Goal: Information Seeking & Learning: Learn about a topic

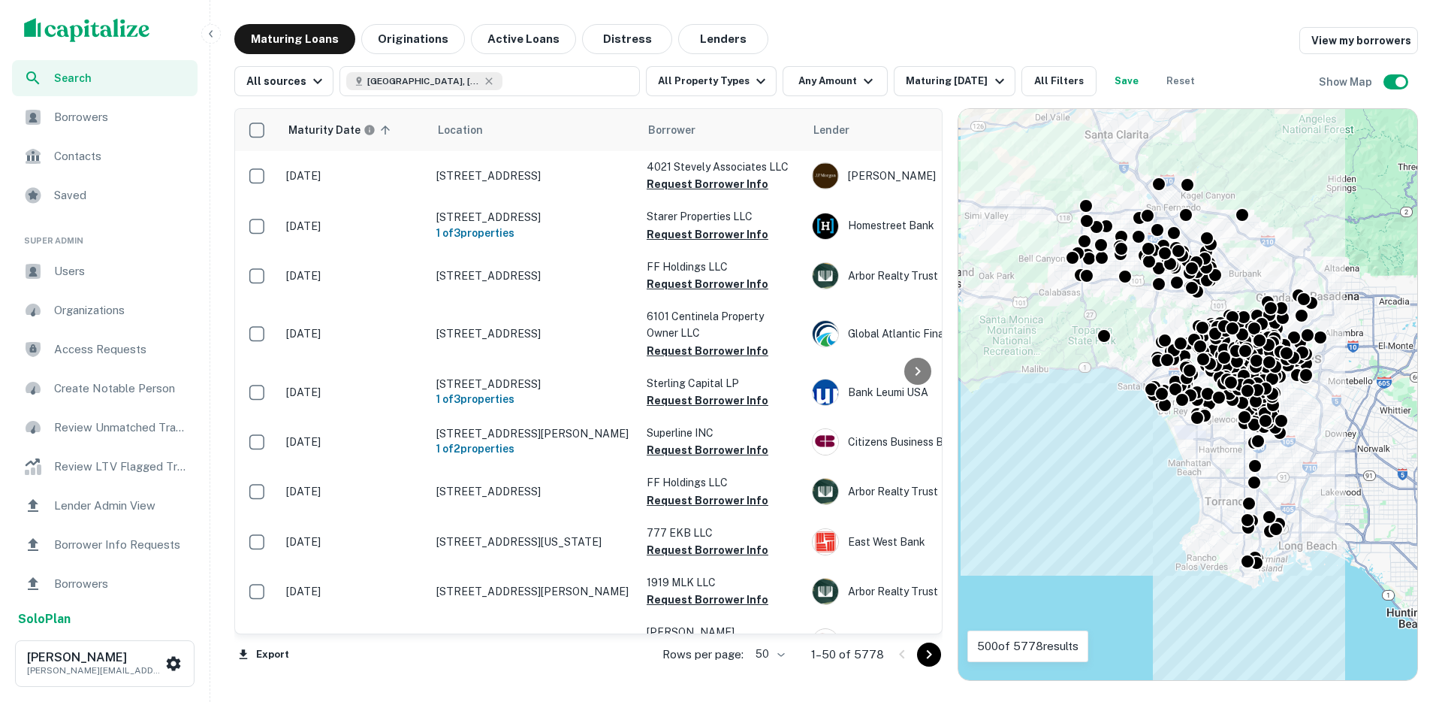
click at [216, 34] on icon "button" at bounding box center [211, 34] width 12 height 12
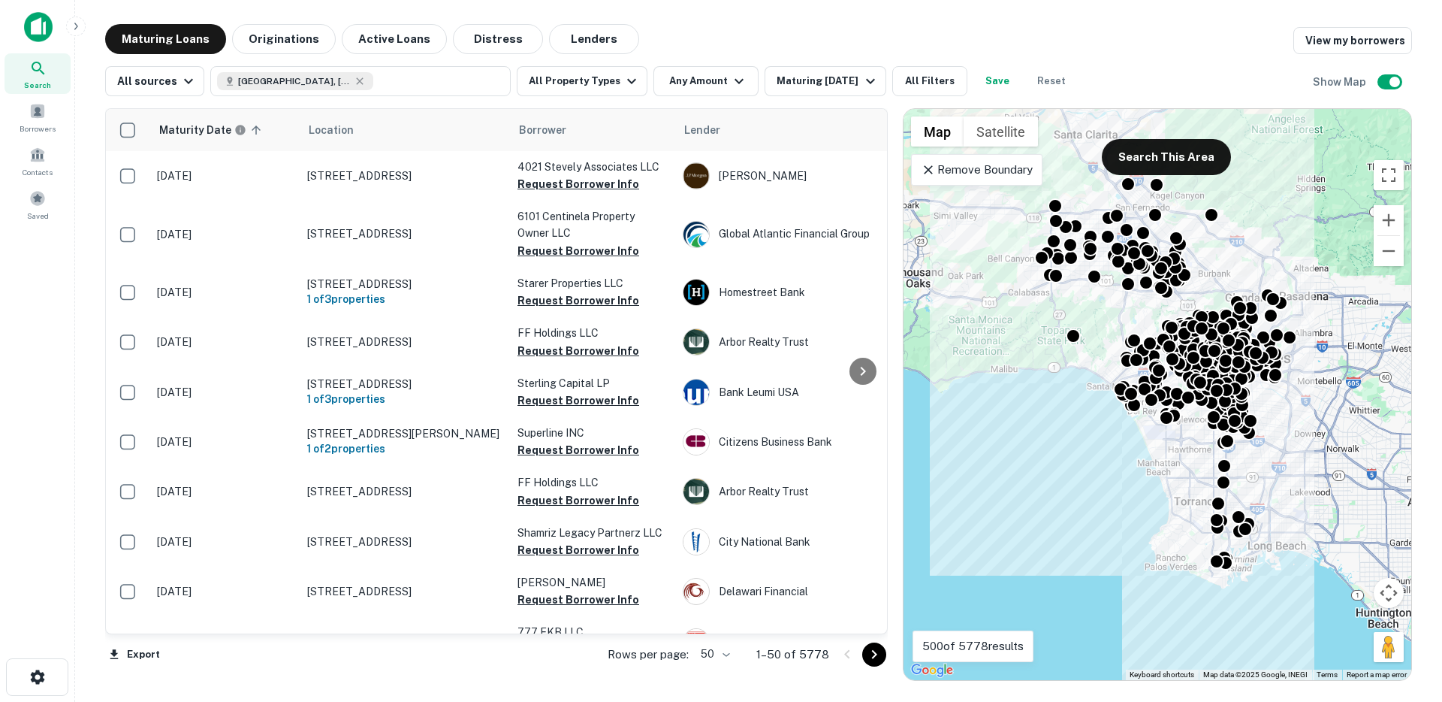
click at [924, 169] on icon at bounding box center [928, 169] width 15 height 15
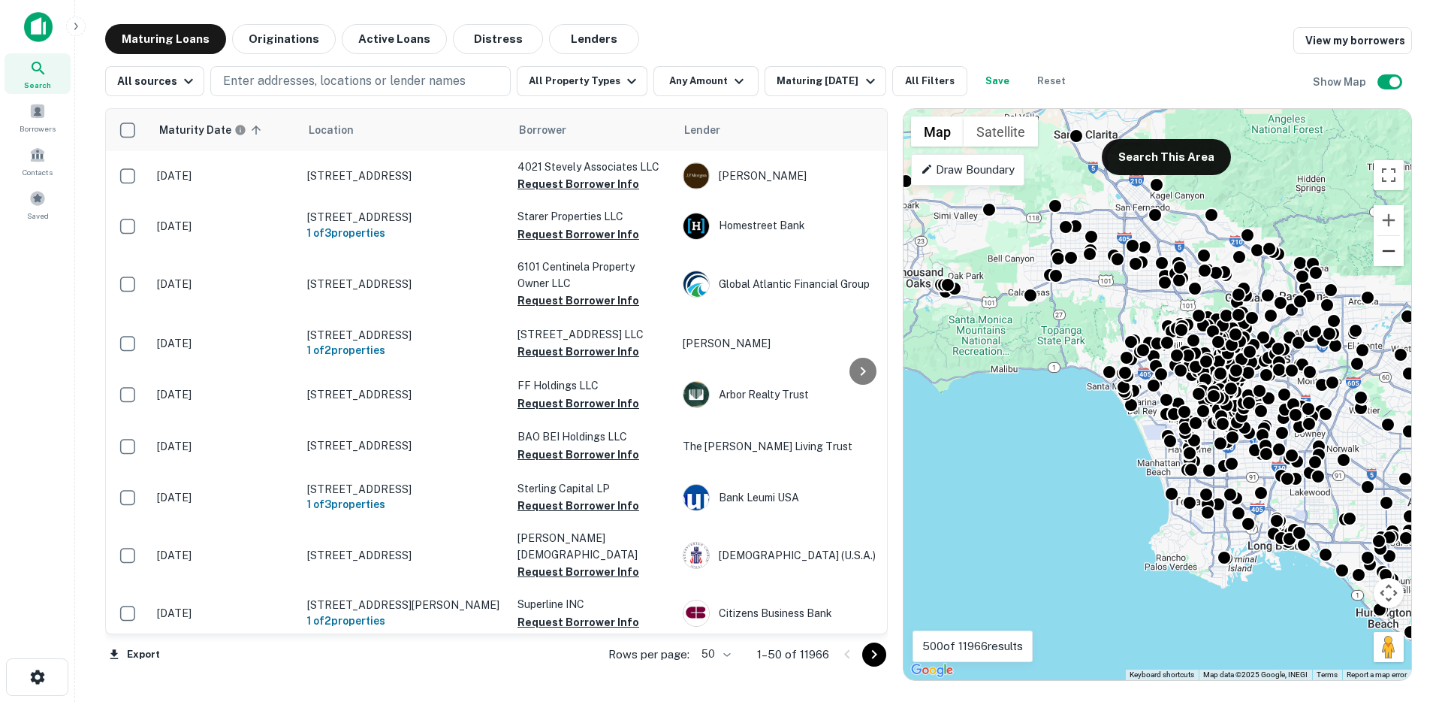
click at [1380, 249] on button "Zoom out" at bounding box center [1389, 251] width 30 height 30
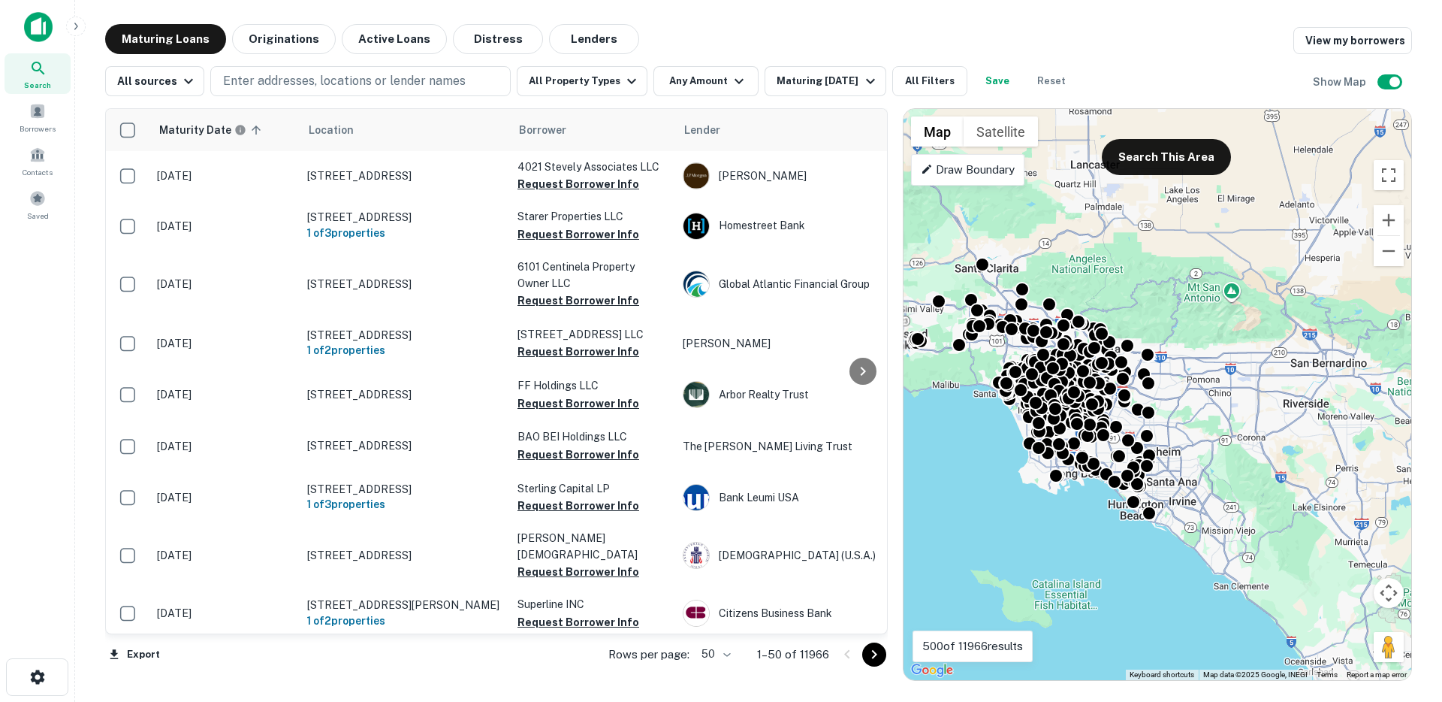
drag, startPoint x: 1351, startPoint y: 324, endPoint x: 1219, endPoint y: 327, distance: 131.5
click at [1219, 327] on div "To activate drag with keyboard, press Alt + Enter. Once in keyboard drag state,…" at bounding box center [1158, 394] width 508 height 571
click at [1392, 261] on button "Zoom out" at bounding box center [1389, 251] width 30 height 30
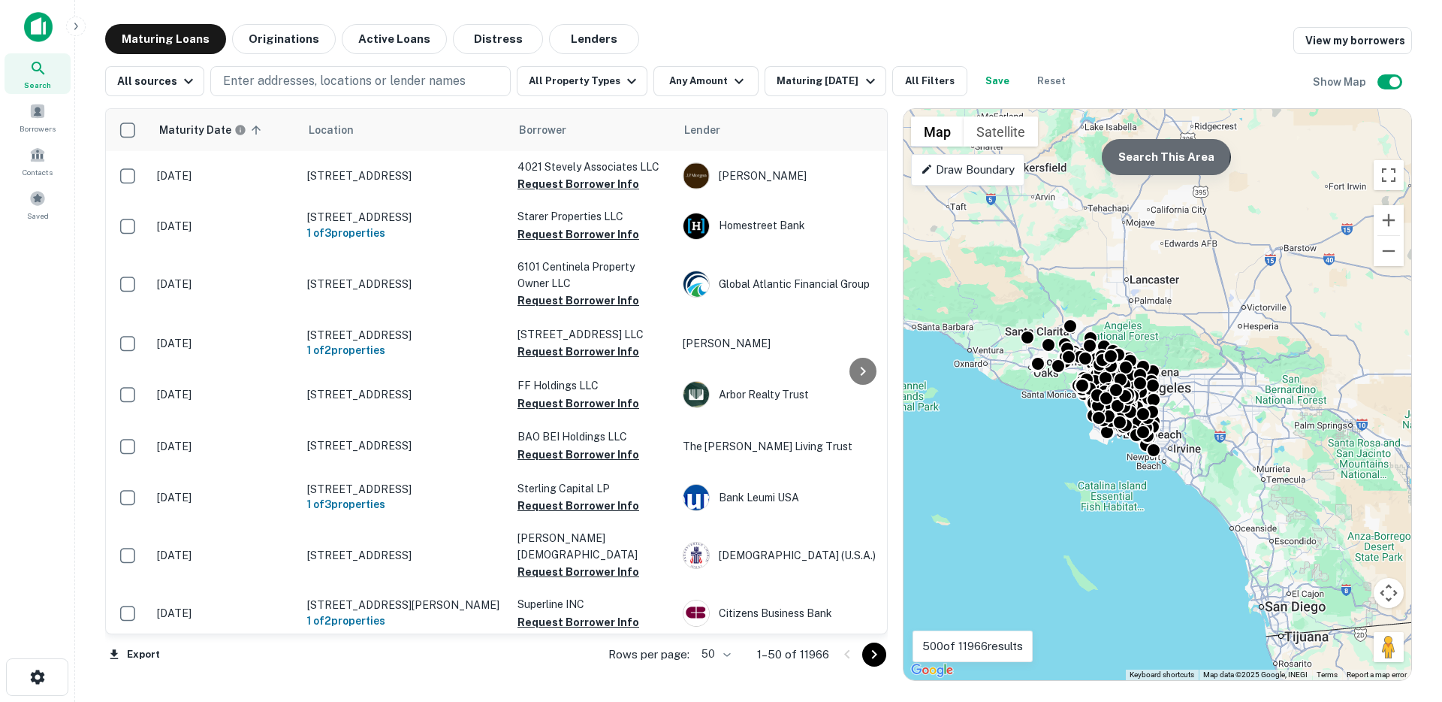
click at [1135, 150] on button "Search This Area" at bounding box center [1166, 157] width 129 height 36
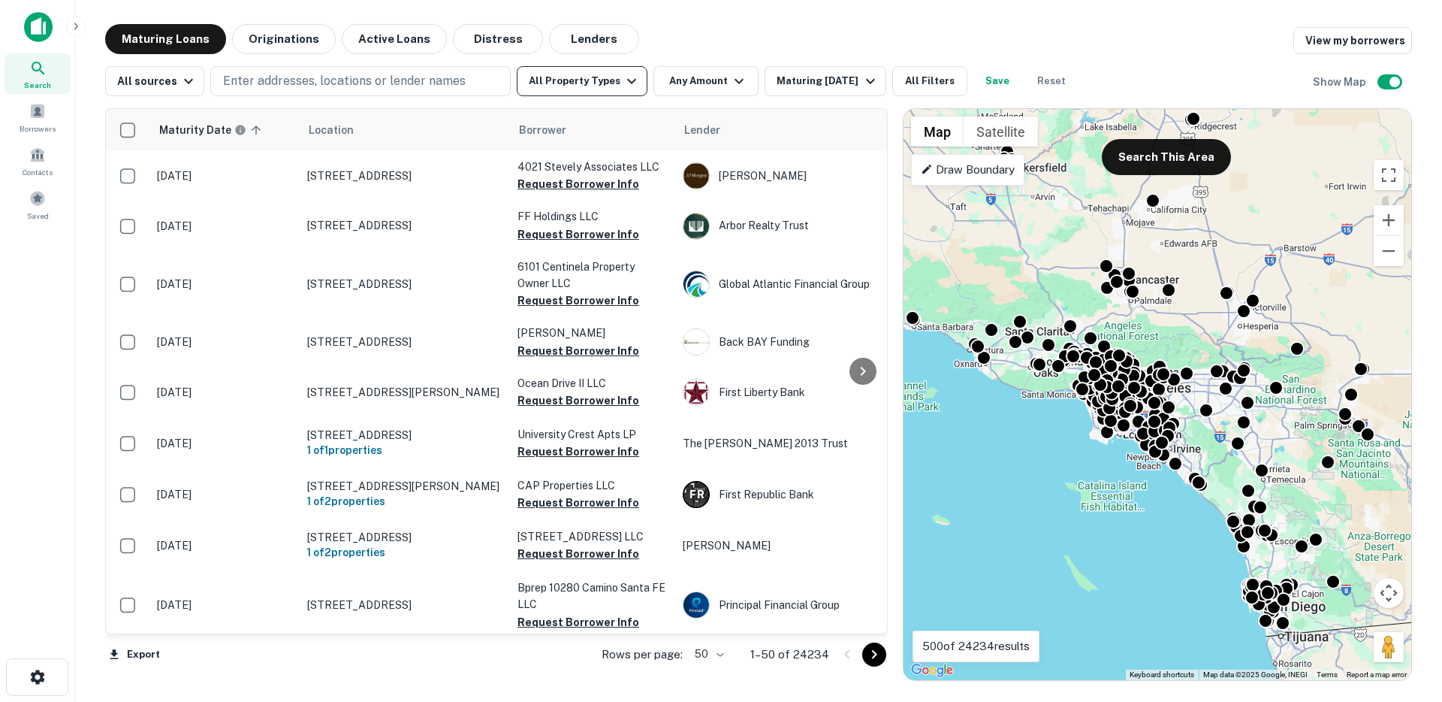
click at [623, 78] on icon "button" at bounding box center [632, 81] width 18 height 18
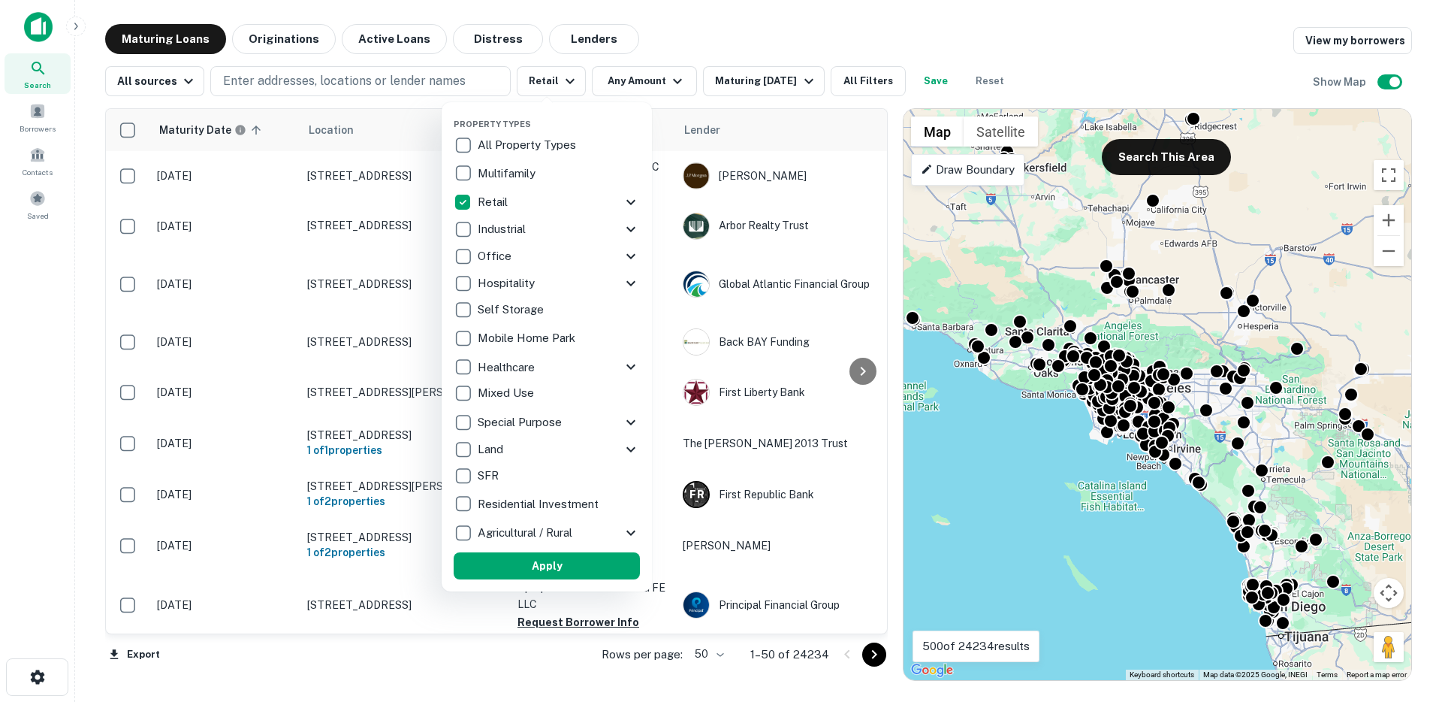
click at [630, 197] on icon at bounding box center [631, 202] width 18 height 18
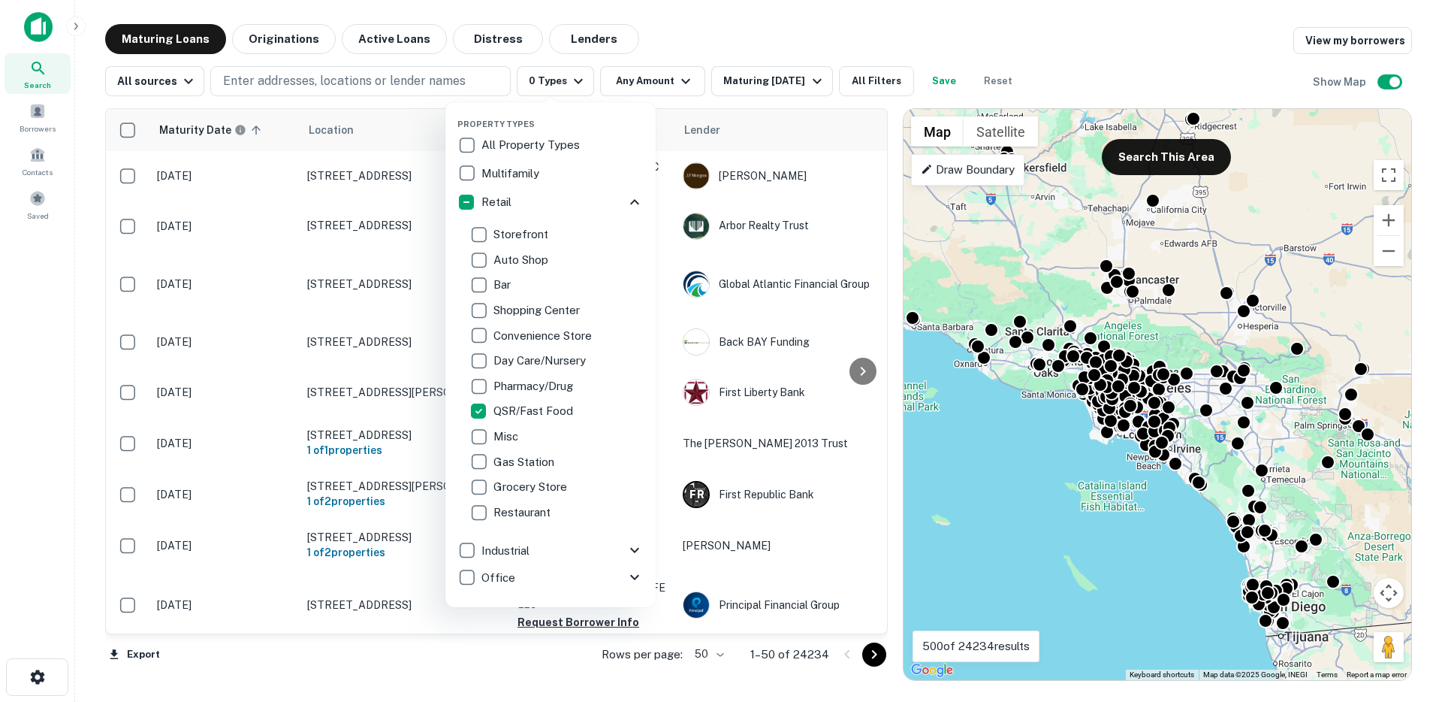
click at [851, 31] on div at bounding box center [721, 351] width 1442 height 702
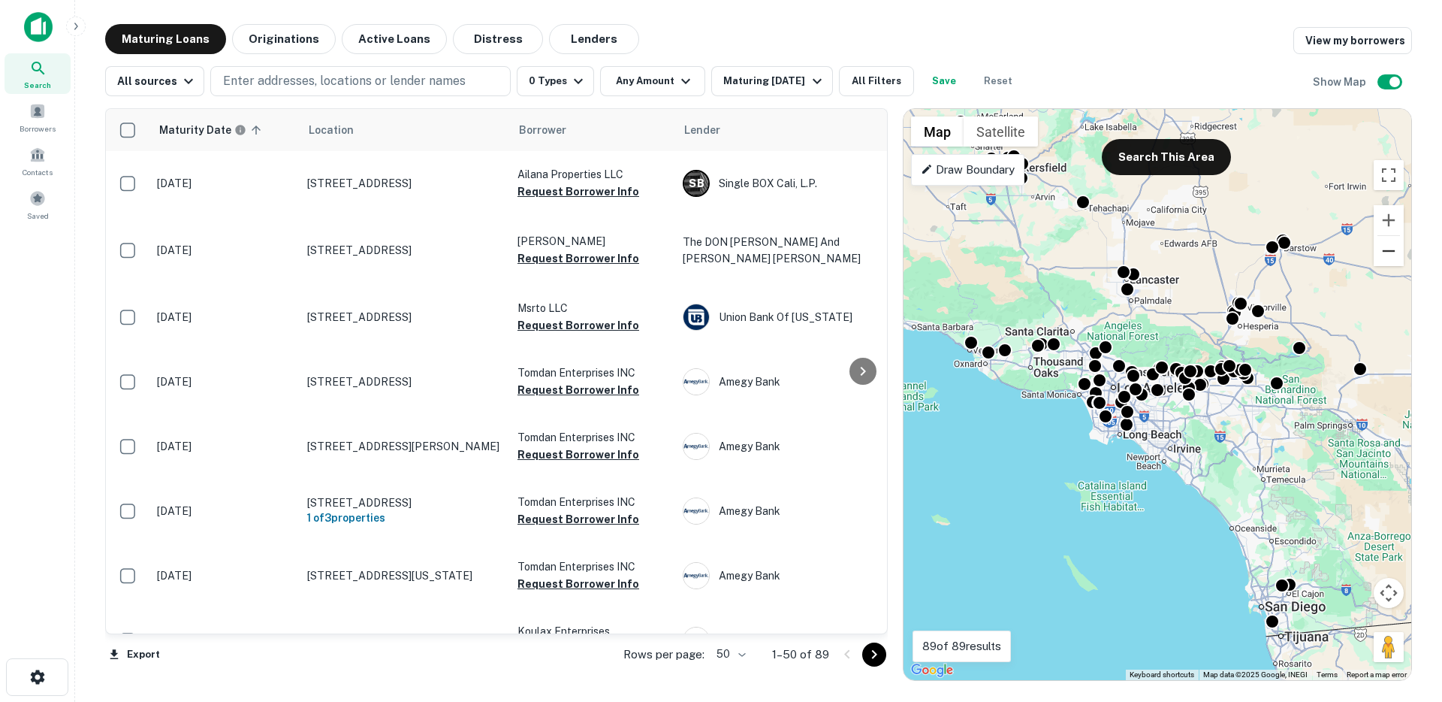
click at [1388, 262] on button "Zoom out" at bounding box center [1389, 251] width 30 height 30
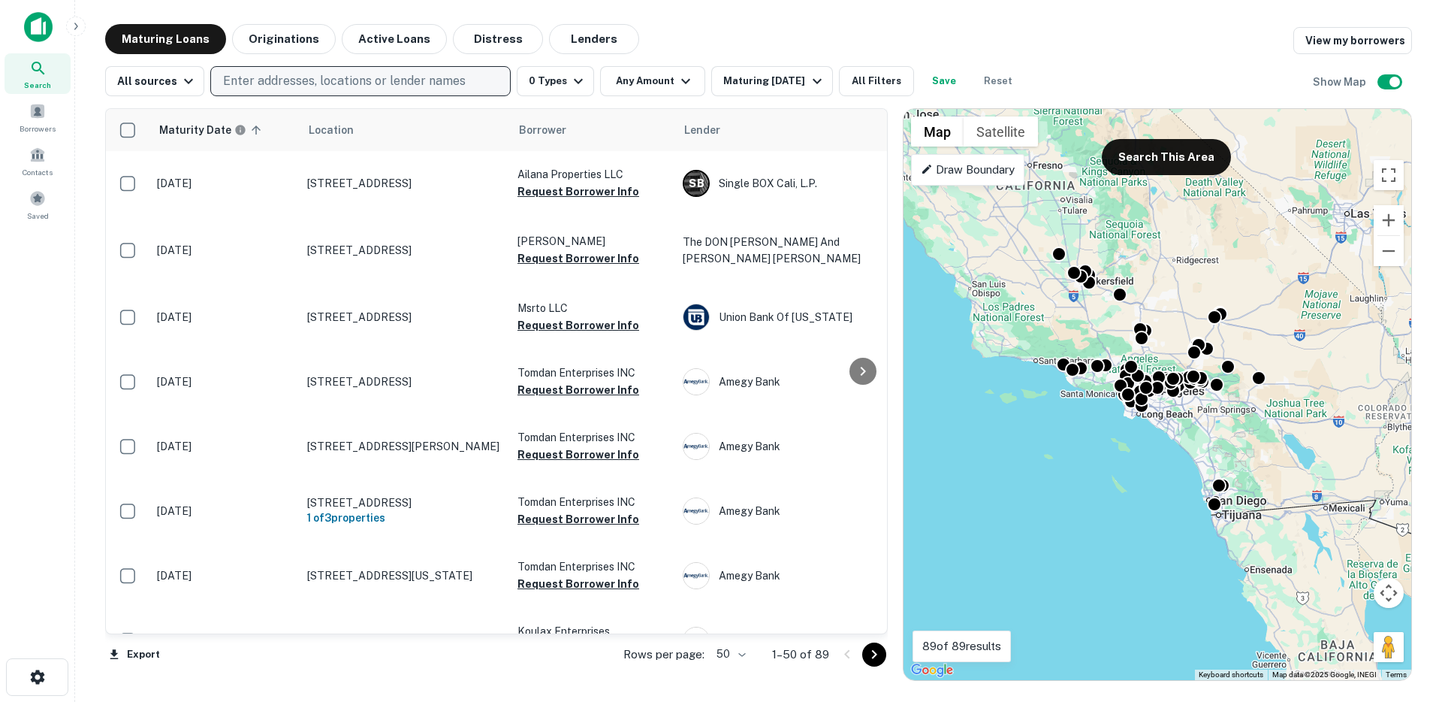
click at [396, 86] on p "Enter addresses, locations or lender names" at bounding box center [344, 81] width 243 height 18
type input "**********"
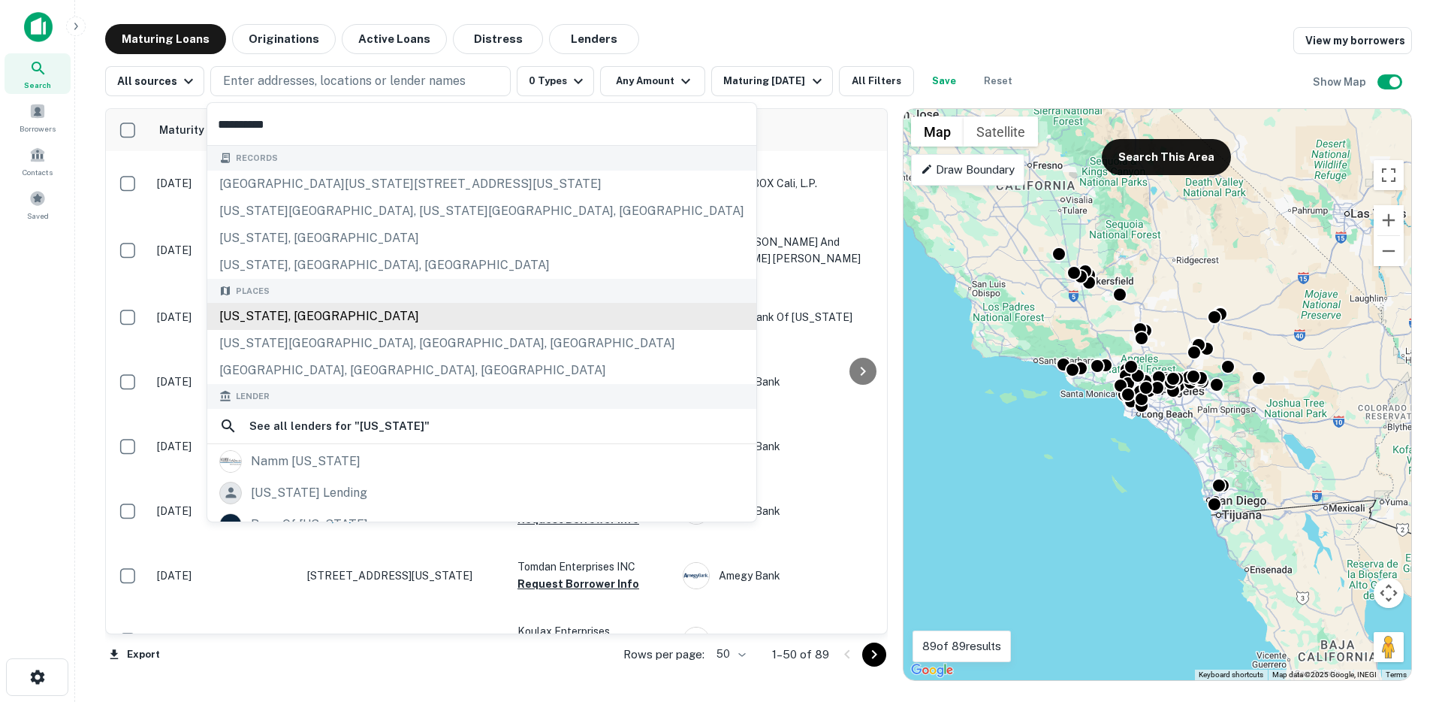
click at [316, 312] on div "[US_STATE], [GEOGRAPHIC_DATA]" at bounding box center [481, 316] width 549 height 27
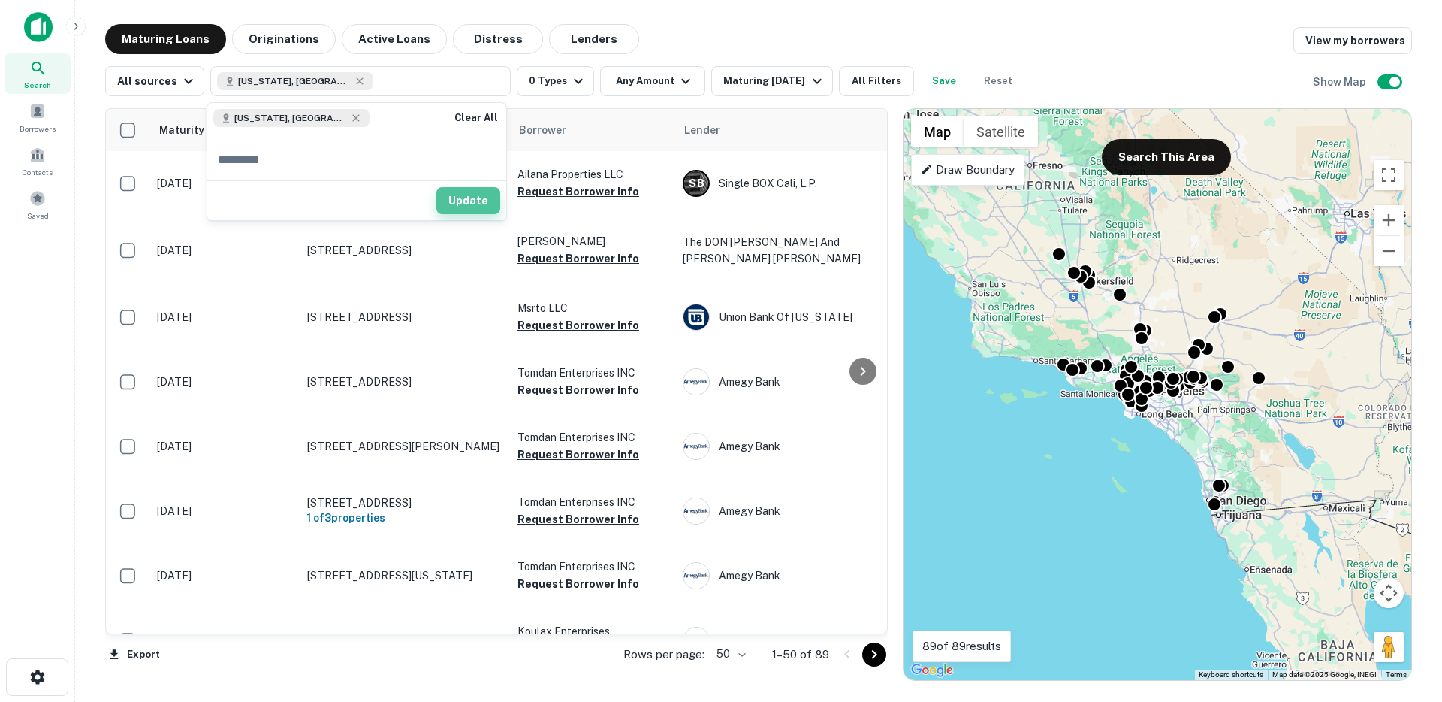
click at [470, 198] on button "Update" at bounding box center [468, 200] width 64 height 27
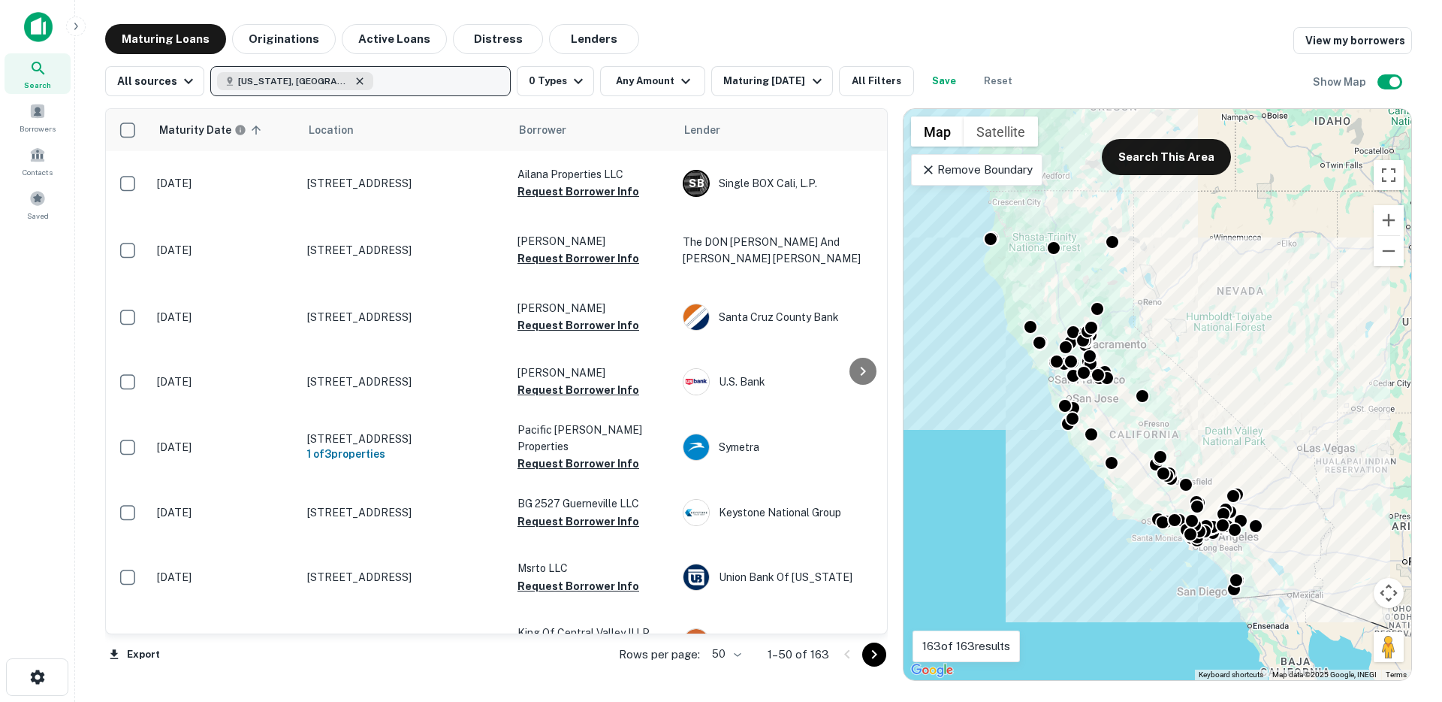
click at [354, 80] on icon "button" at bounding box center [360, 81] width 12 height 12
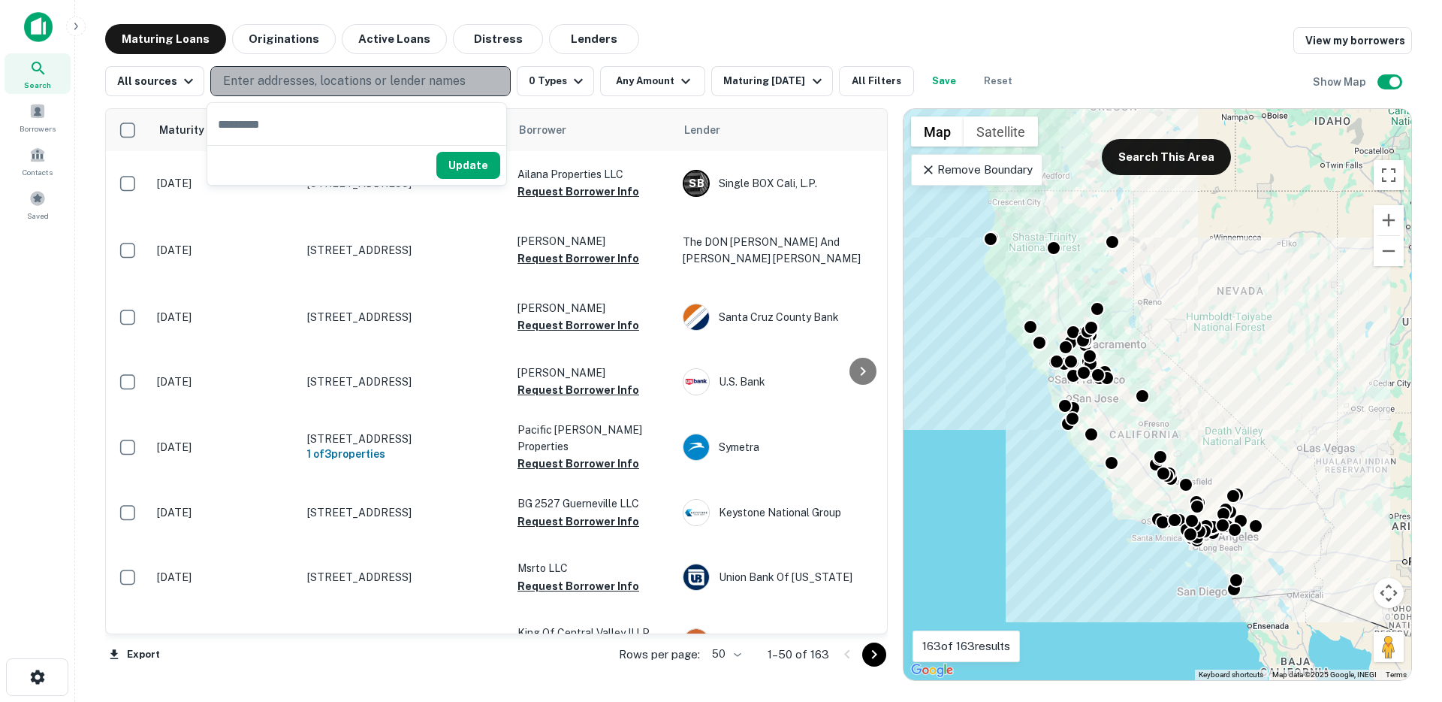
click at [424, 85] on p "Enter addresses, locations or lender names" at bounding box center [344, 81] width 243 height 18
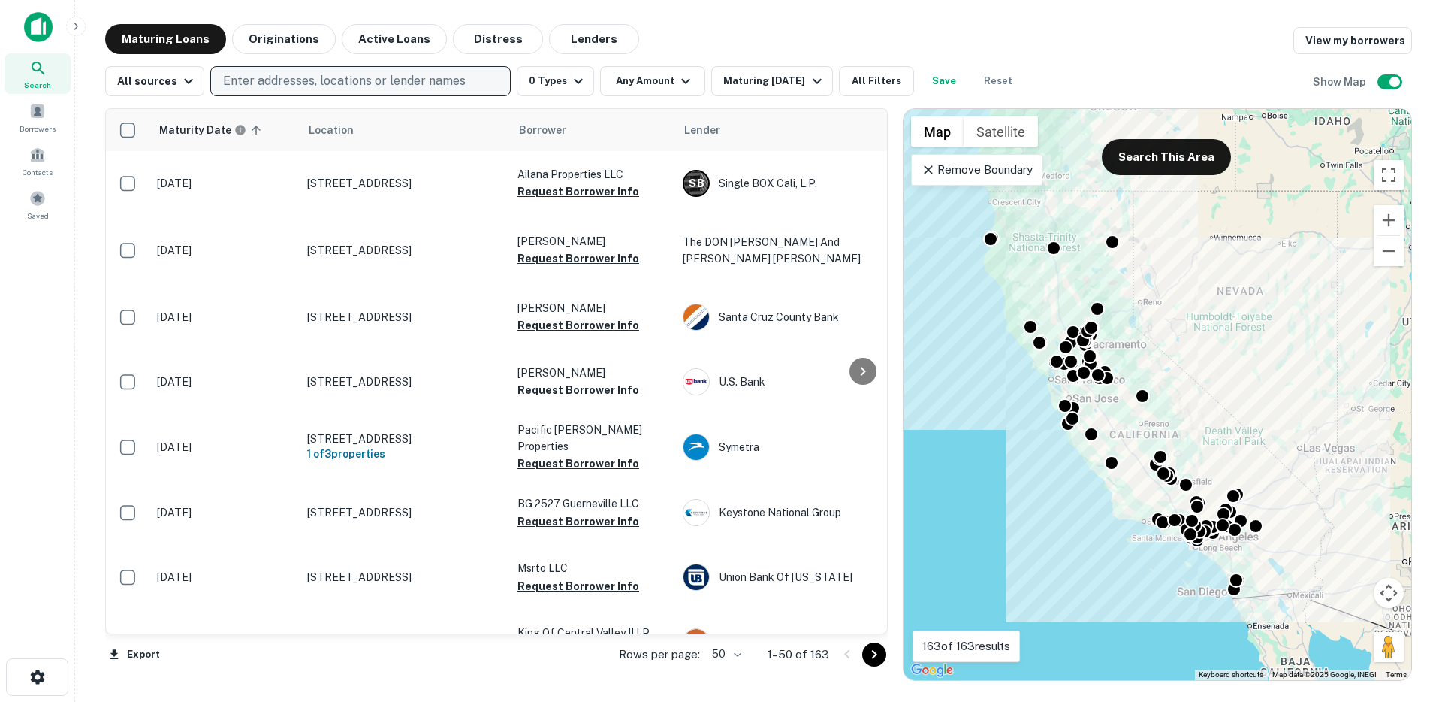
click at [417, 89] on p "Enter addresses, locations or lender names" at bounding box center [344, 81] width 243 height 18
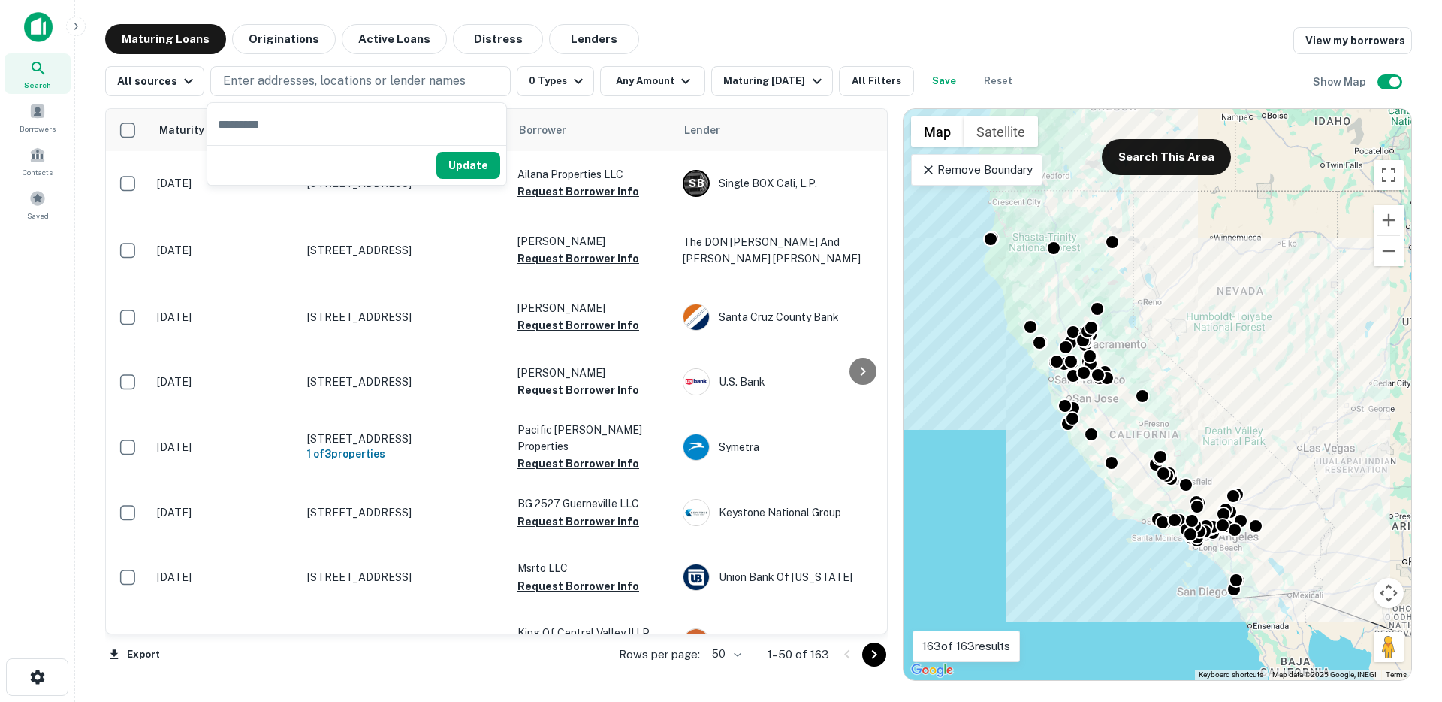
click at [716, 35] on div "Maturing Loans Originations Active Loans Distress Lenders View my borrowers" at bounding box center [758, 39] width 1307 height 30
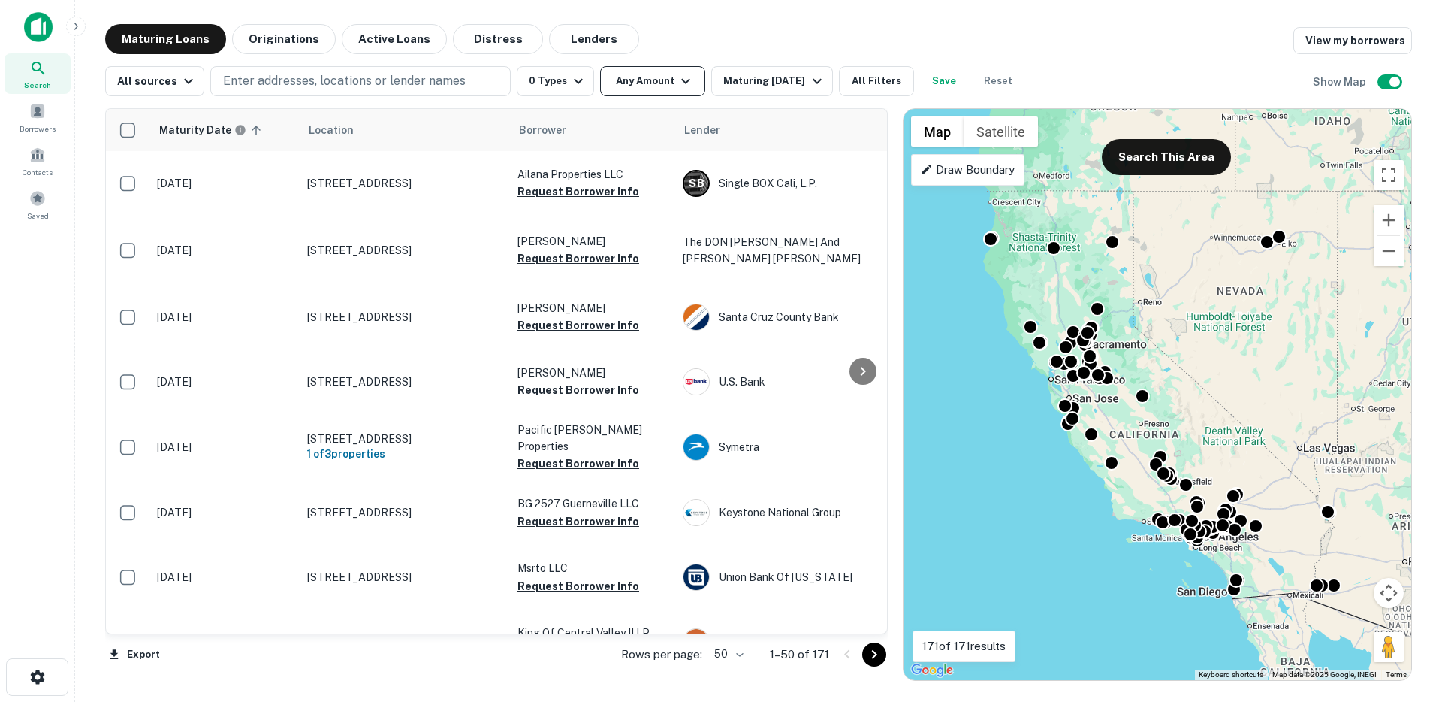
click at [645, 85] on button "Any Amount" at bounding box center [652, 81] width 105 height 30
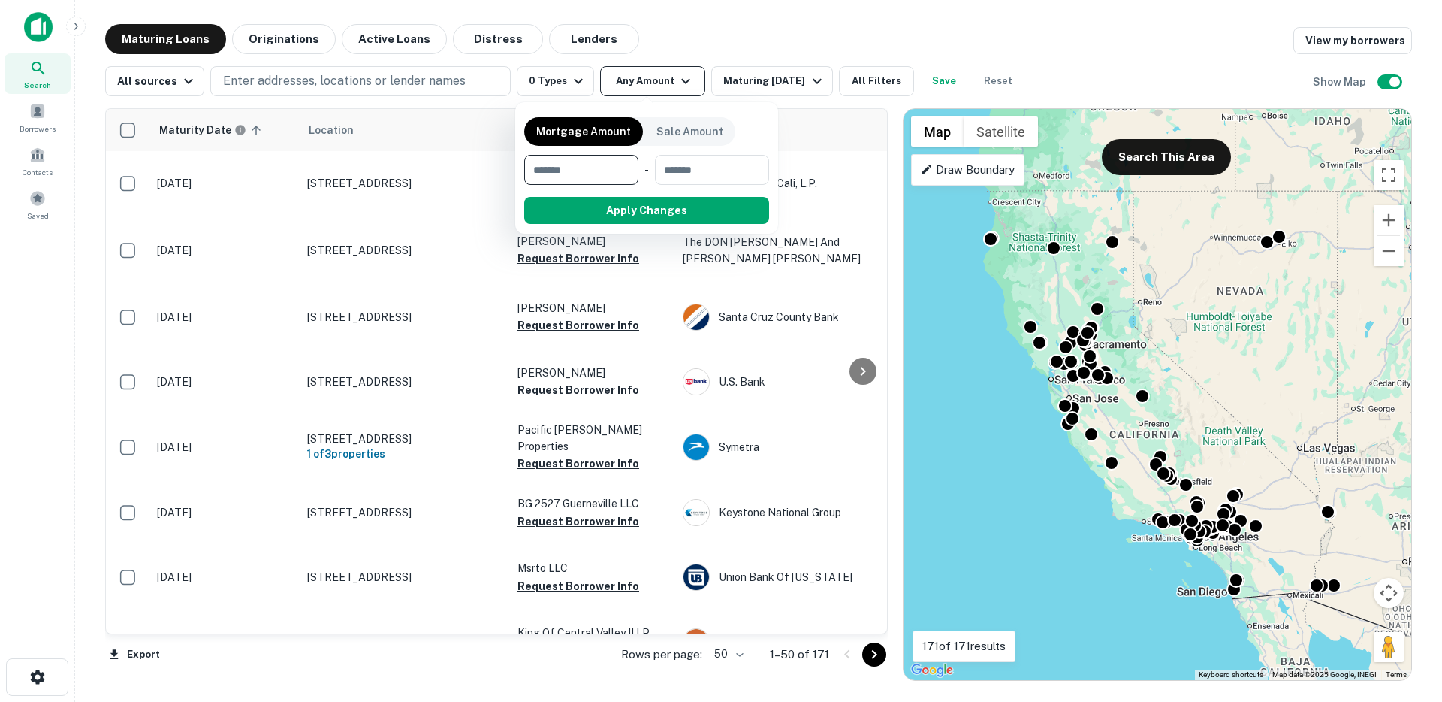
type input "*"
type input "*********"
click at [654, 210] on button "Apply Changes" at bounding box center [673, 210] width 191 height 27
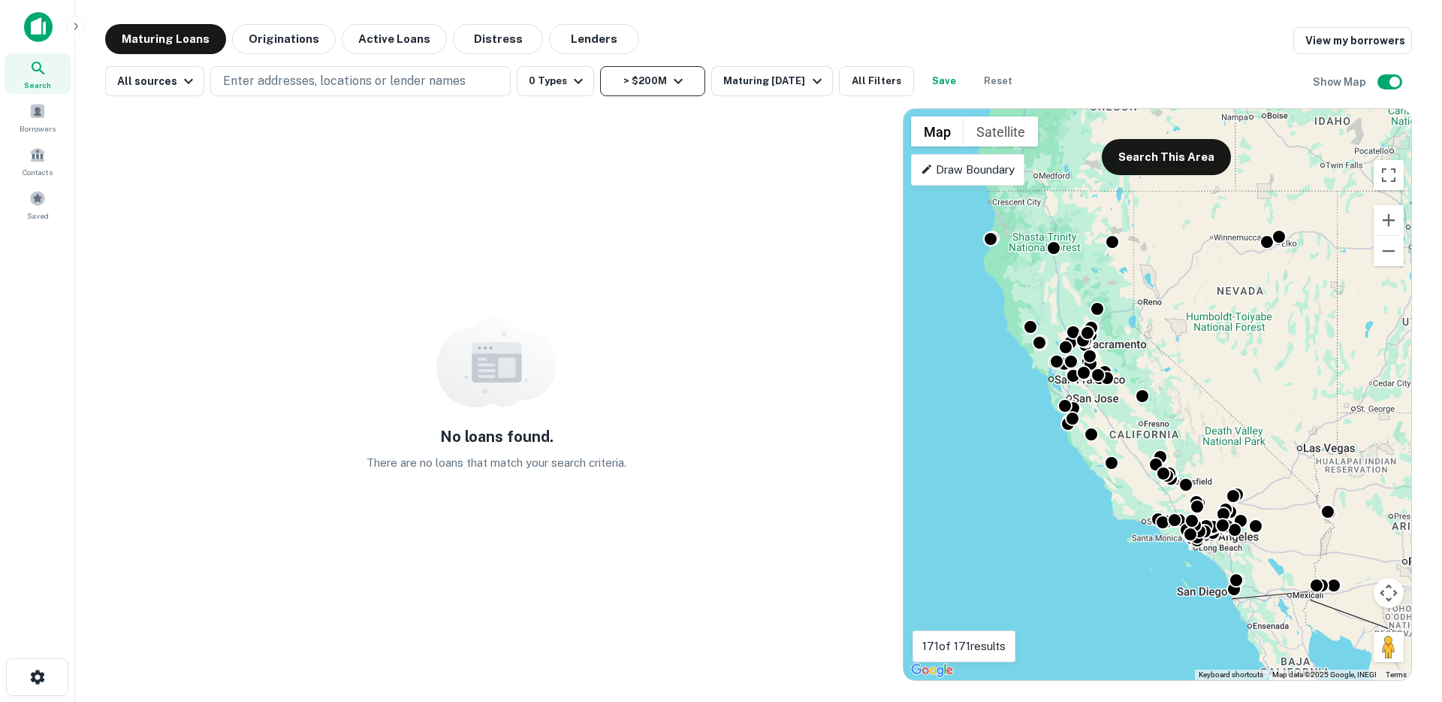
click at [636, 86] on button "> $200M" at bounding box center [652, 81] width 105 height 30
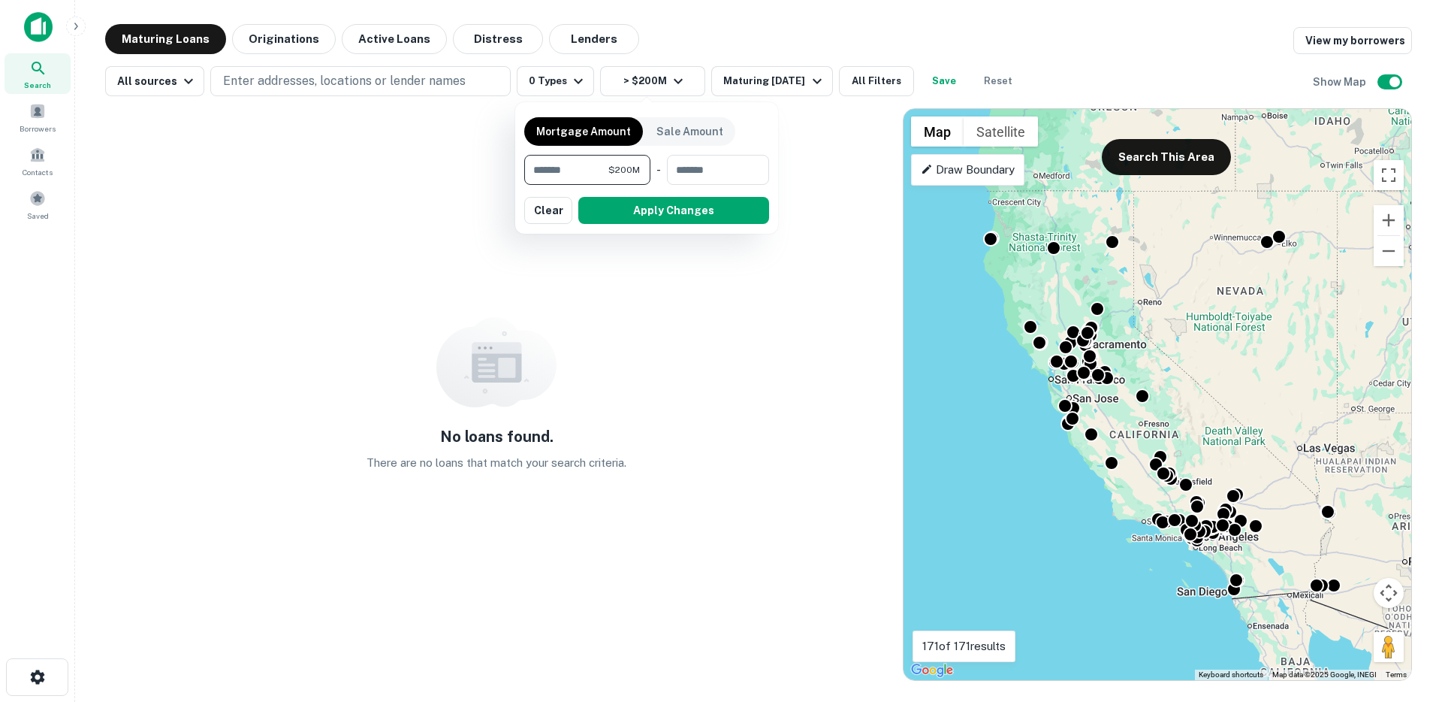
click at [584, 163] on input "*********" at bounding box center [566, 170] width 84 height 30
type input "******"
click at [630, 217] on button "Apply Changes" at bounding box center [673, 210] width 191 height 27
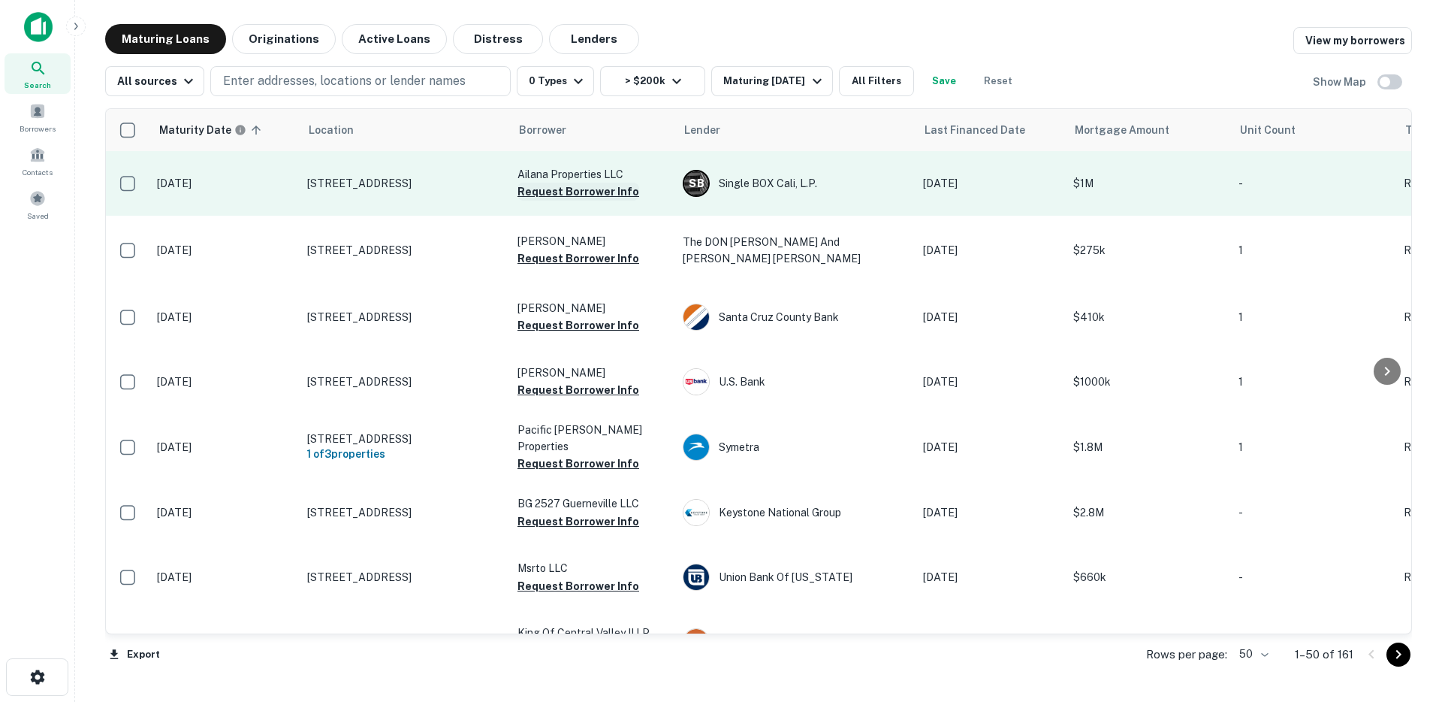
click at [545, 194] on button "Request Borrower Info" at bounding box center [579, 192] width 122 height 18
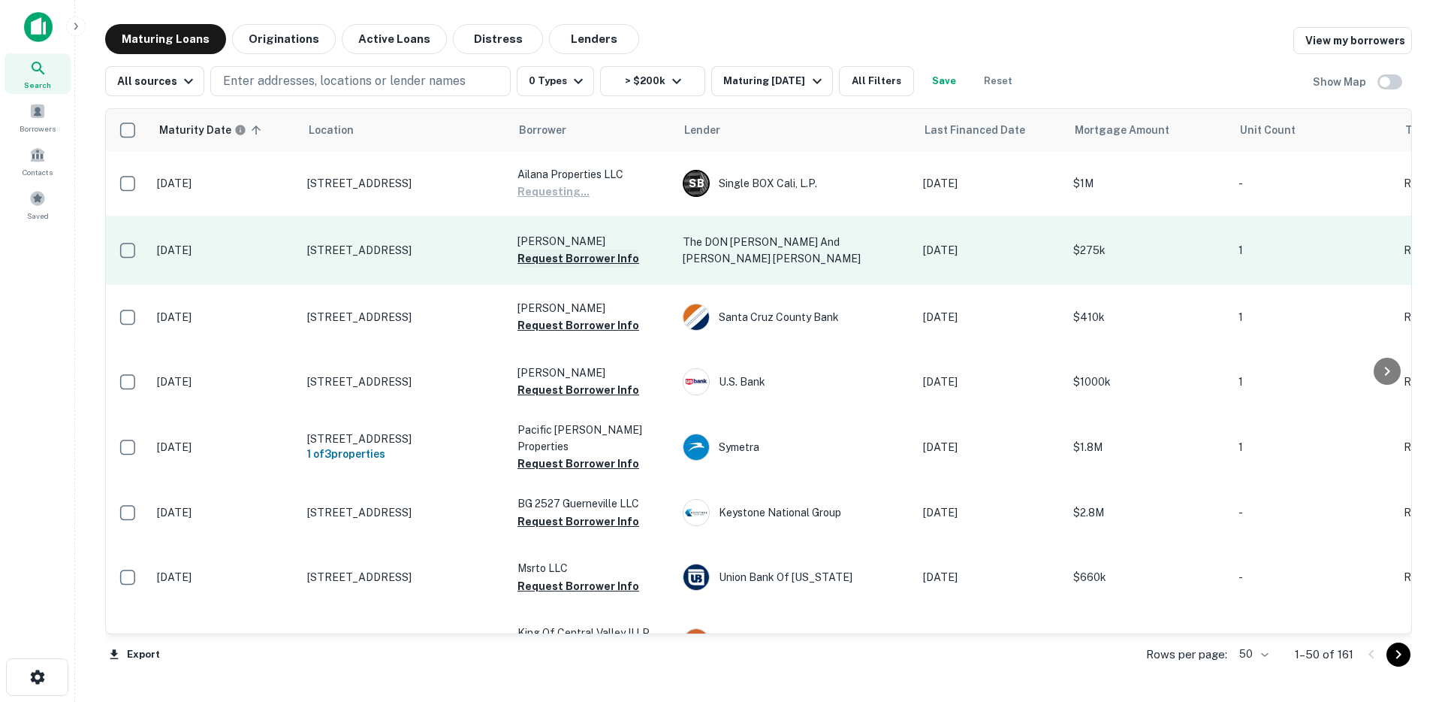
click at [560, 258] on button "Request Borrower Info" at bounding box center [579, 258] width 122 height 18
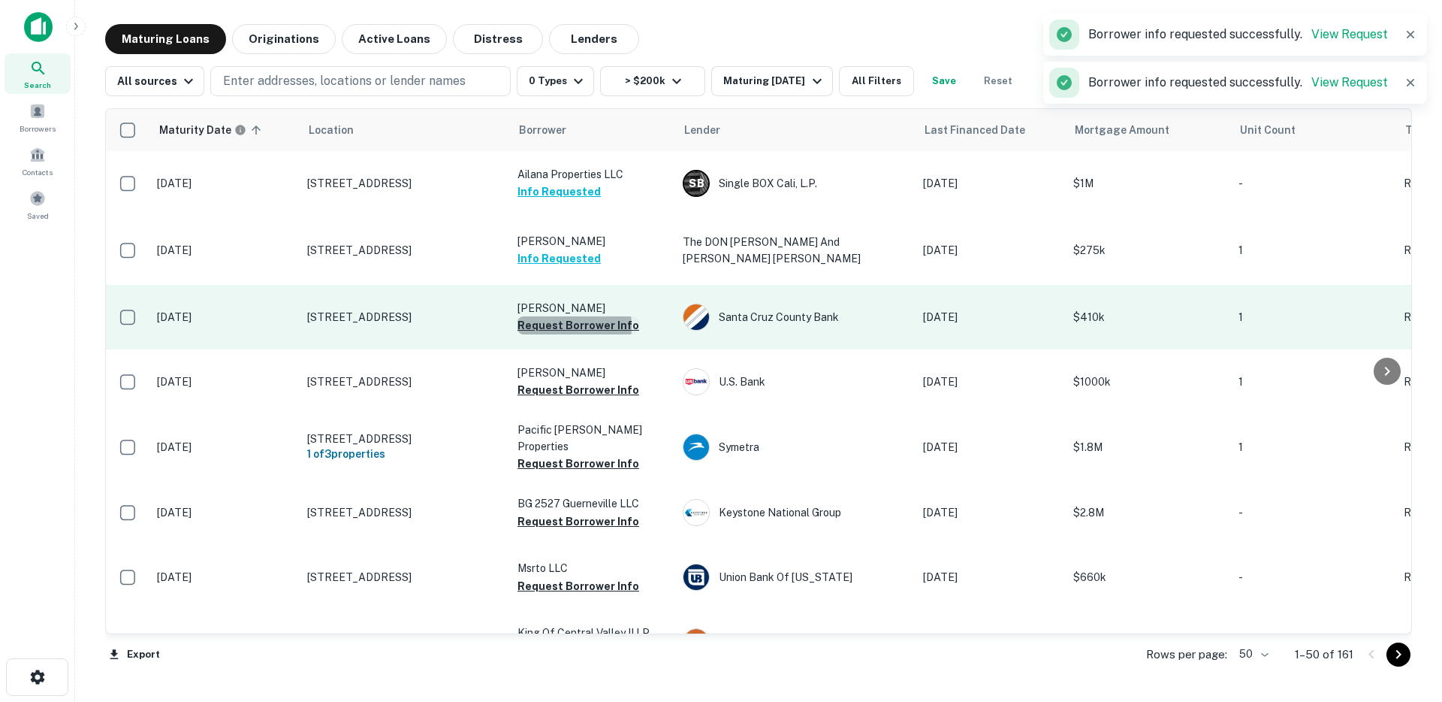
click at [546, 322] on button "Request Borrower Info" at bounding box center [579, 325] width 122 height 18
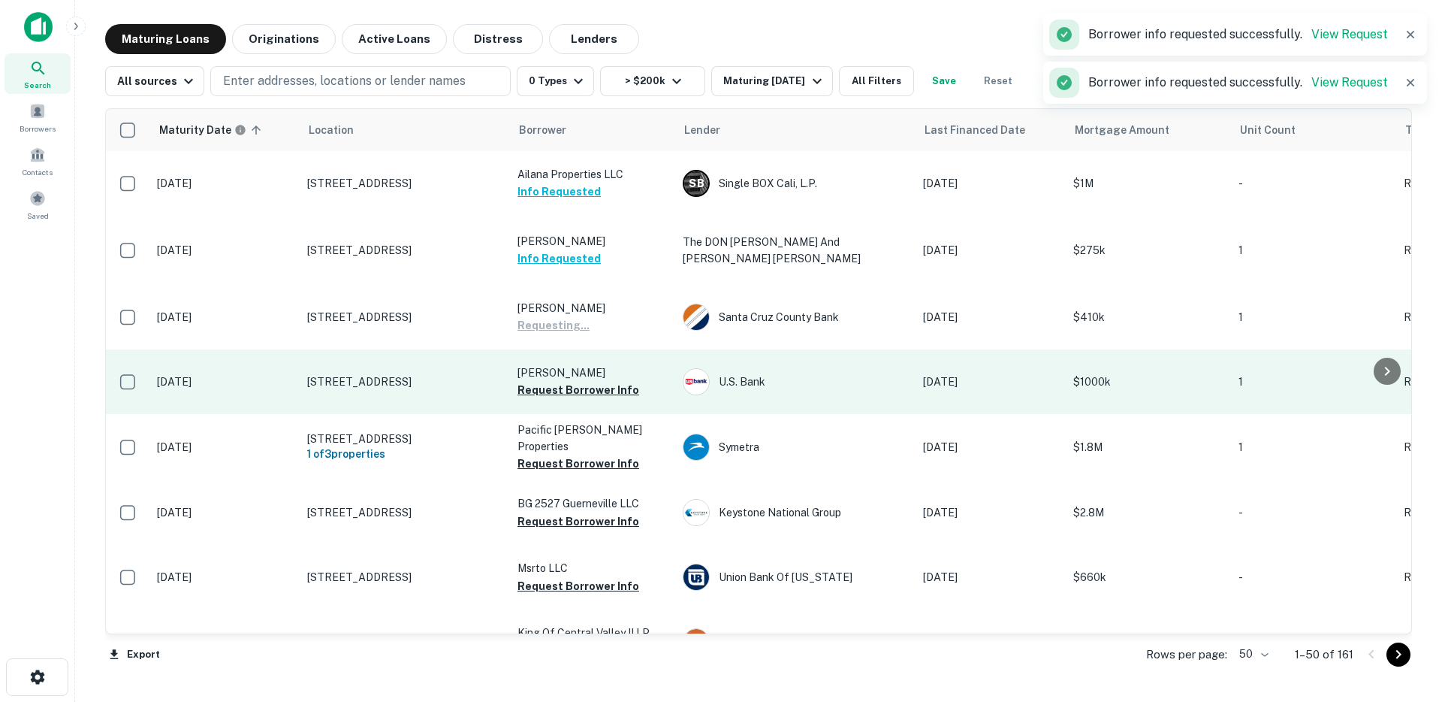
click at [554, 388] on button "Request Borrower Info" at bounding box center [579, 390] width 122 height 18
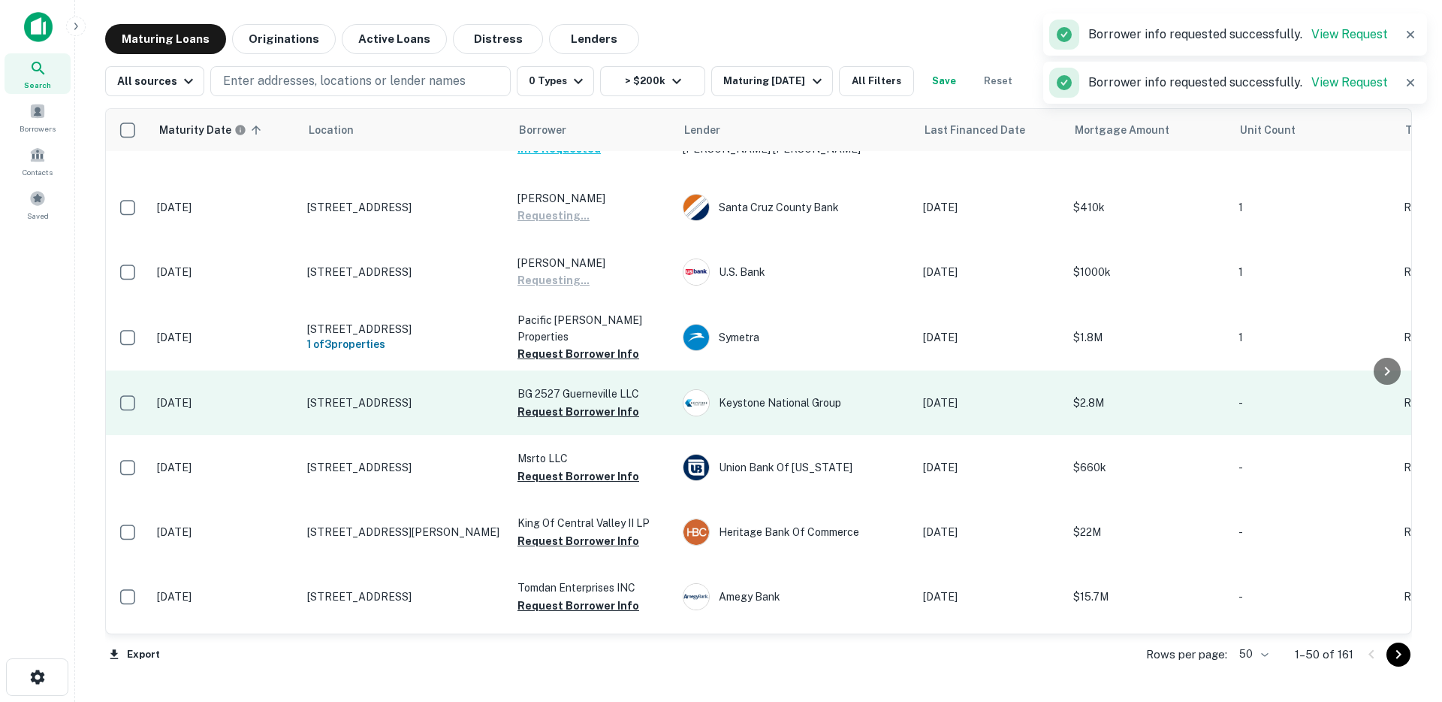
scroll to position [120, 0]
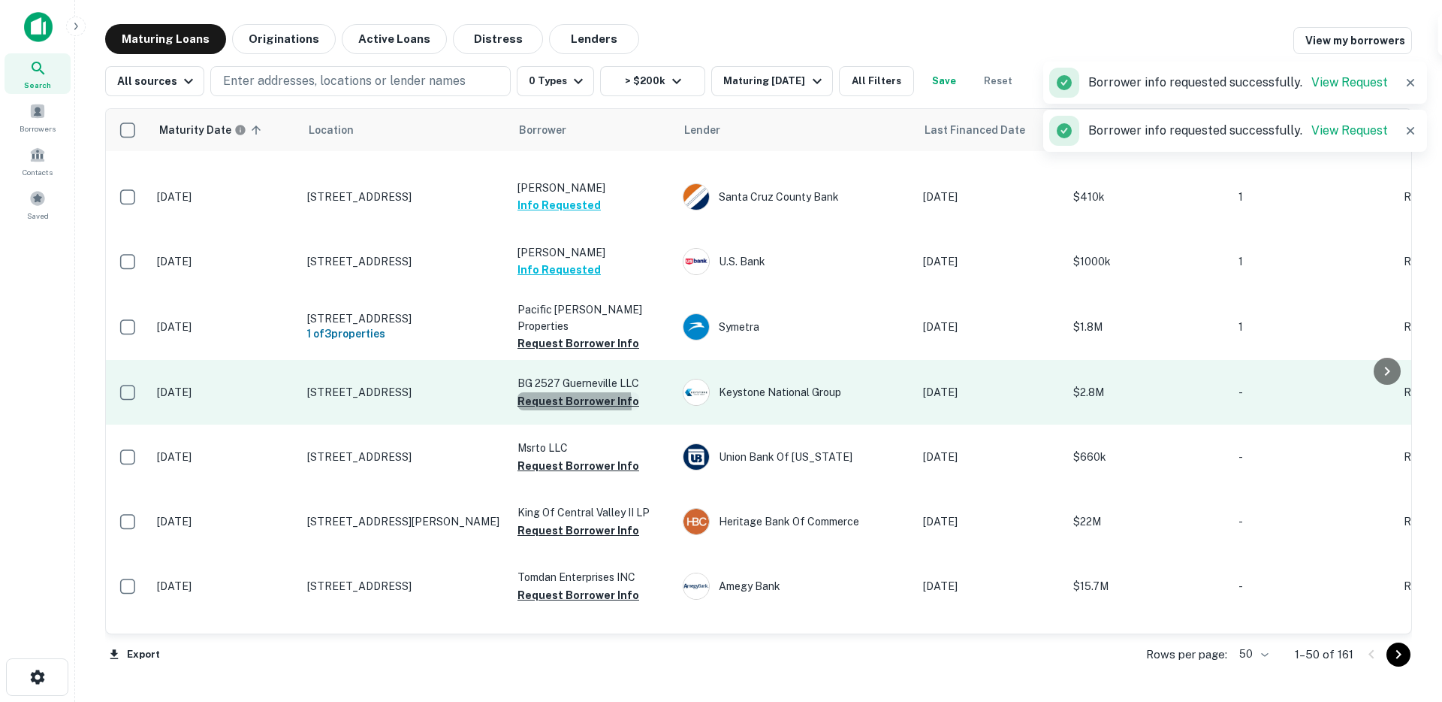
click at [538, 399] on button "Request Borrower Info" at bounding box center [579, 401] width 122 height 18
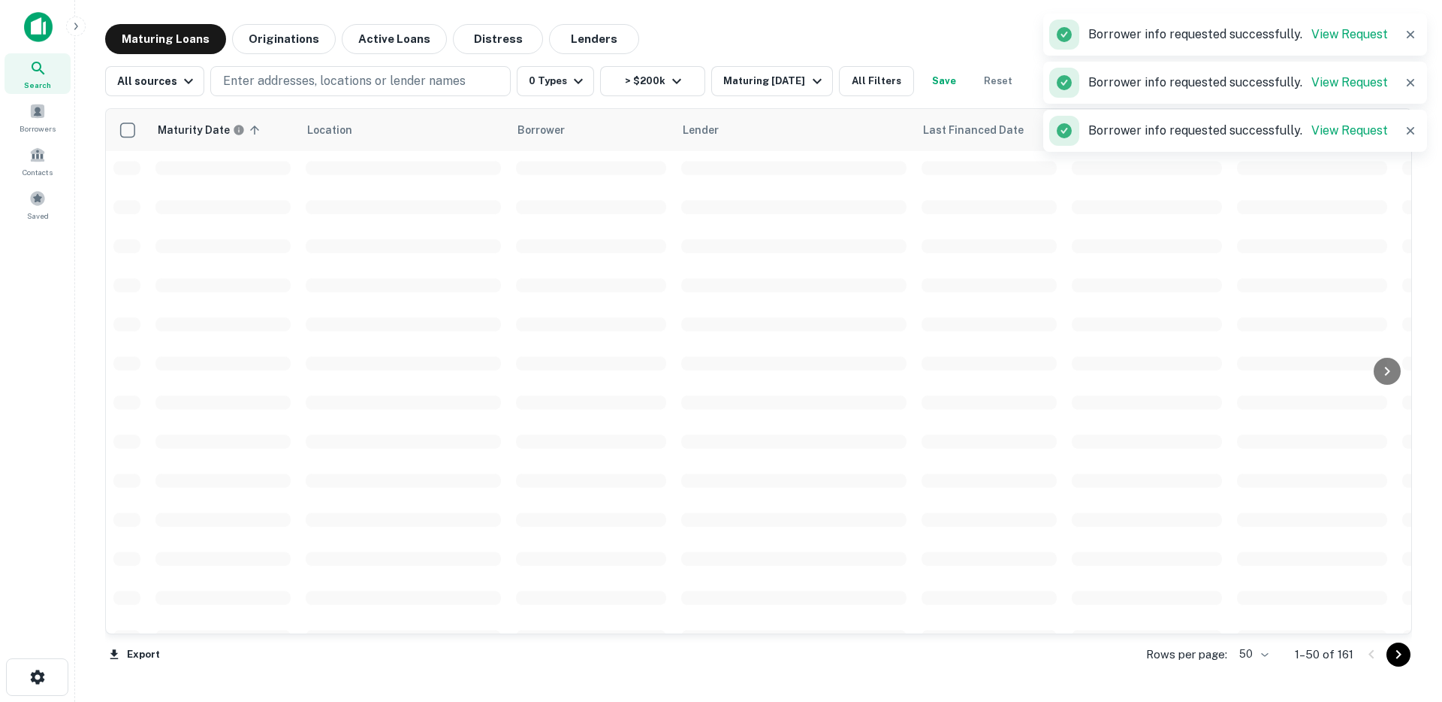
scroll to position [145, 0]
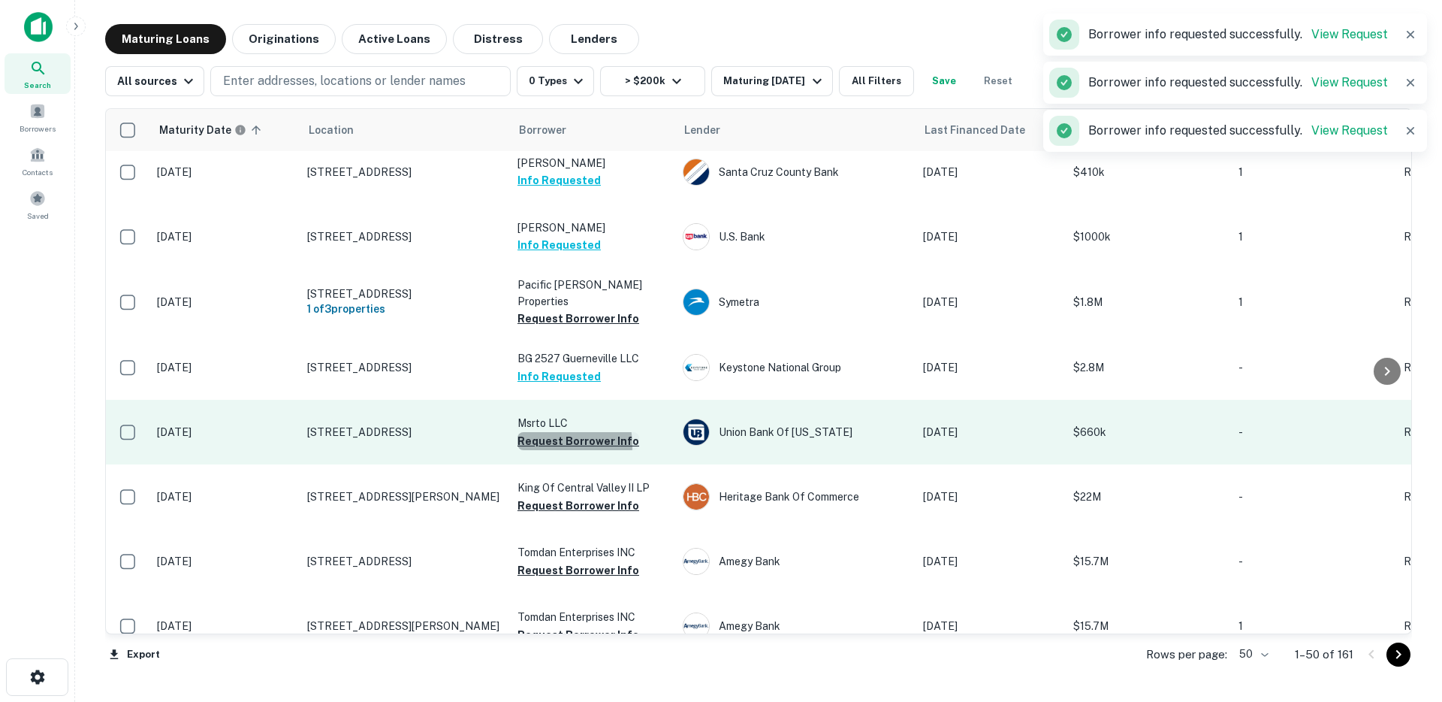
click at [542, 439] on button "Request Borrower Info" at bounding box center [579, 441] width 122 height 18
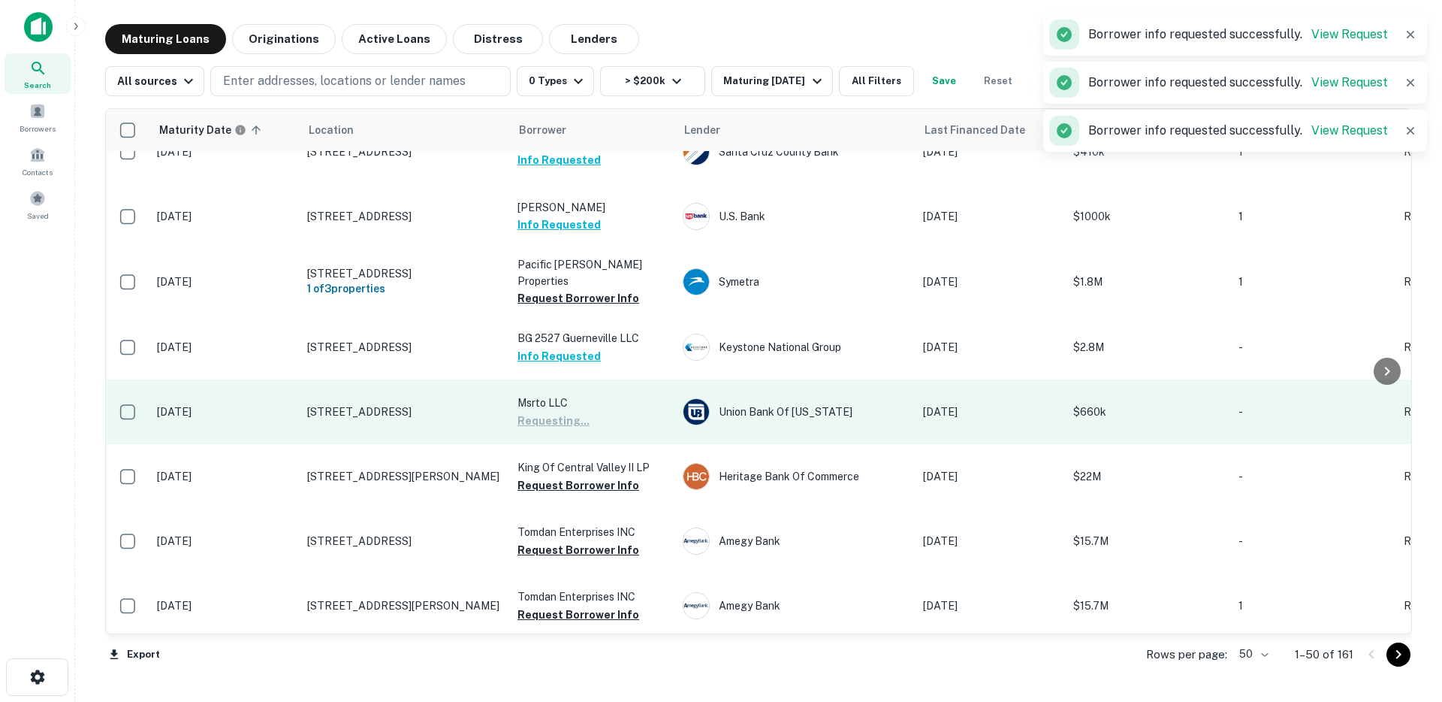
scroll to position [271, 0]
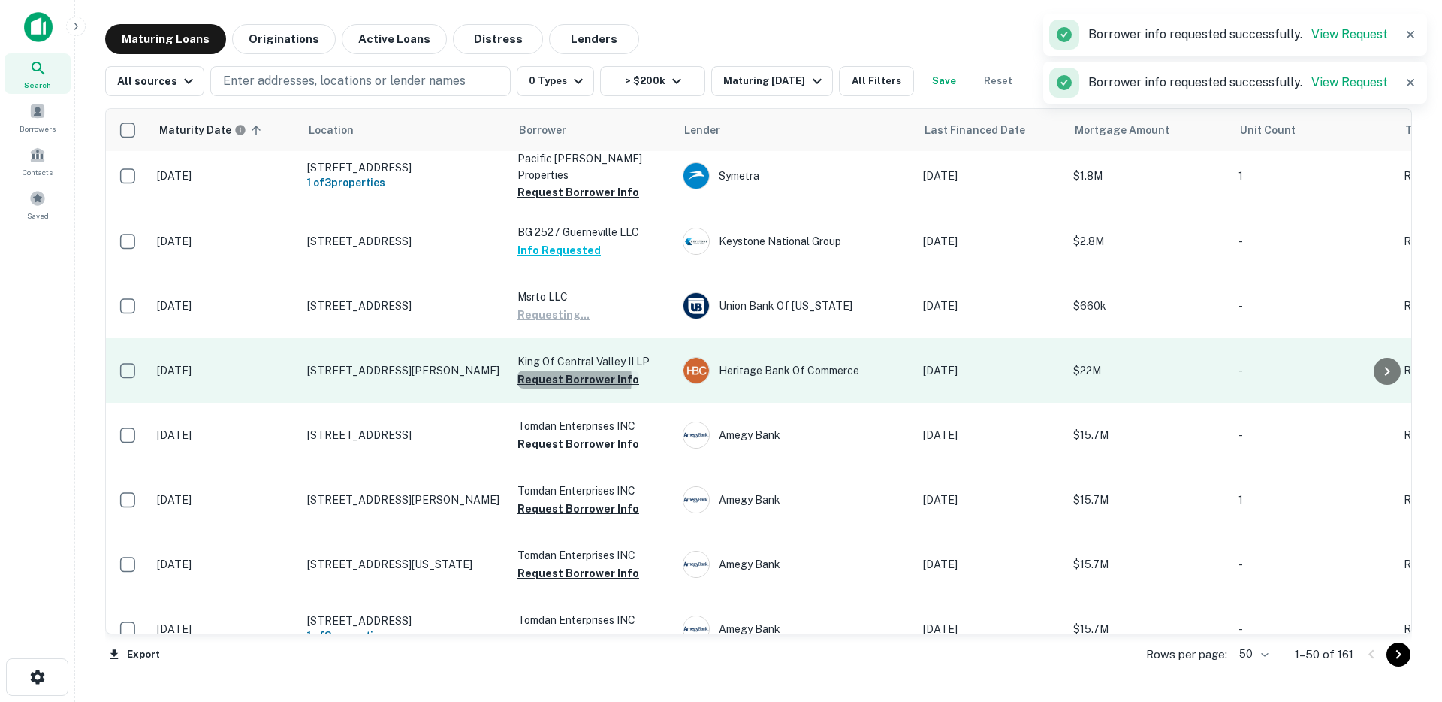
click at [550, 373] on button "Request Borrower Info" at bounding box center [579, 379] width 122 height 18
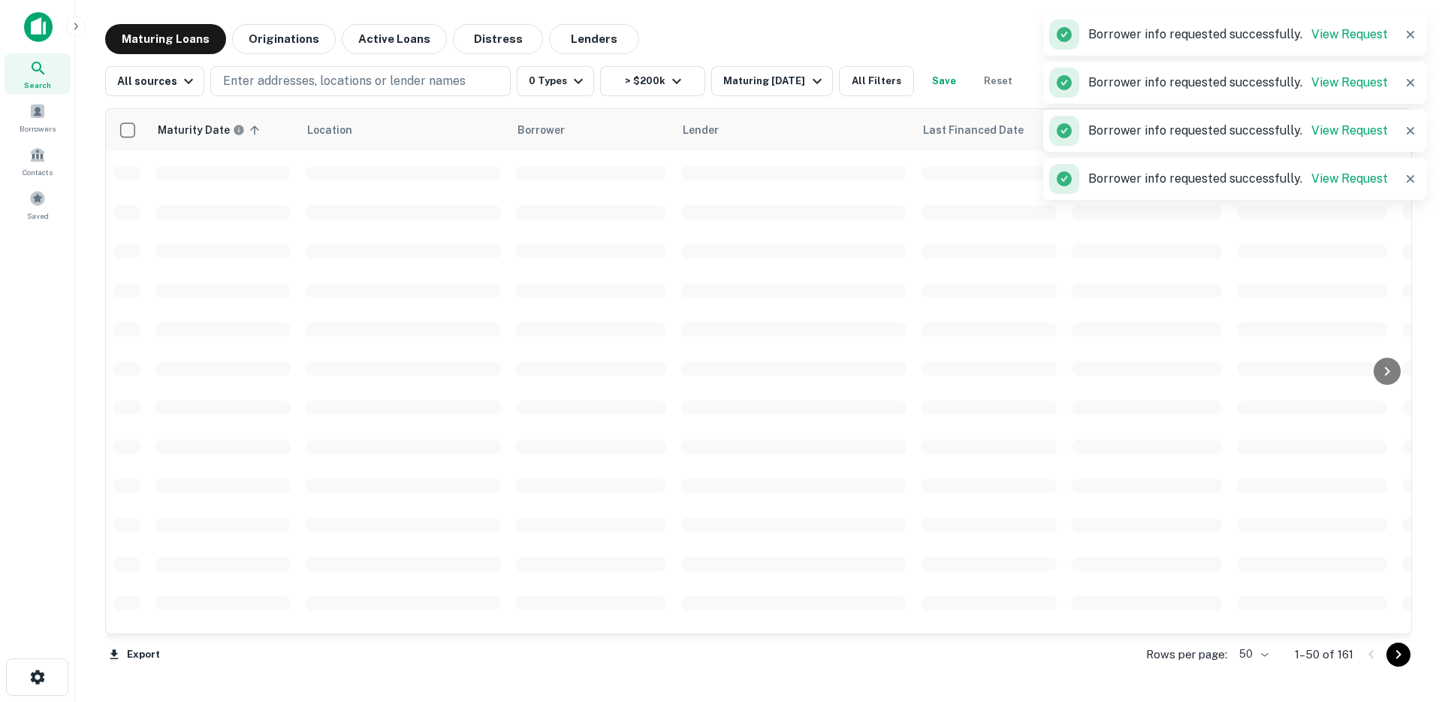
scroll to position [297, 0]
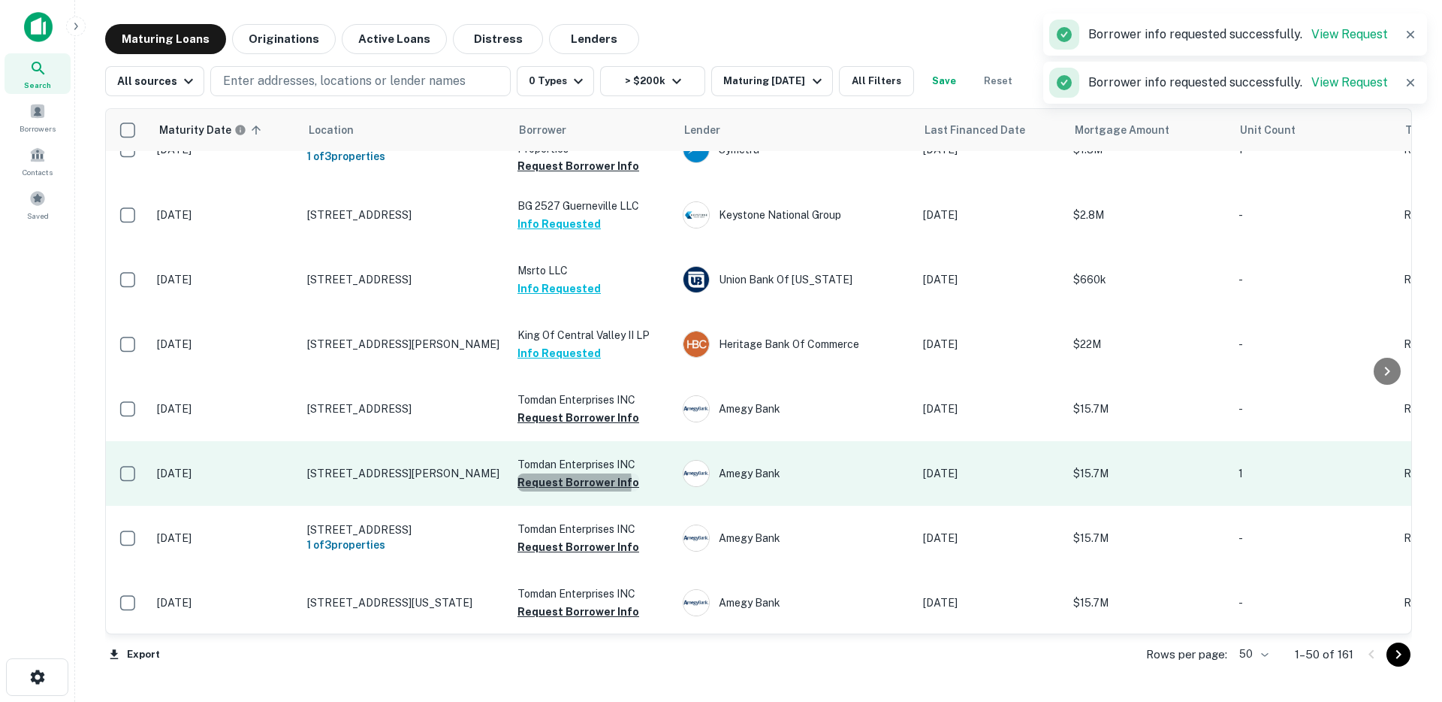
click at [550, 476] on button "Request Borrower Info" at bounding box center [579, 482] width 122 height 18
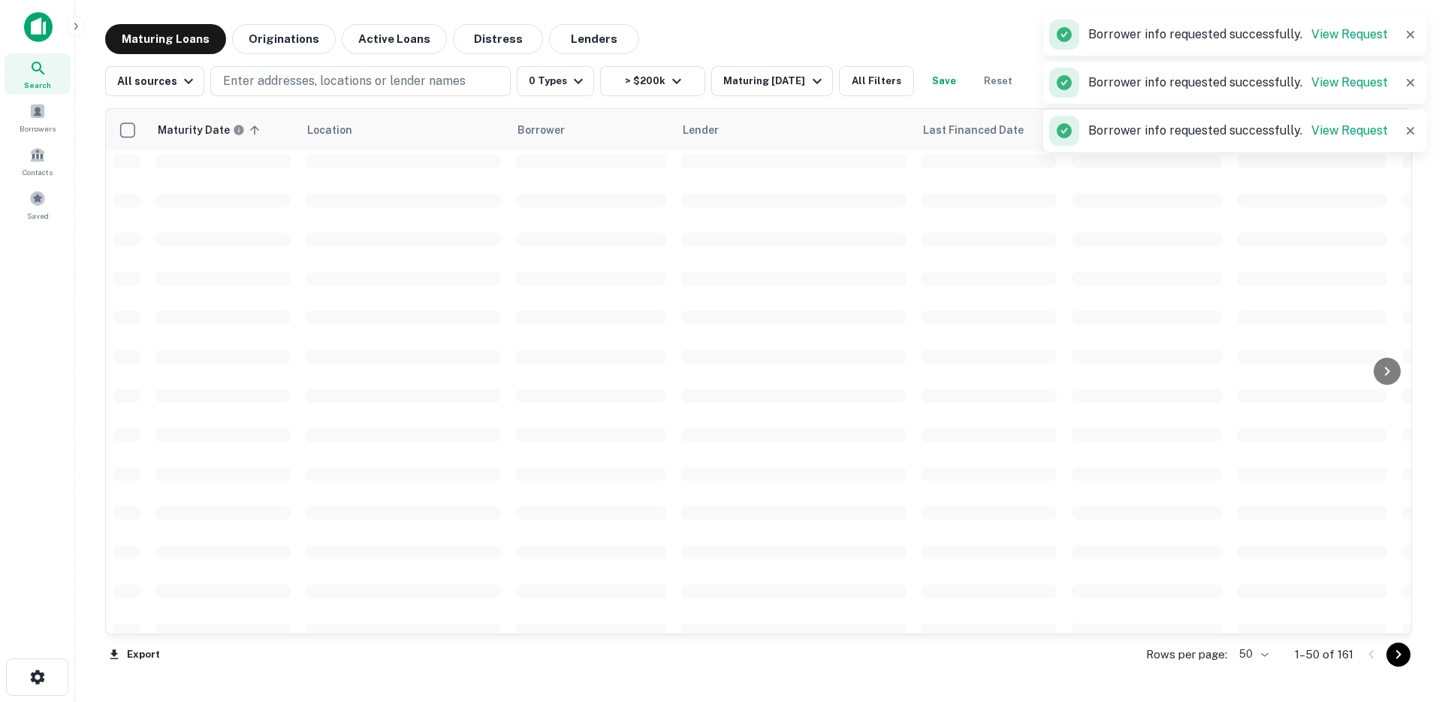
scroll to position [741, 0]
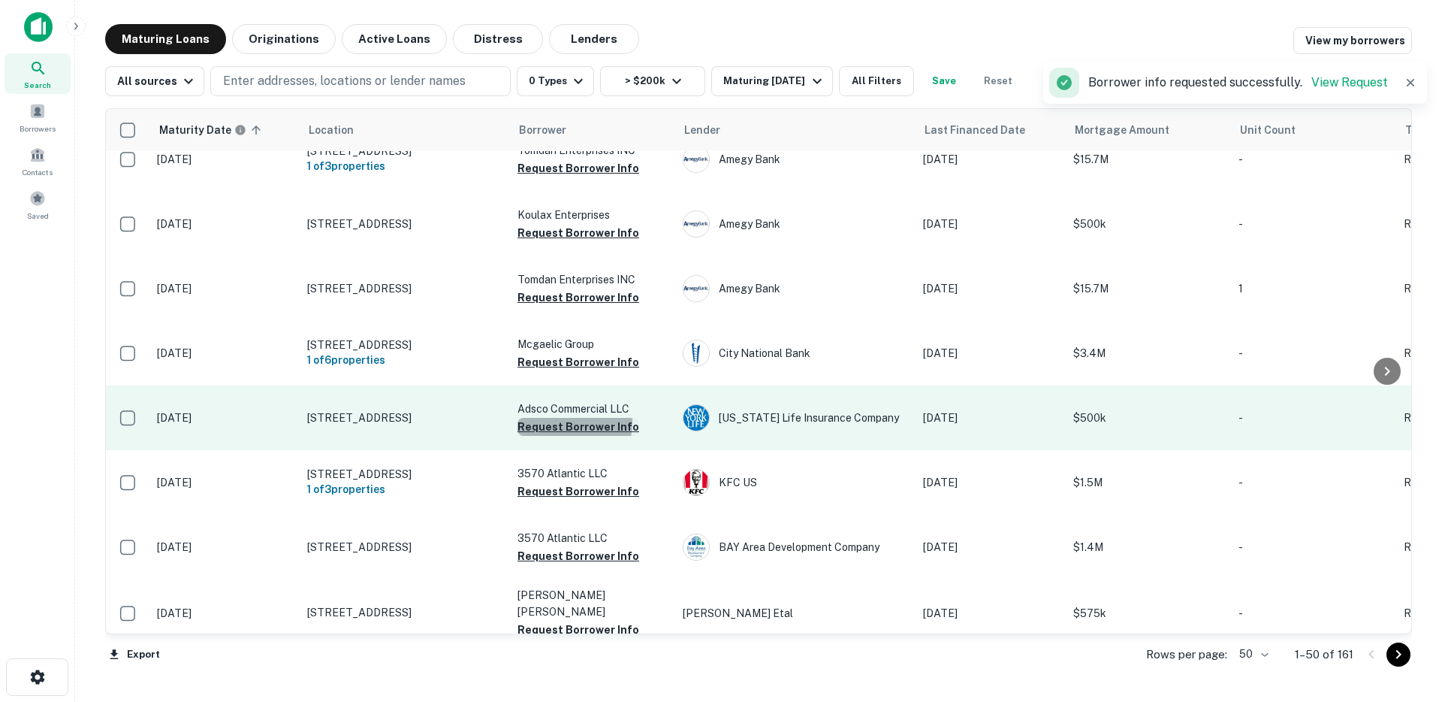
click at [555, 418] on button "Request Borrower Info" at bounding box center [579, 427] width 122 height 18
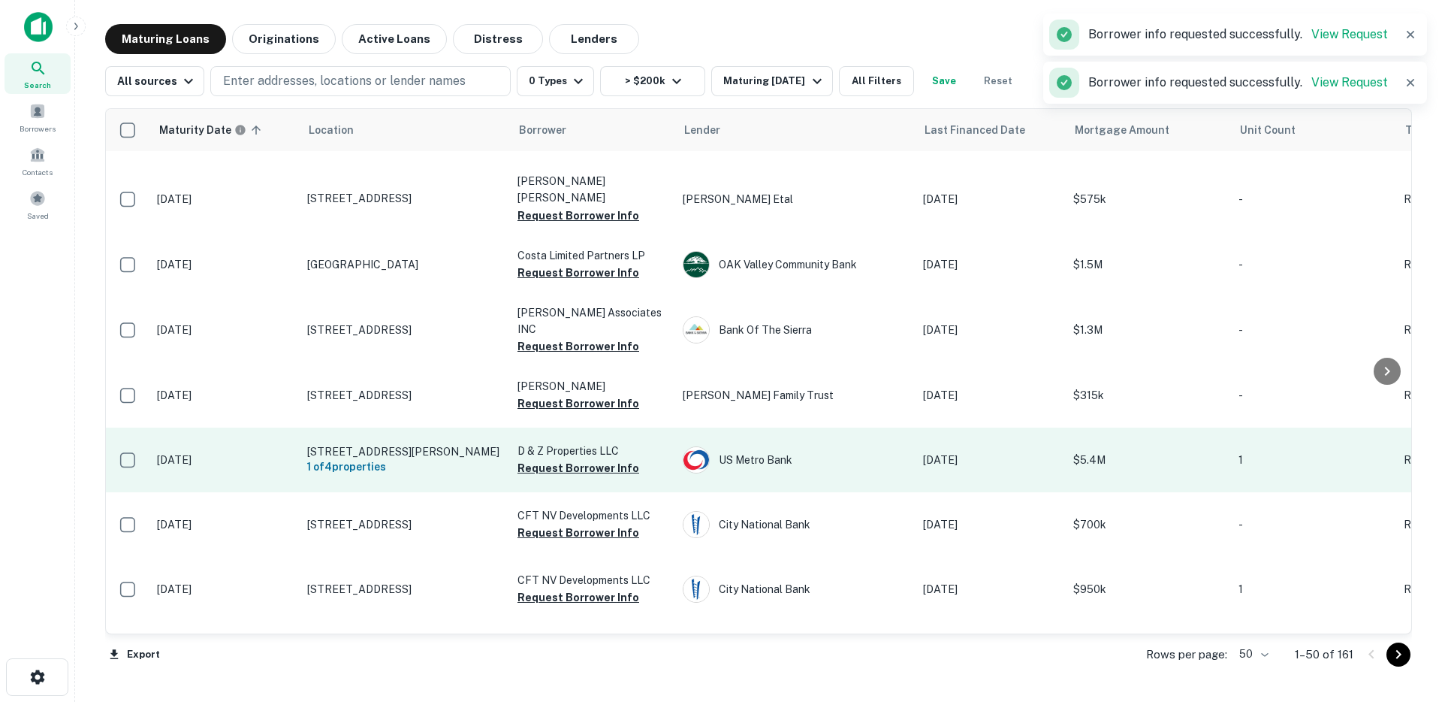
scroll to position [1177, 0]
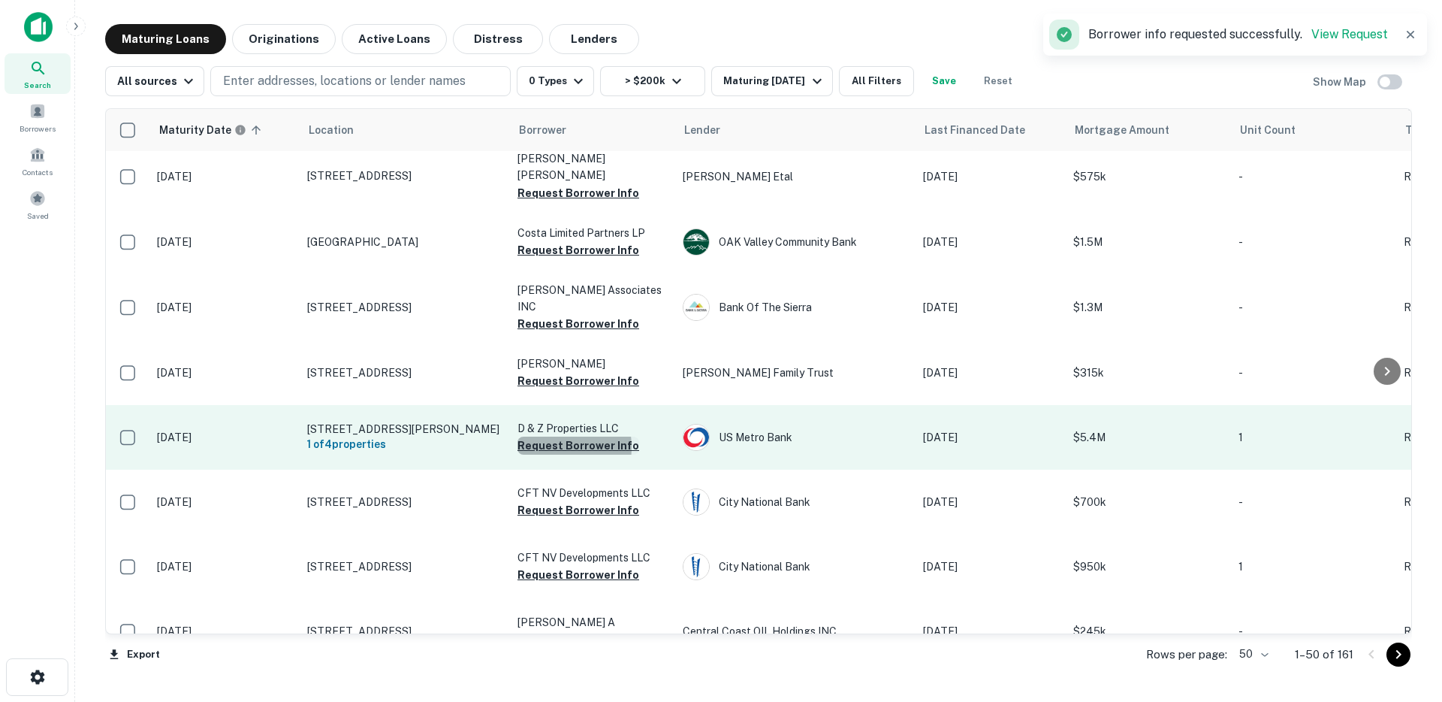
click at [545, 437] on button "Request Borrower Info" at bounding box center [579, 445] width 122 height 18
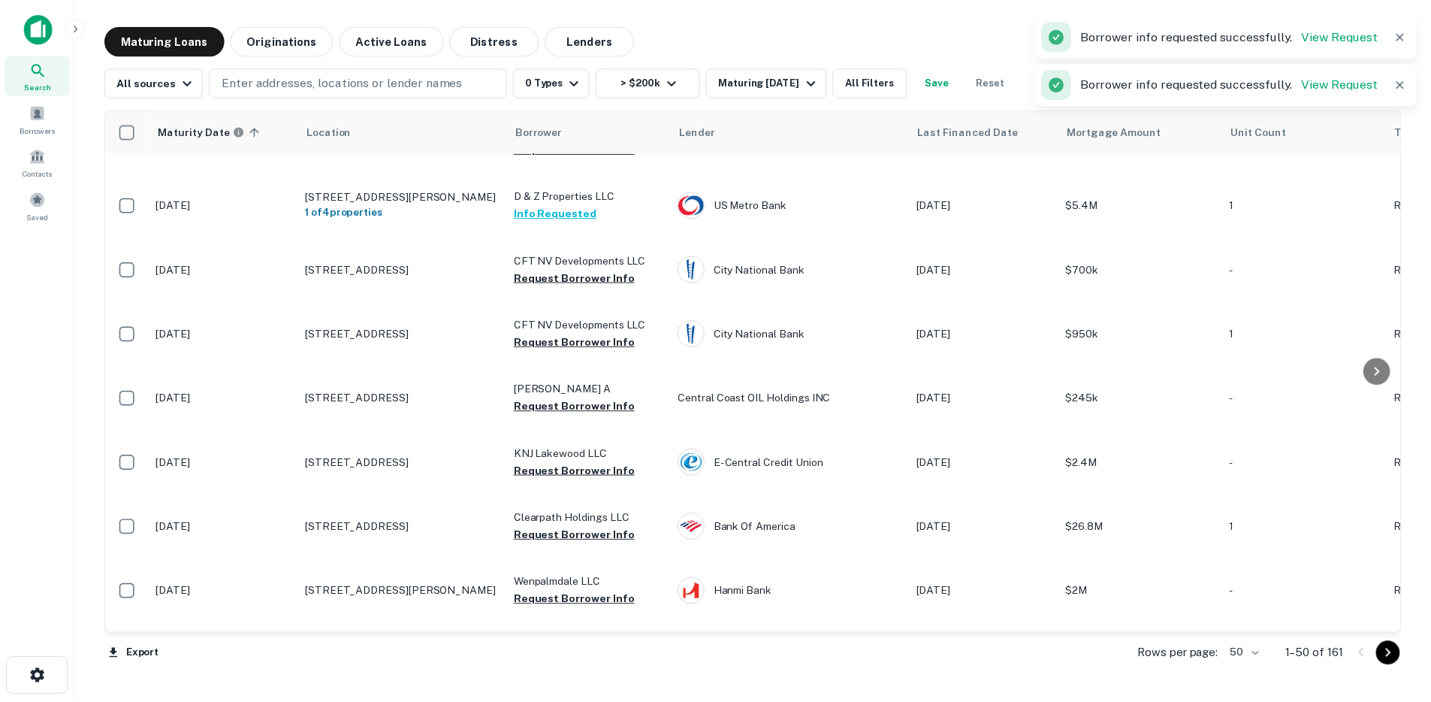
scroll to position [1418, 0]
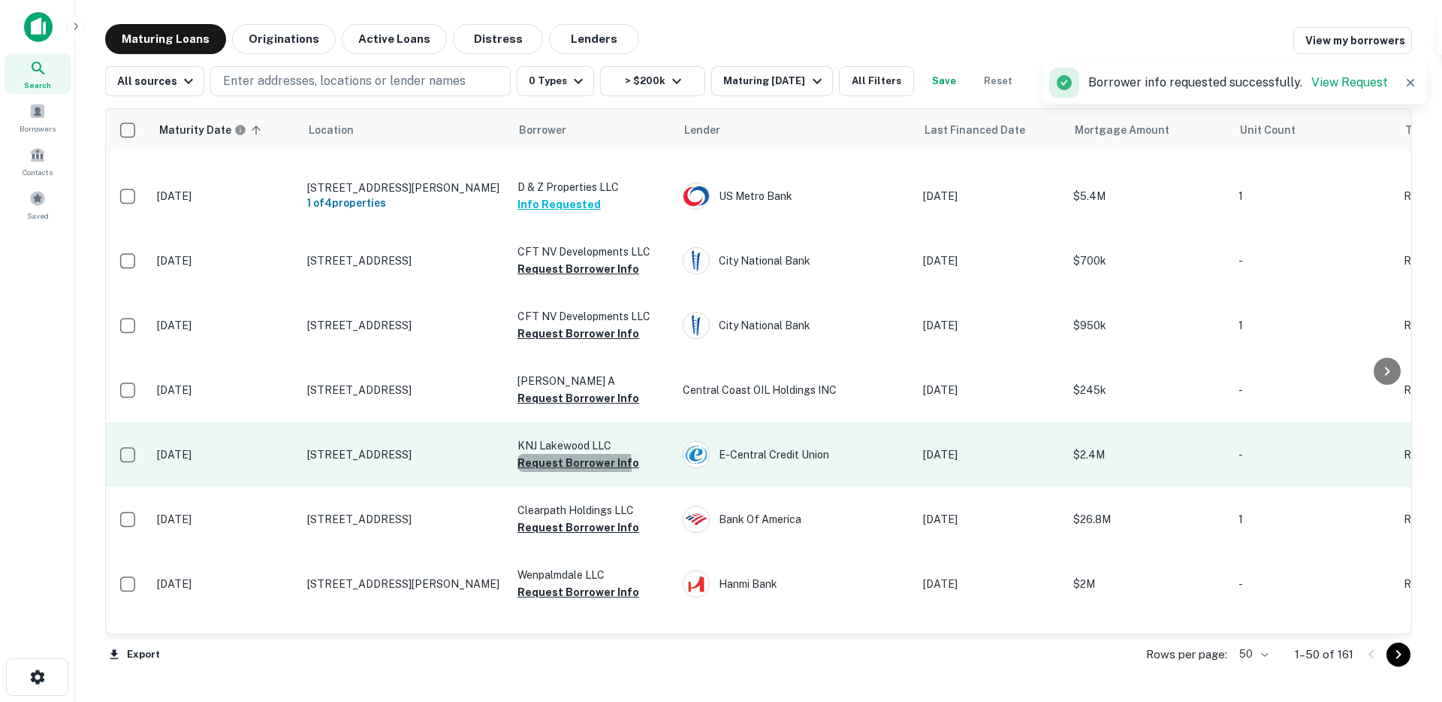
click at [547, 456] on button "Request Borrower Info" at bounding box center [579, 463] width 122 height 18
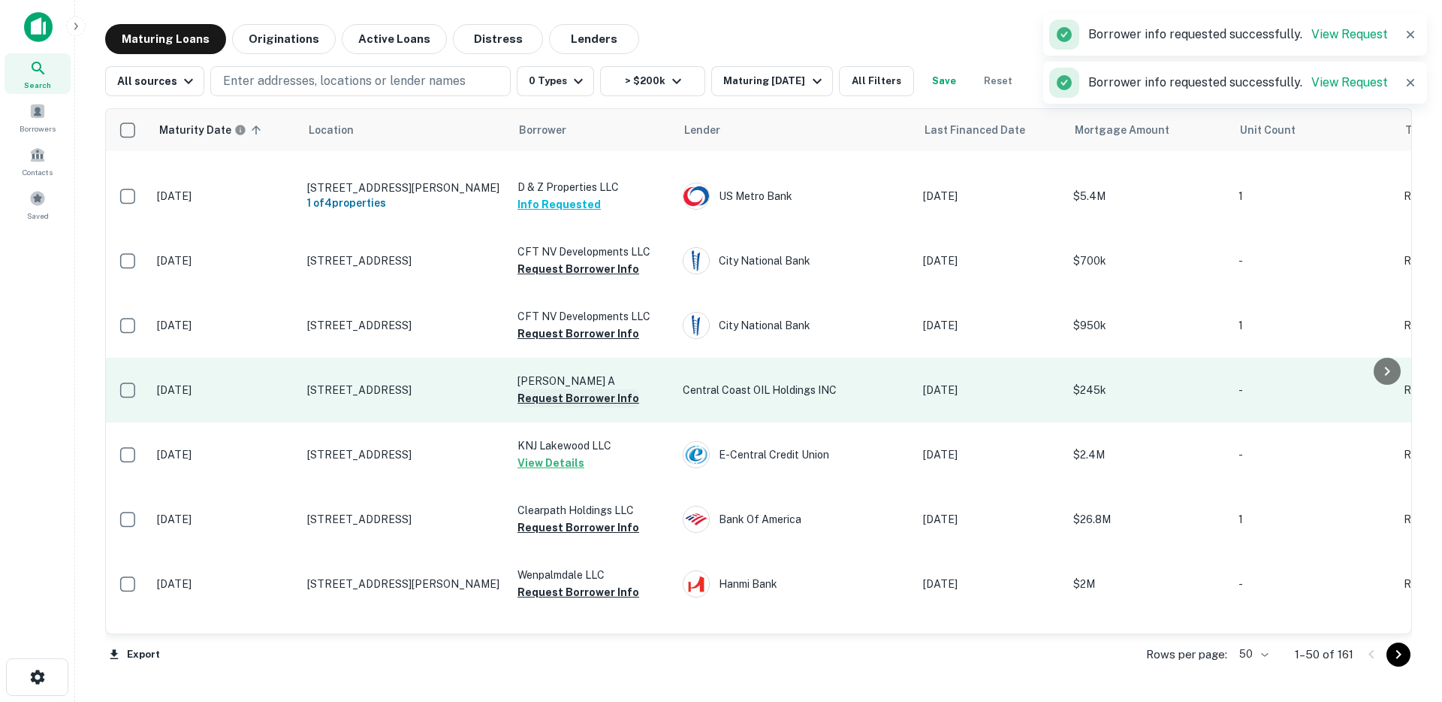
click at [552, 391] on button "Request Borrower Info" at bounding box center [579, 398] width 122 height 18
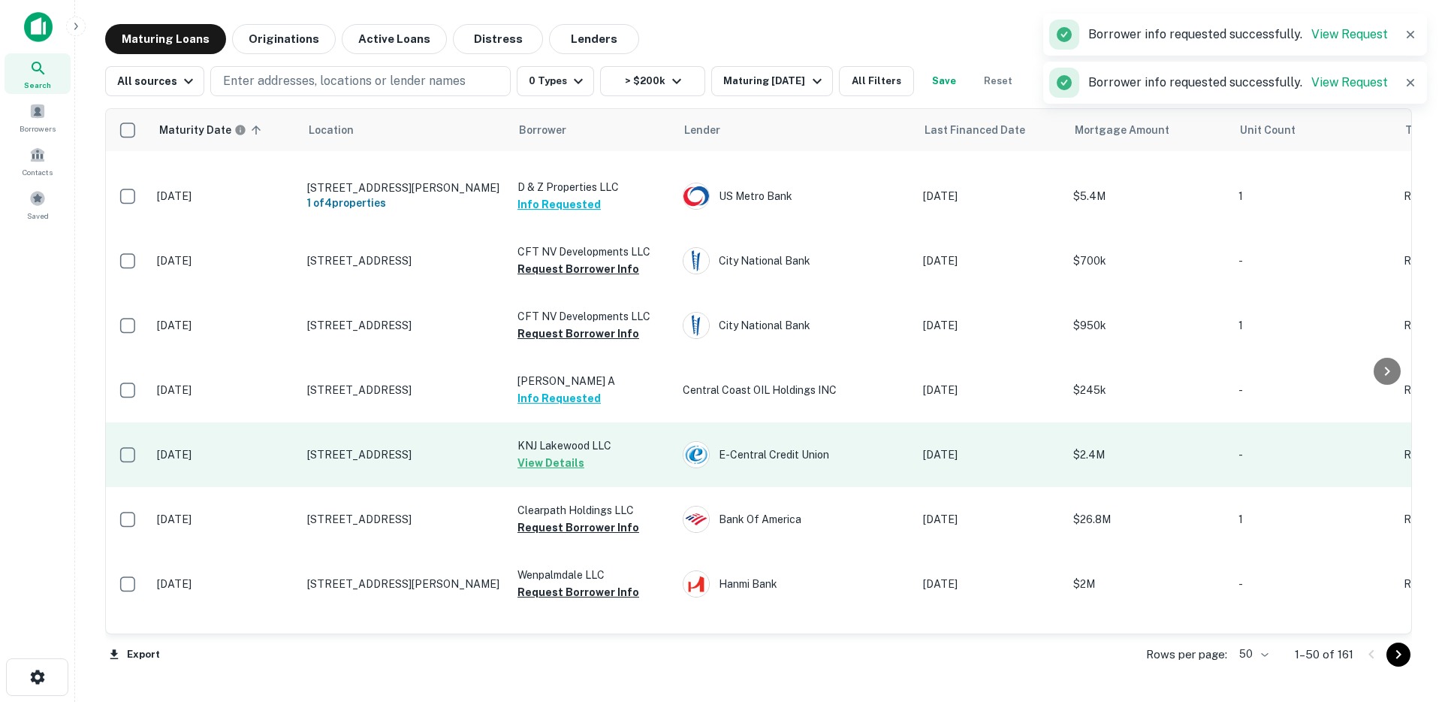
click at [444, 462] on td "[STREET_ADDRESS]" at bounding box center [405, 454] width 210 height 65
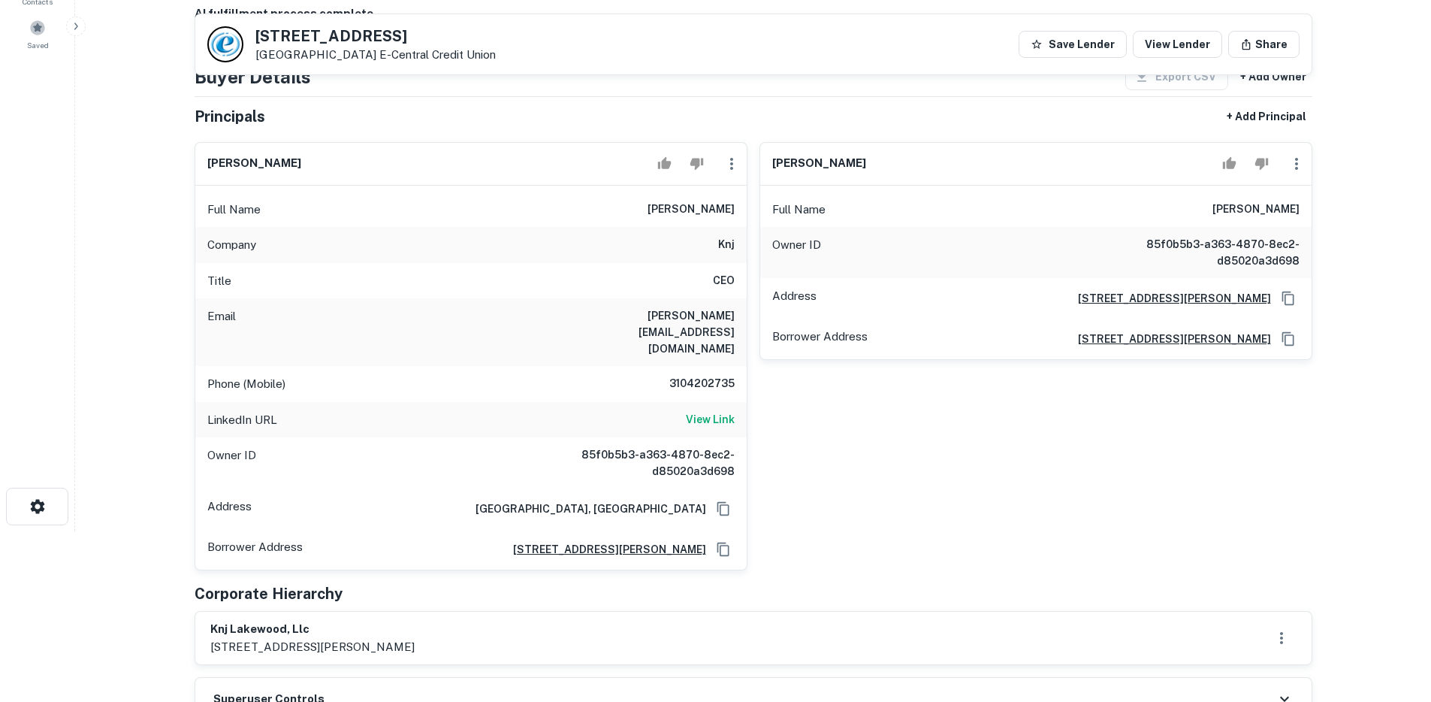
scroll to position [170, 0]
click at [722, 405] on div "LinkedIn URL View Link" at bounding box center [470, 421] width 551 height 36
click at [723, 412] on h6 "View Link" at bounding box center [710, 420] width 49 height 17
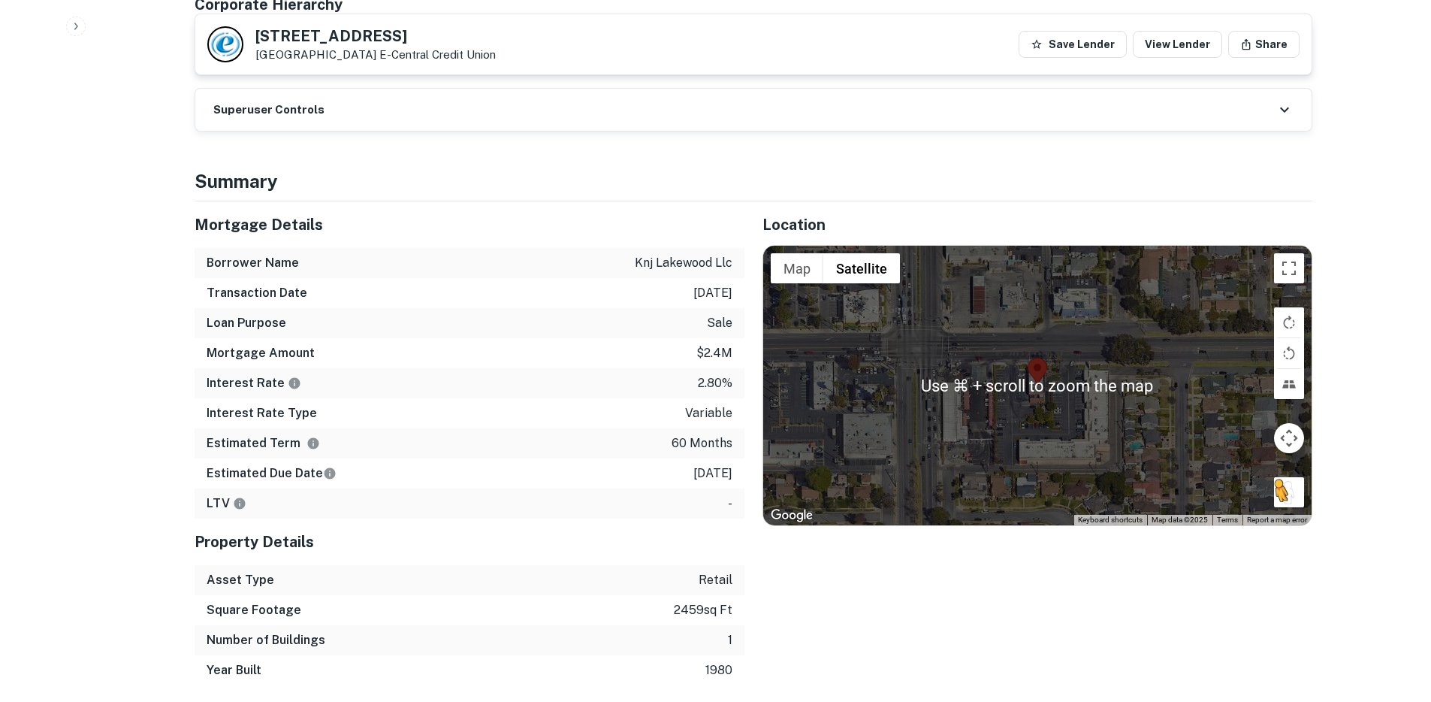
scroll to position [760, 0]
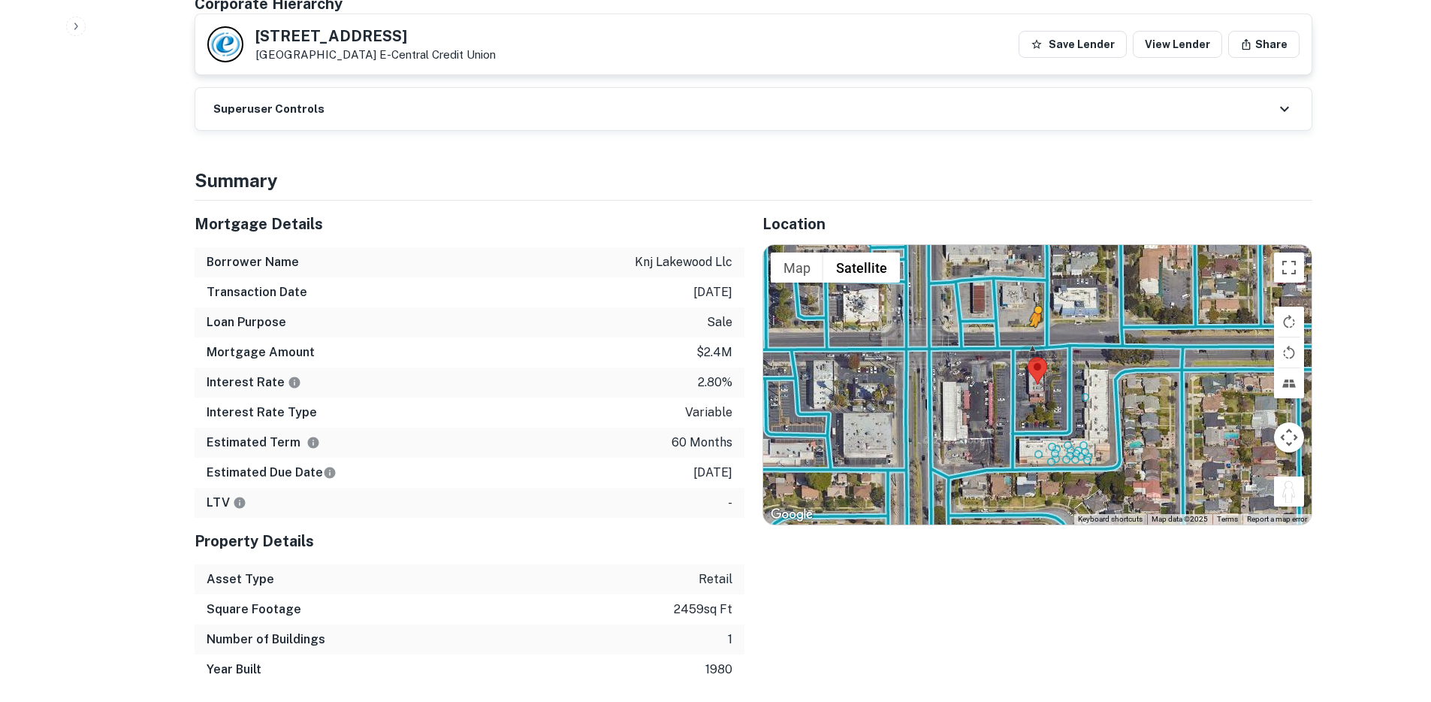
drag, startPoint x: 1287, startPoint y: 458, endPoint x: 1033, endPoint y: 307, distance: 295.4
click at [1033, 307] on div "To activate drag with keyboard, press Alt + Enter. Once in keyboard drag state,…" at bounding box center [1037, 384] width 548 height 279
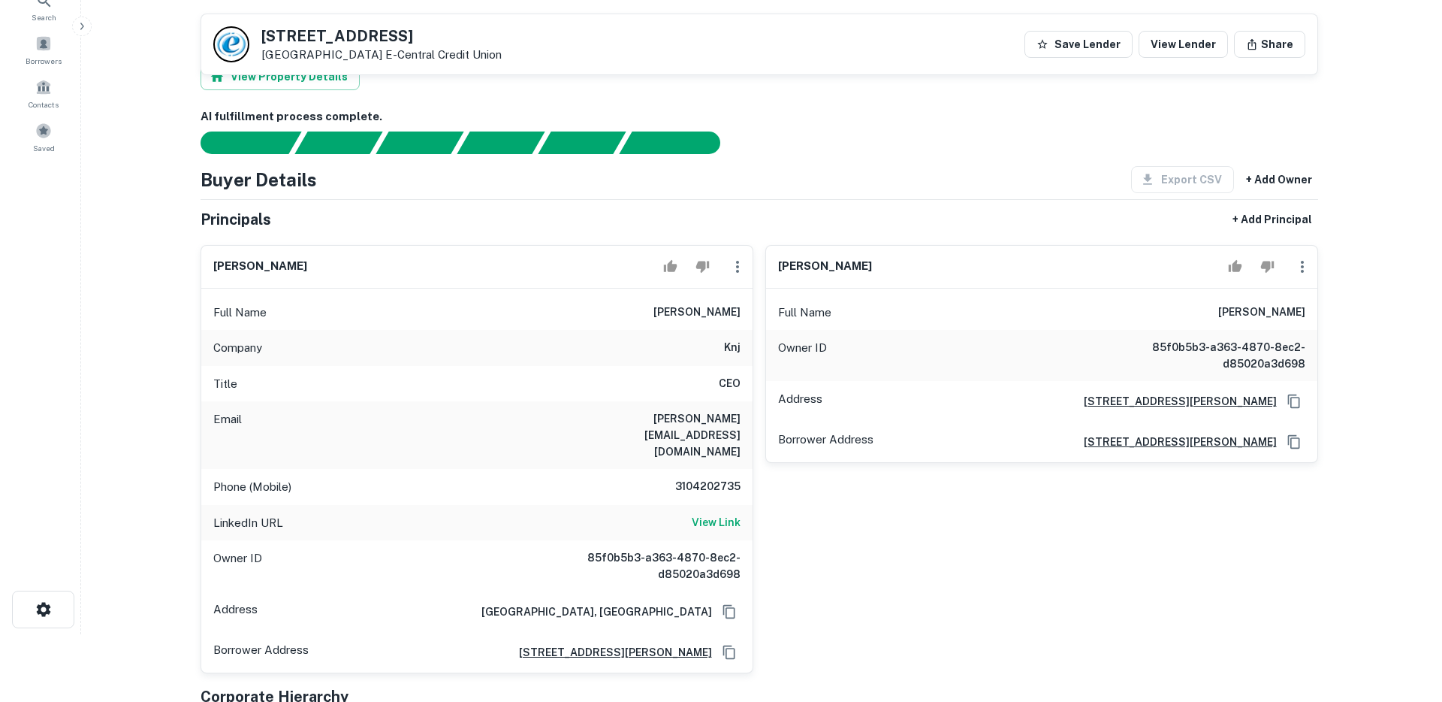
scroll to position [0, 0]
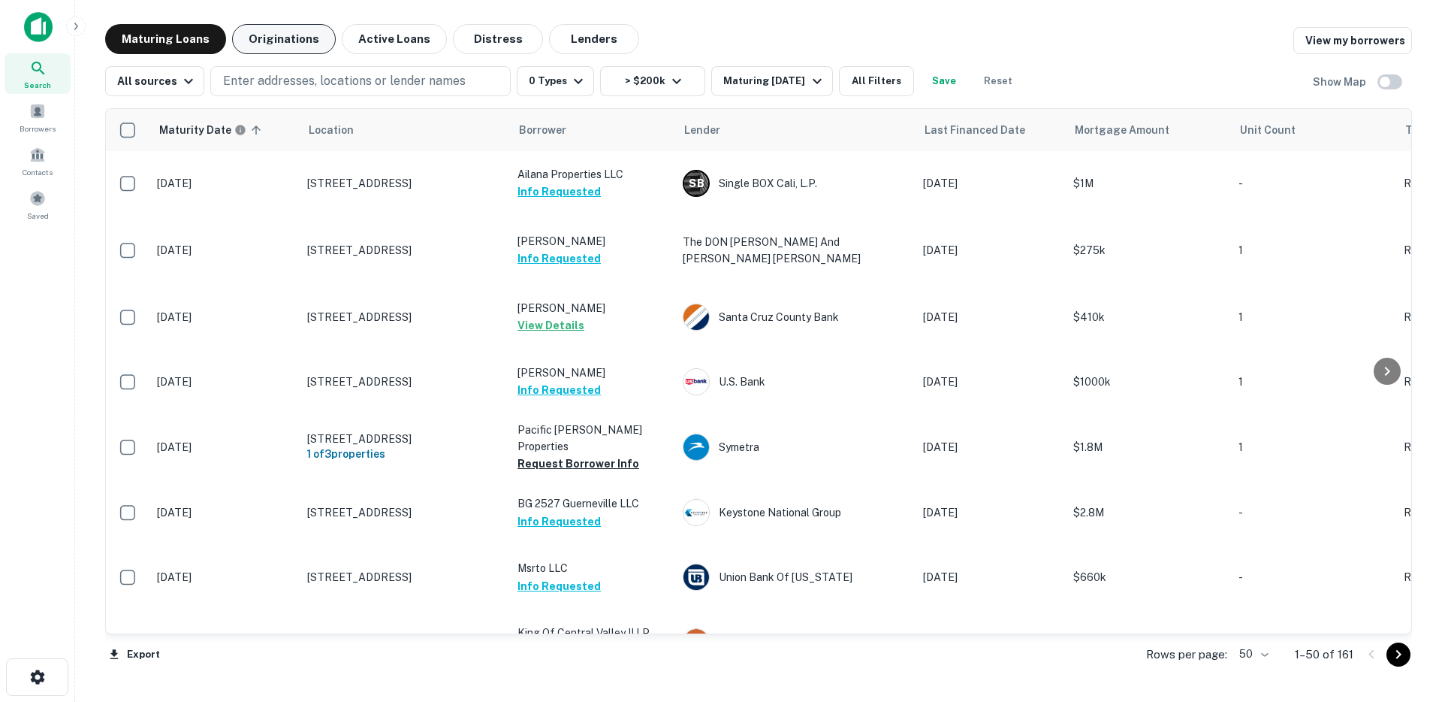
click at [285, 35] on button "Originations" at bounding box center [284, 39] width 104 height 30
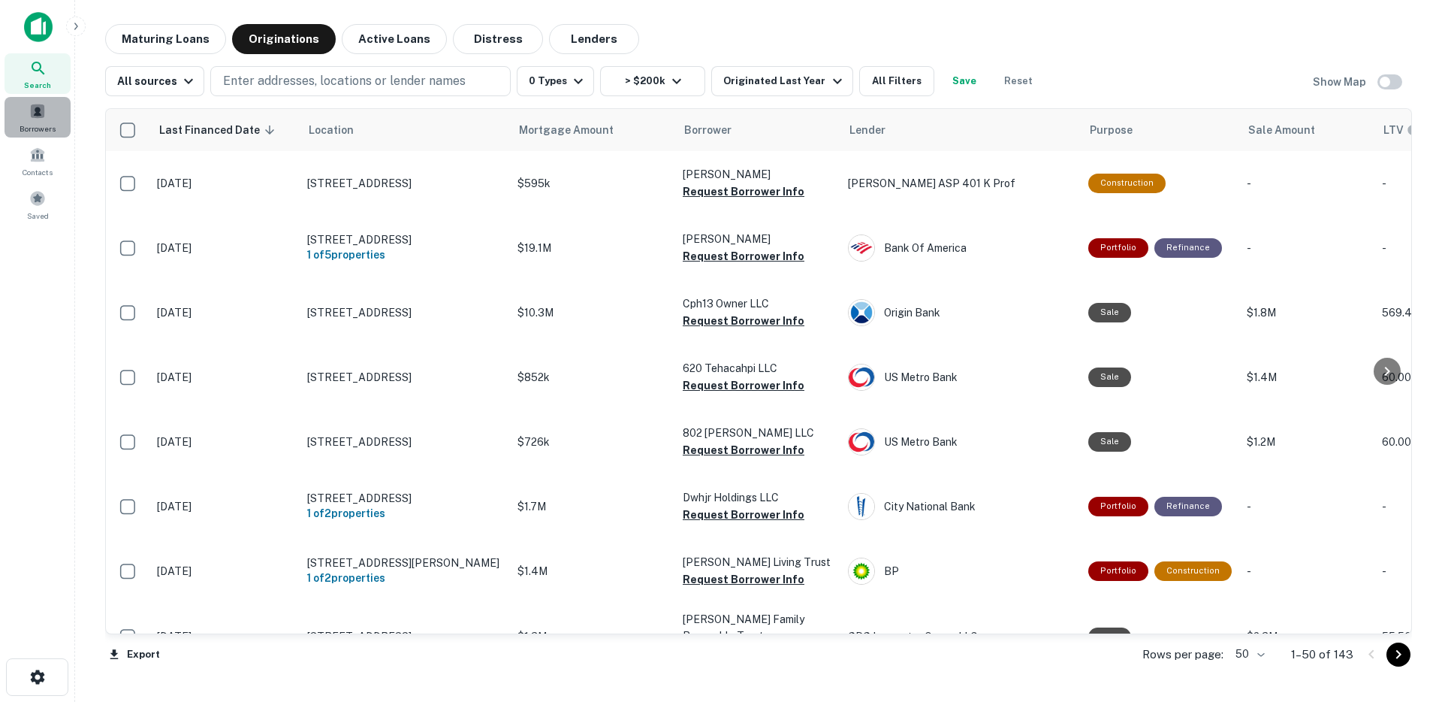
click at [41, 119] on span at bounding box center [37, 111] width 17 height 17
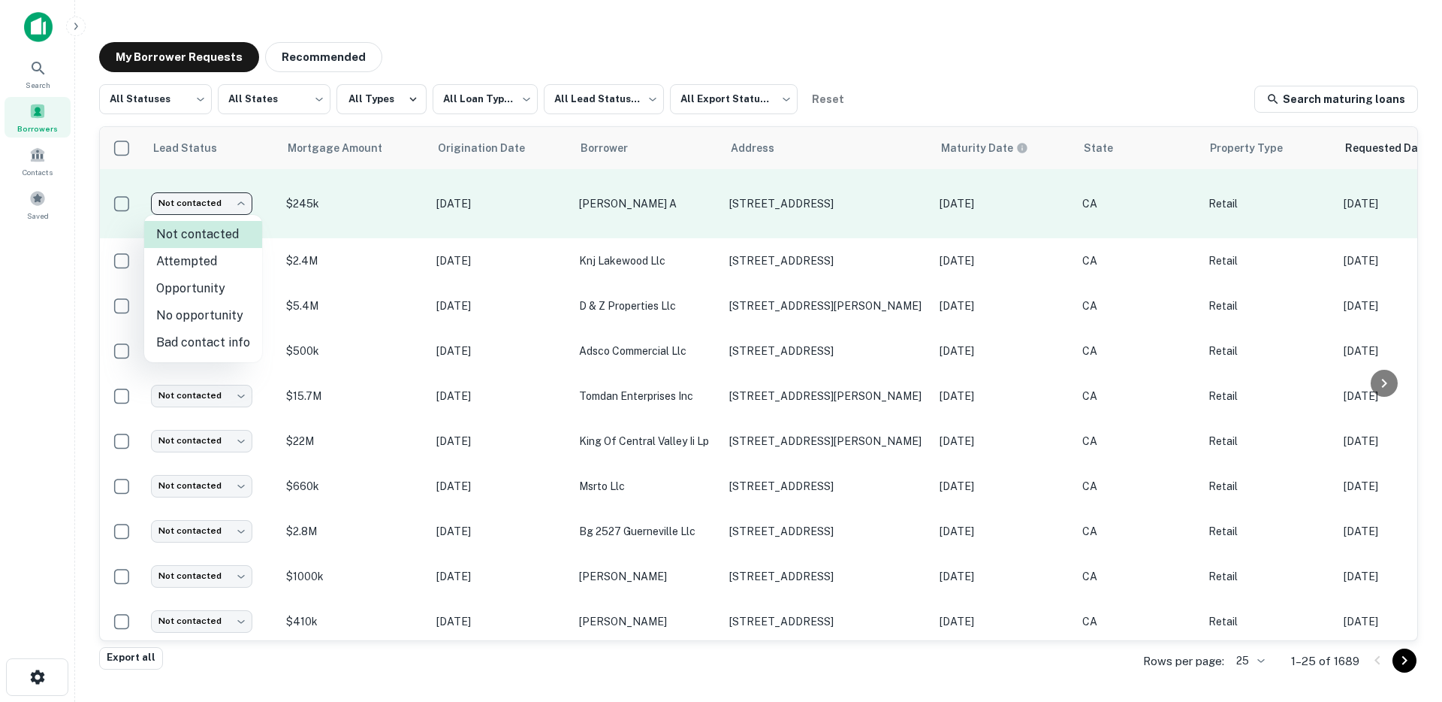
click at [219, 206] on body "**********" at bounding box center [721, 351] width 1442 height 702
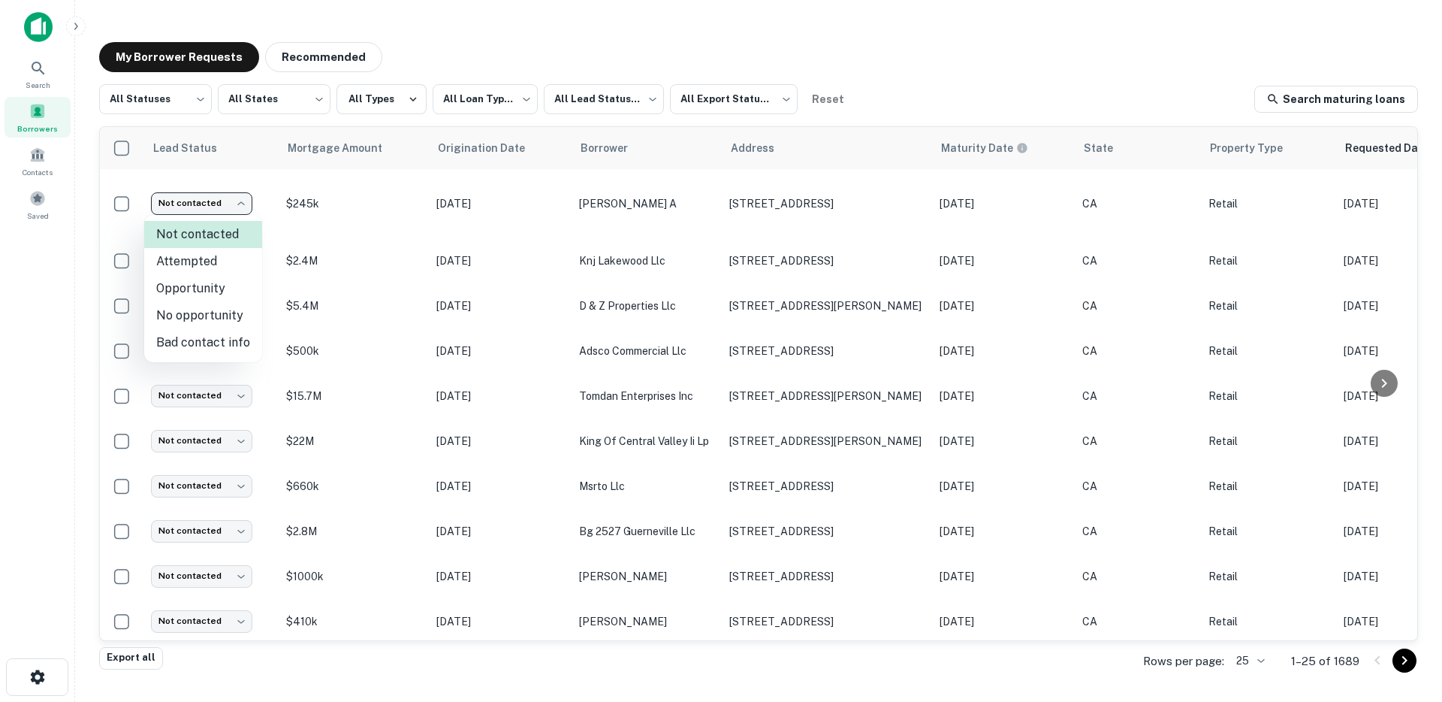
click at [445, 42] on div at bounding box center [721, 351] width 1442 height 702
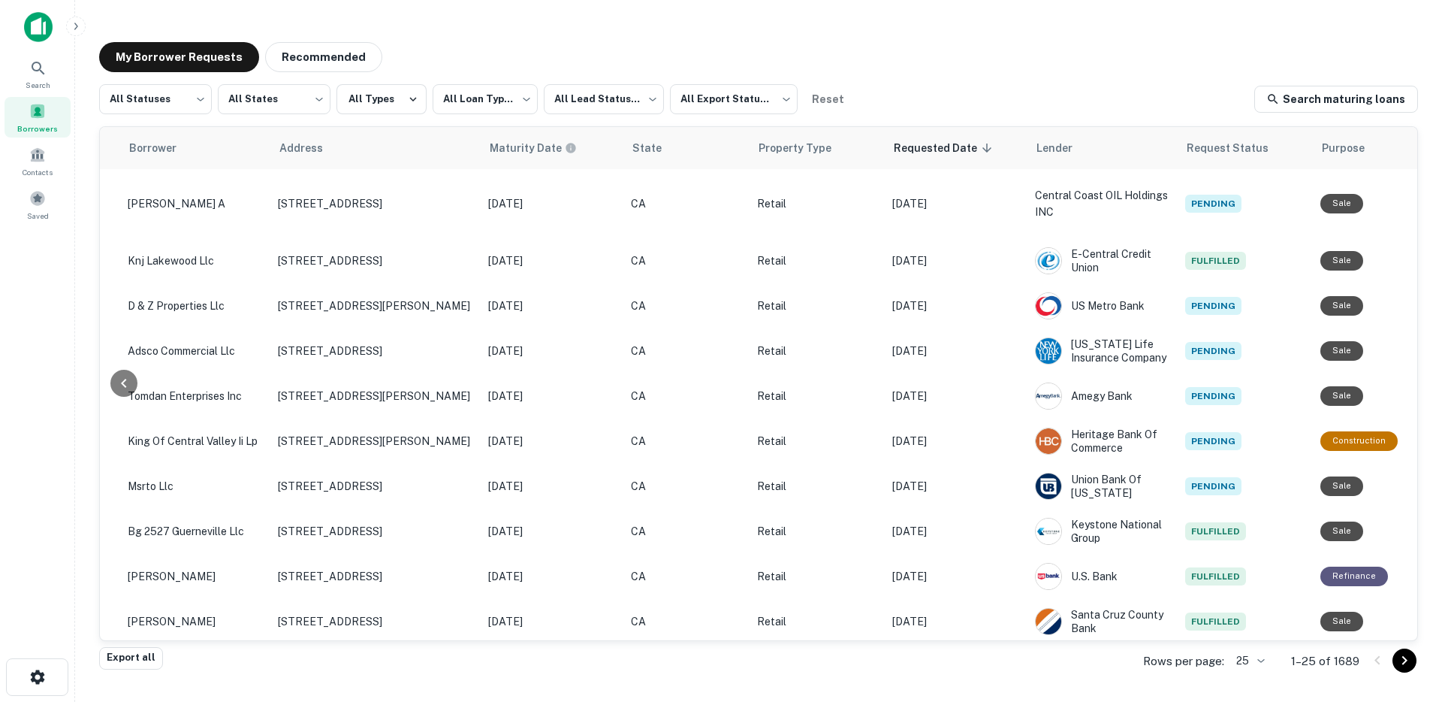
scroll to position [0, 461]
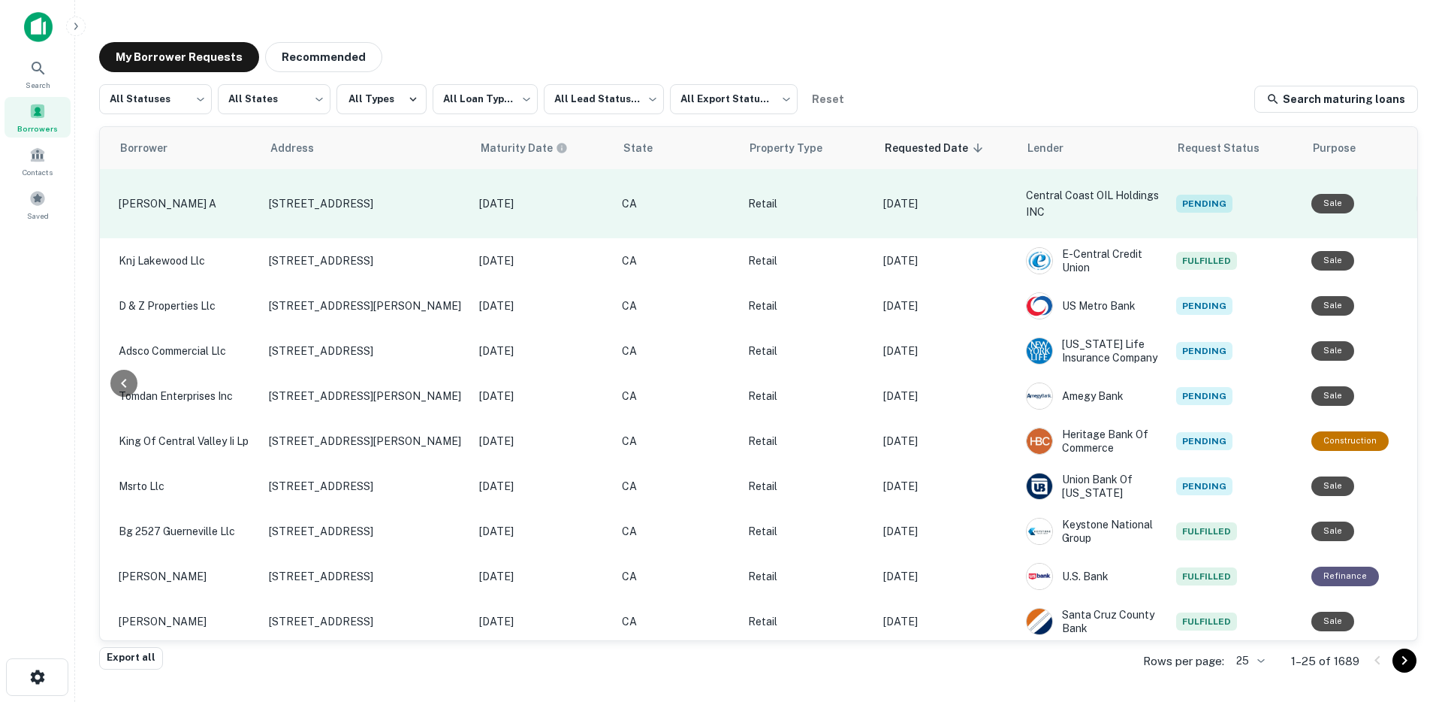
click at [1423, 199] on icon "Create a note for this borrower request" at bounding box center [1430, 204] width 14 height 14
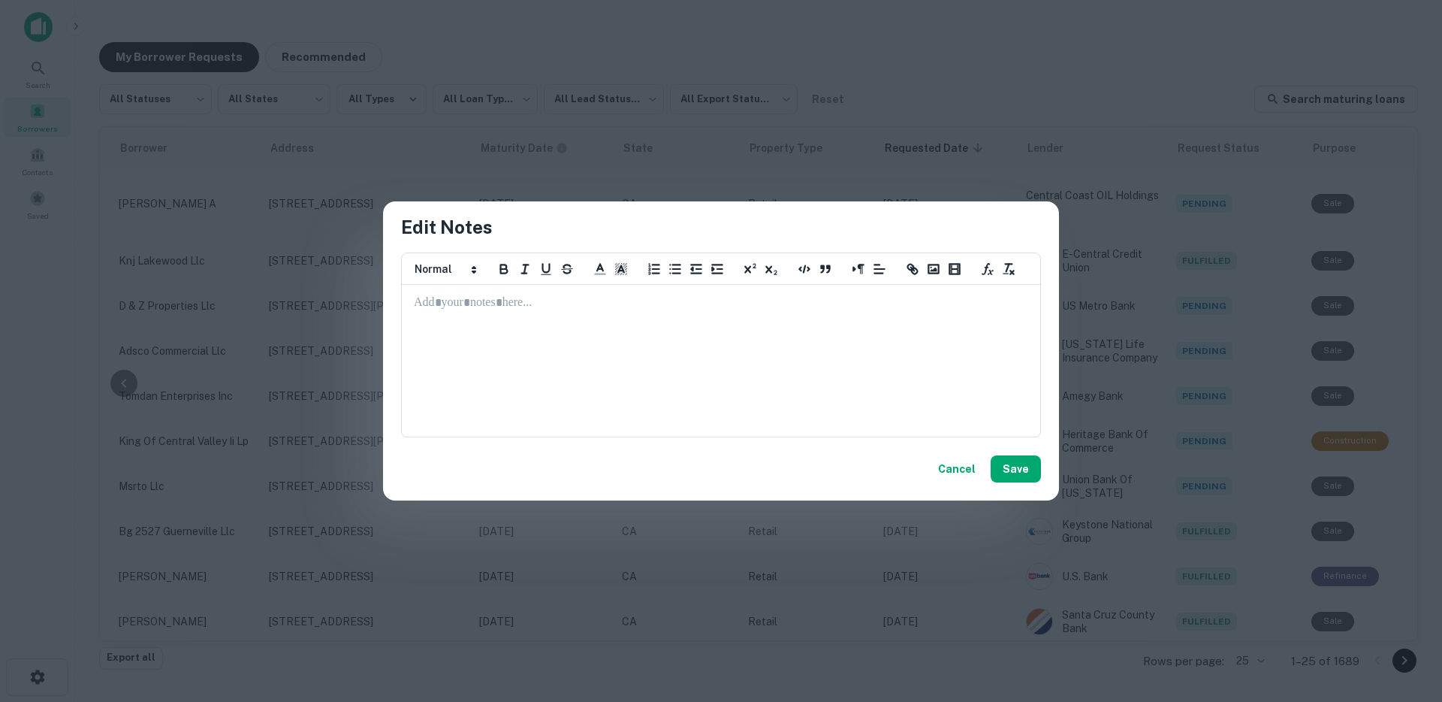
click at [1125, 40] on div "Edit Notes ********* ********* ********* ********* ********* ********* ****** C…" at bounding box center [721, 351] width 1442 height 702
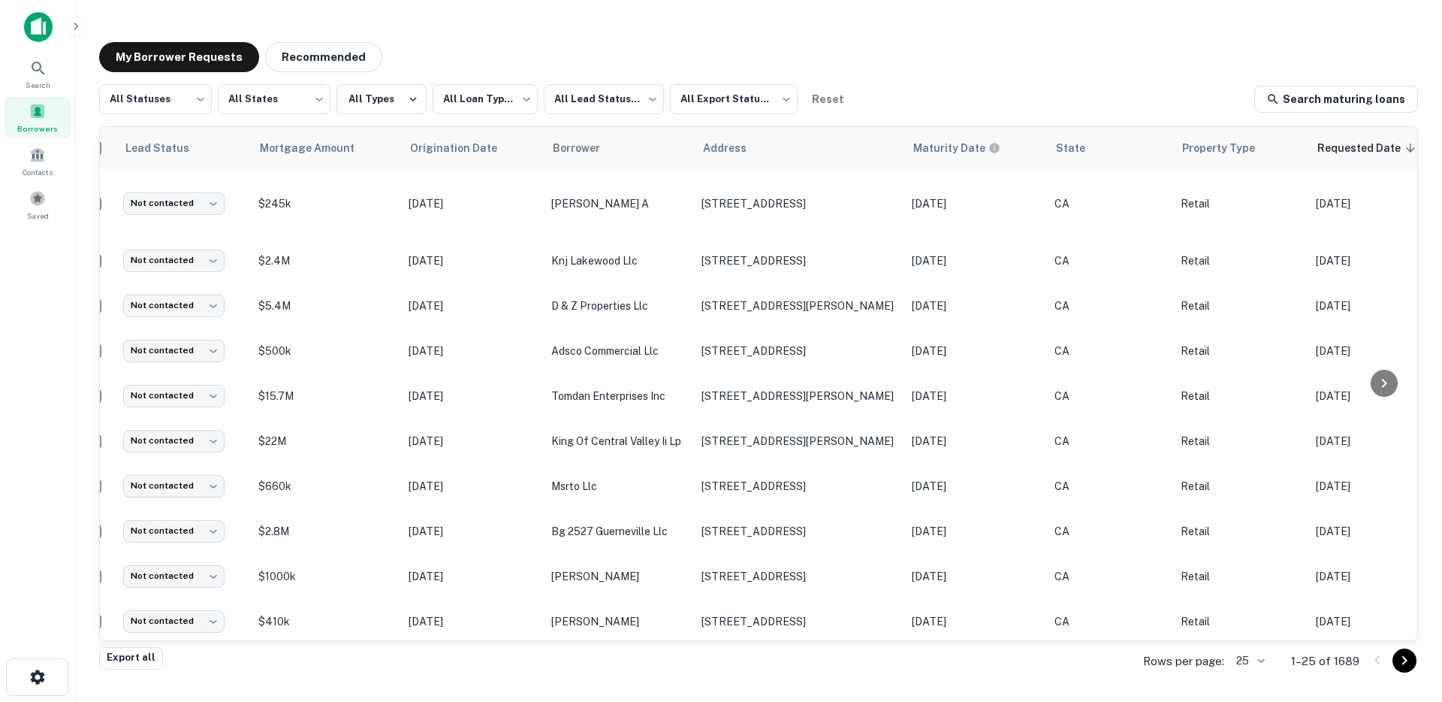
scroll to position [0, 0]
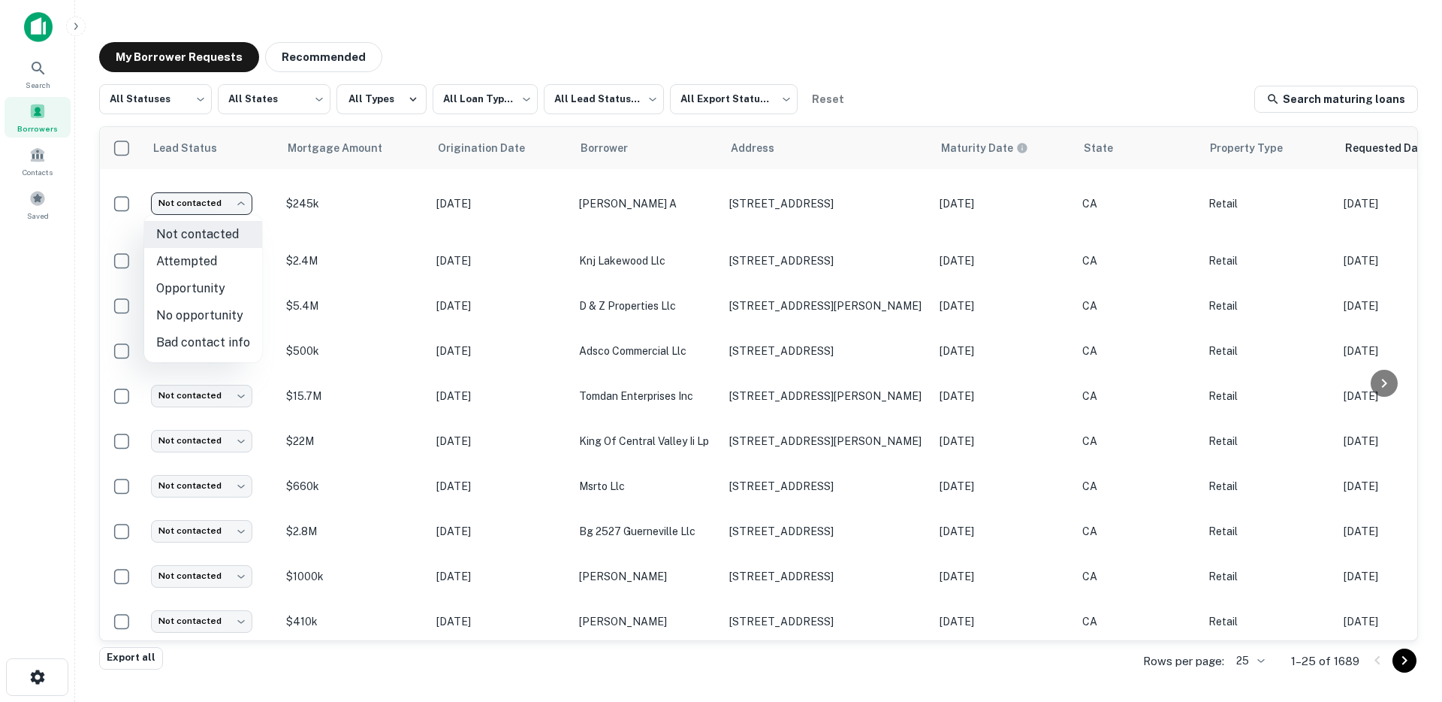
click at [216, 212] on body "**********" at bounding box center [721, 351] width 1442 height 702
click at [215, 293] on li "Opportunity" at bounding box center [203, 288] width 118 height 27
type input "**********"
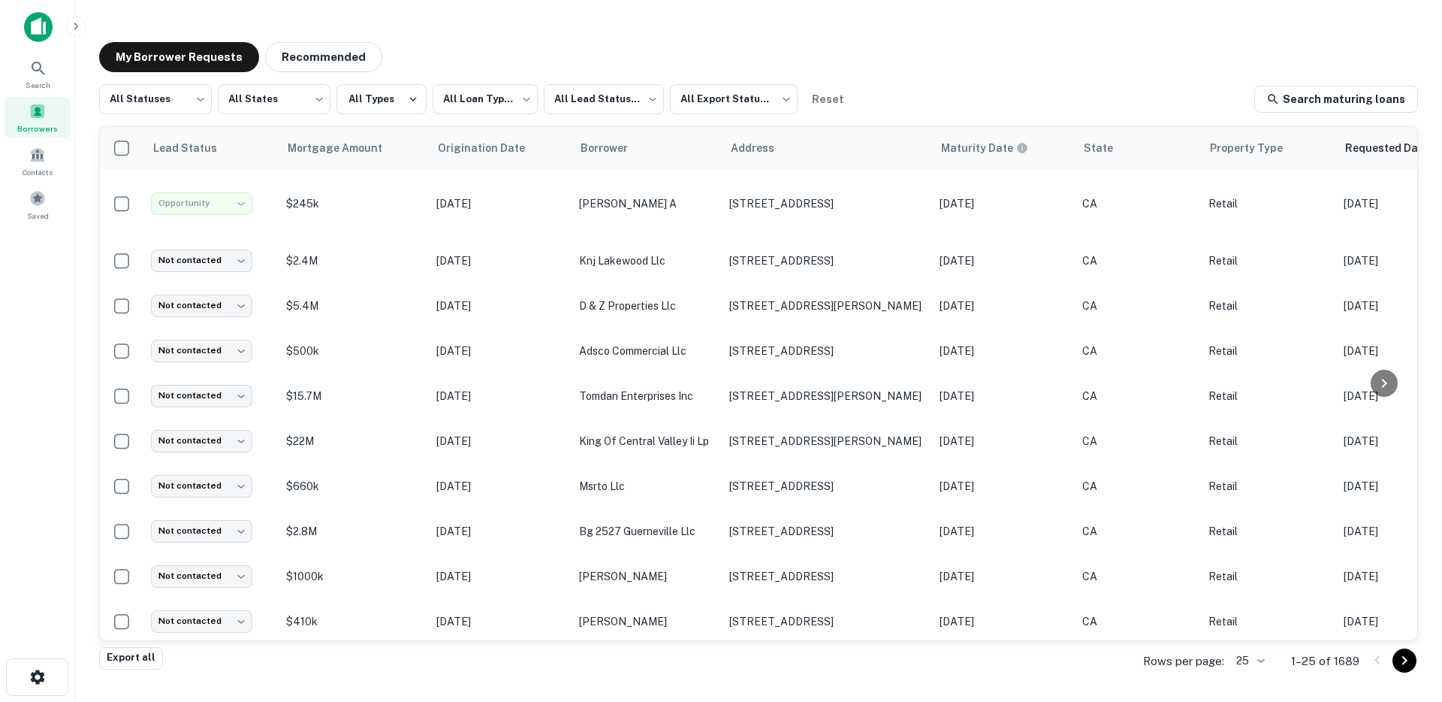
scroll to position [0, 461]
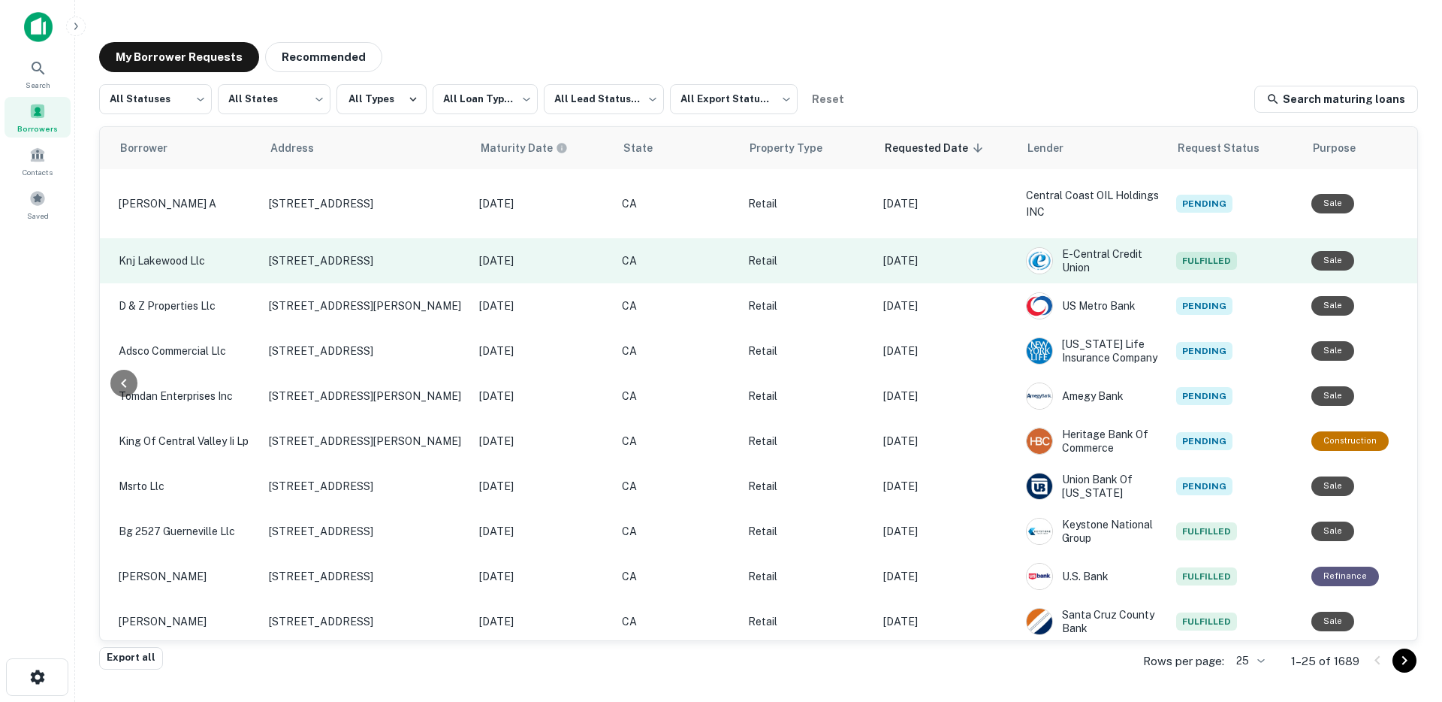
click at [938, 277] on td "[DATE]" at bounding box center [947, 260] width 143 height 45
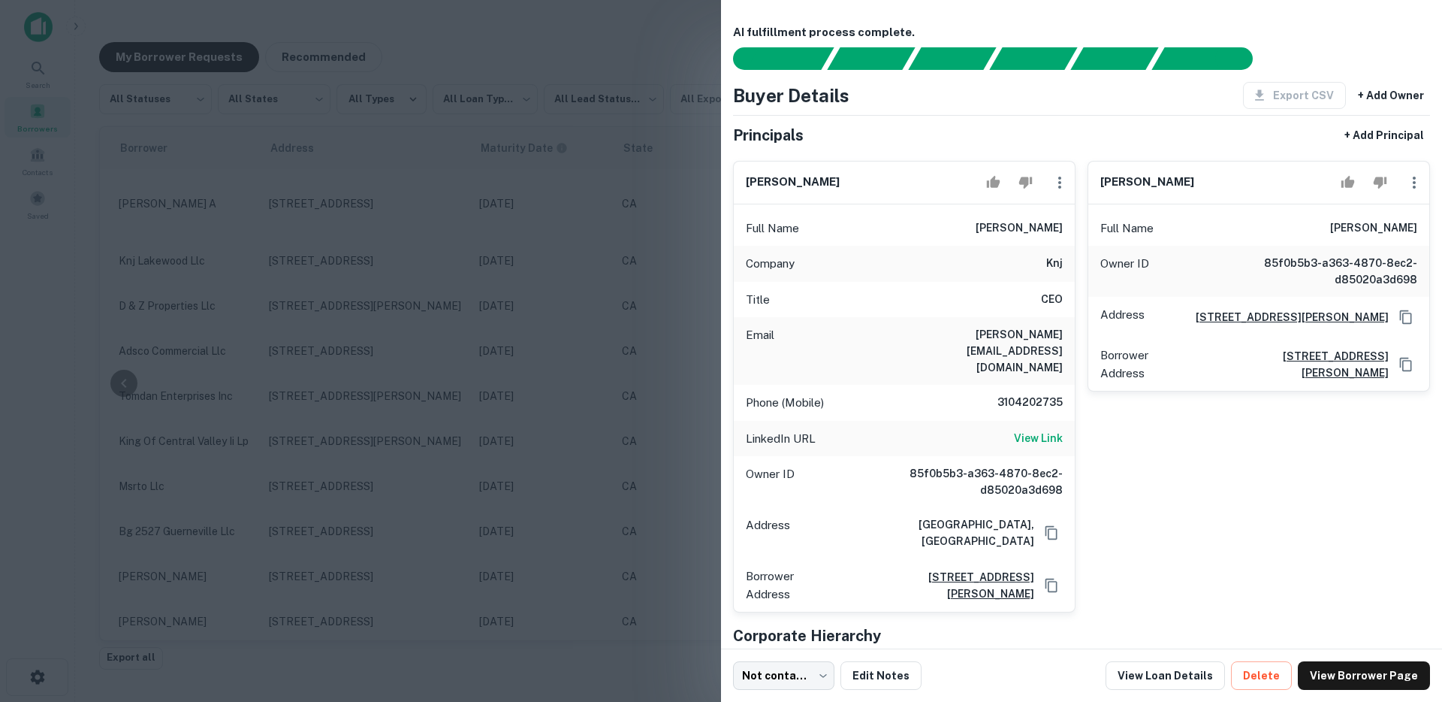
click at [642, 409] on div at bounding box center [721, 351] width 1442 height 702
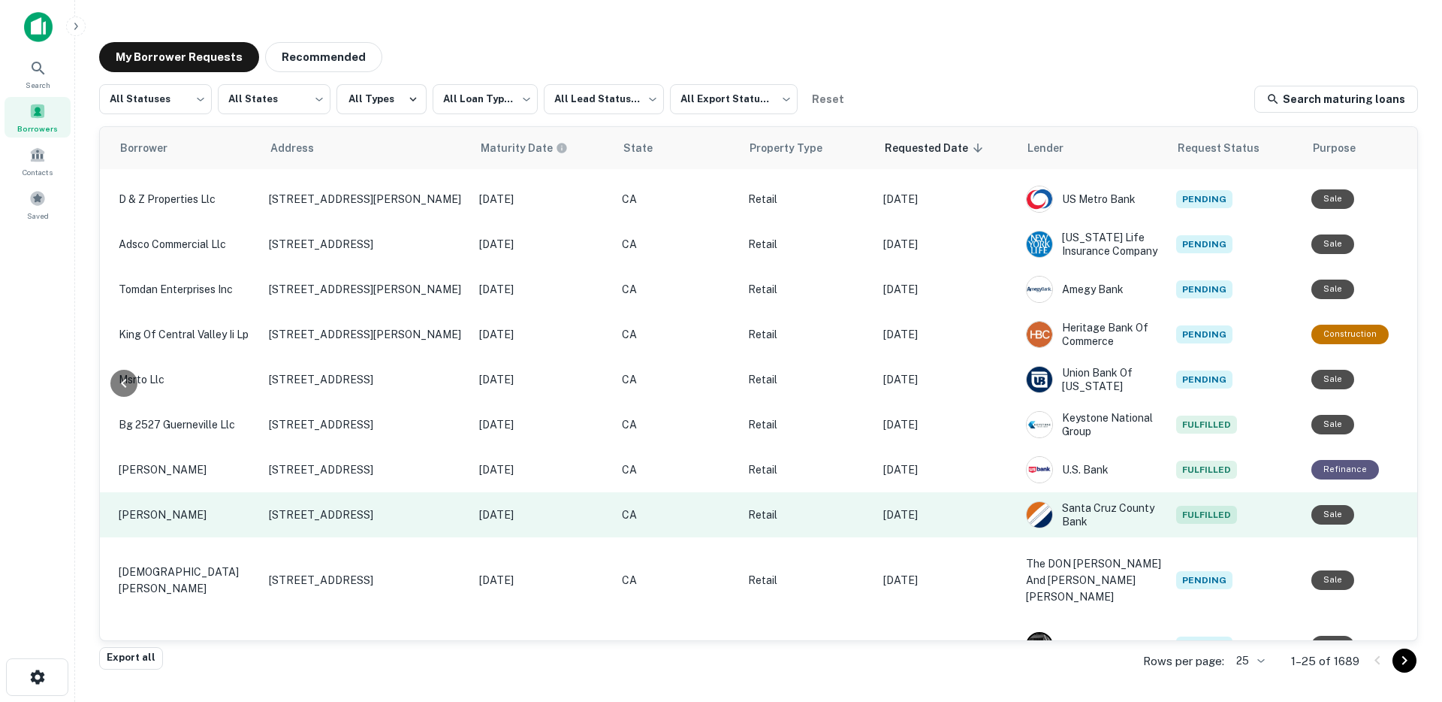
scroll to position [140, 461]
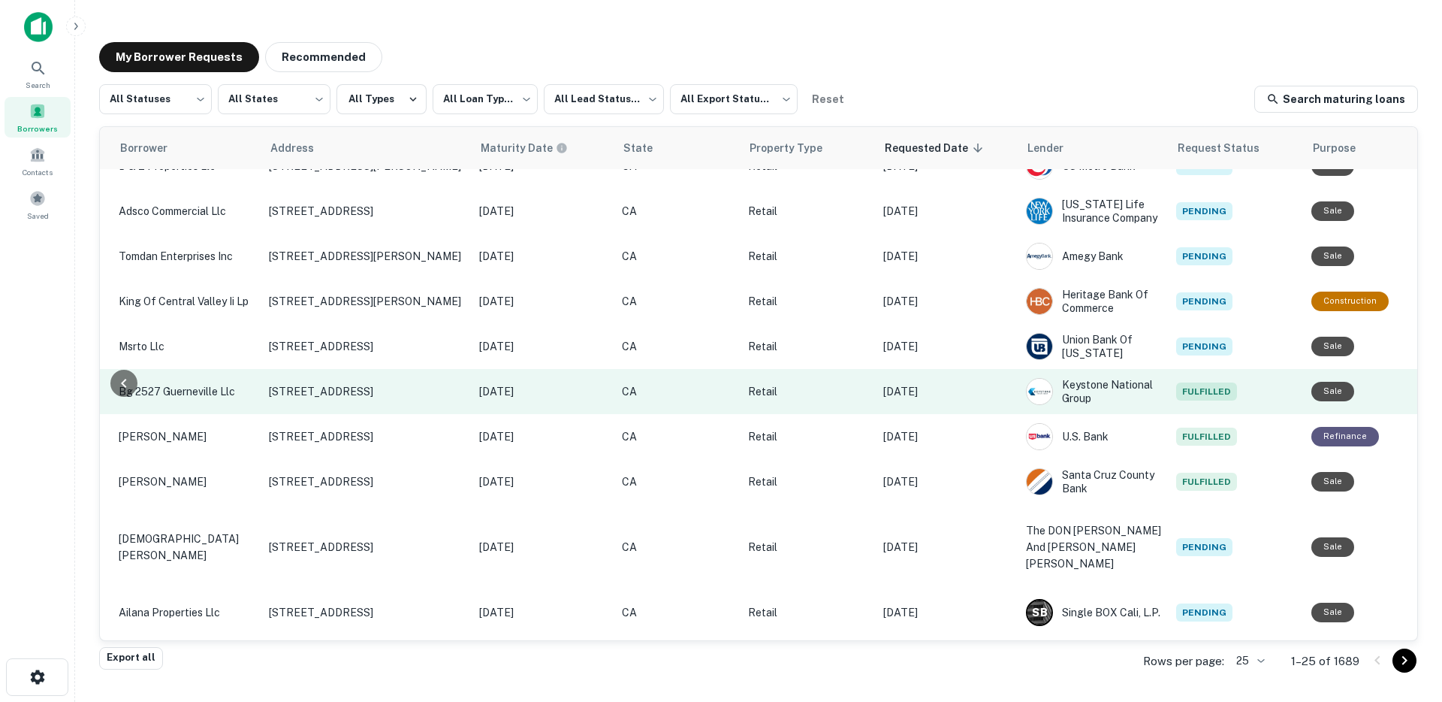
click at [953, 392] on p "[DATE]" at bounding box center [947, 391] width 128 height 17
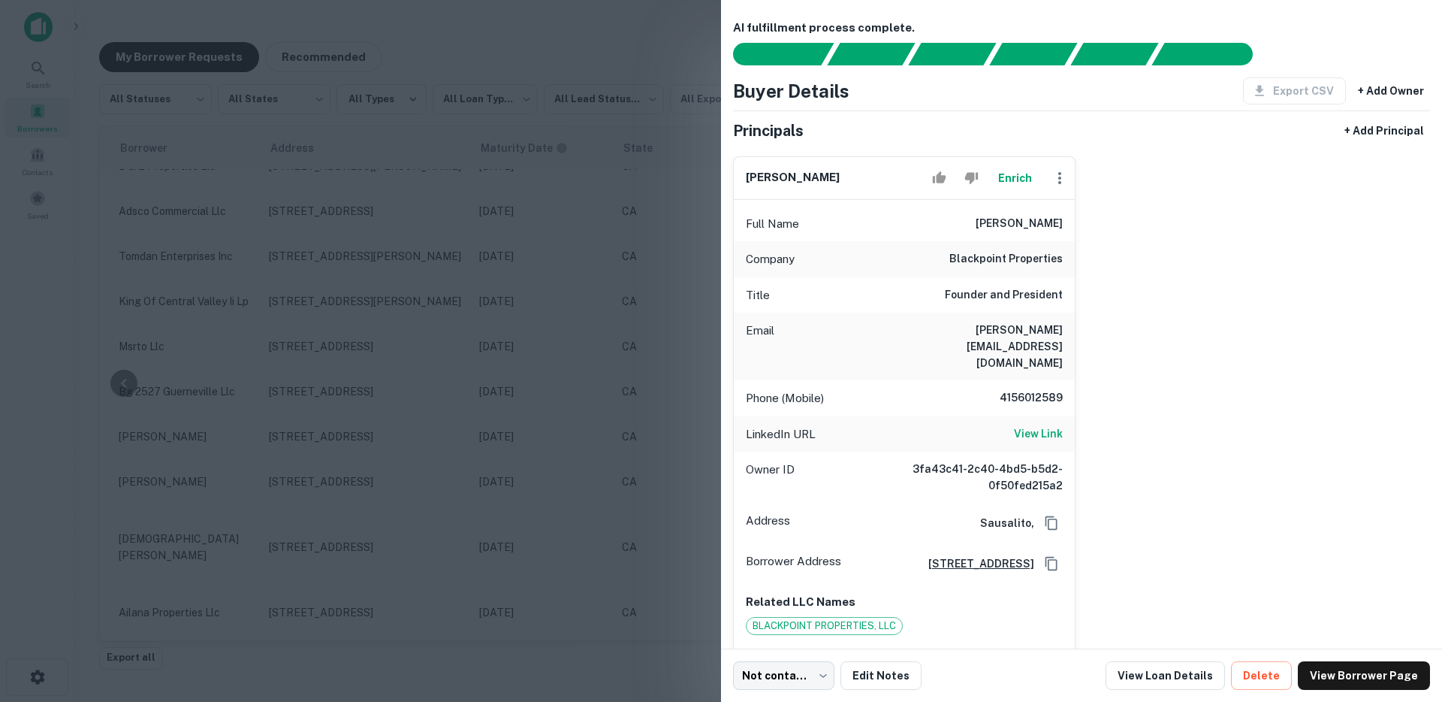
scroll to position [6, 0]
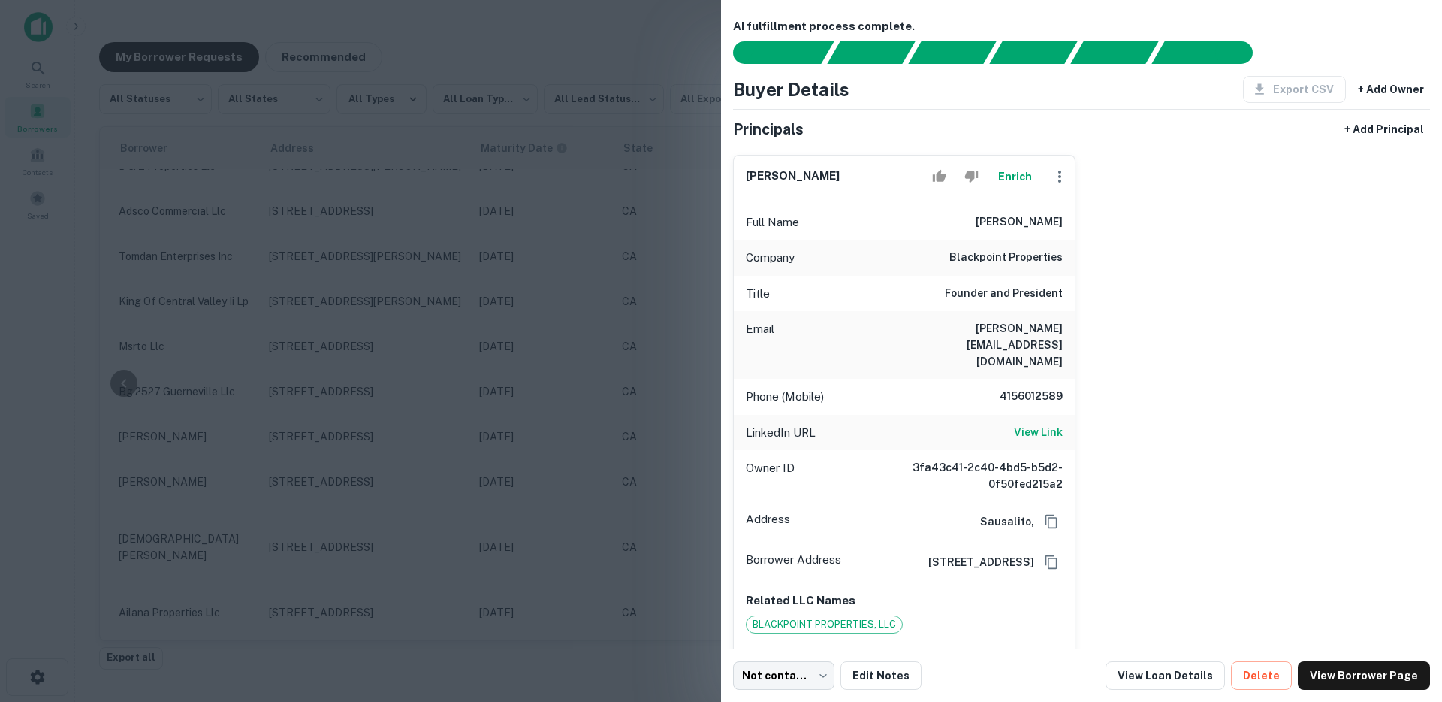
click at [422, 354] on div at bounding box center [721, 351] width 1442 height 702
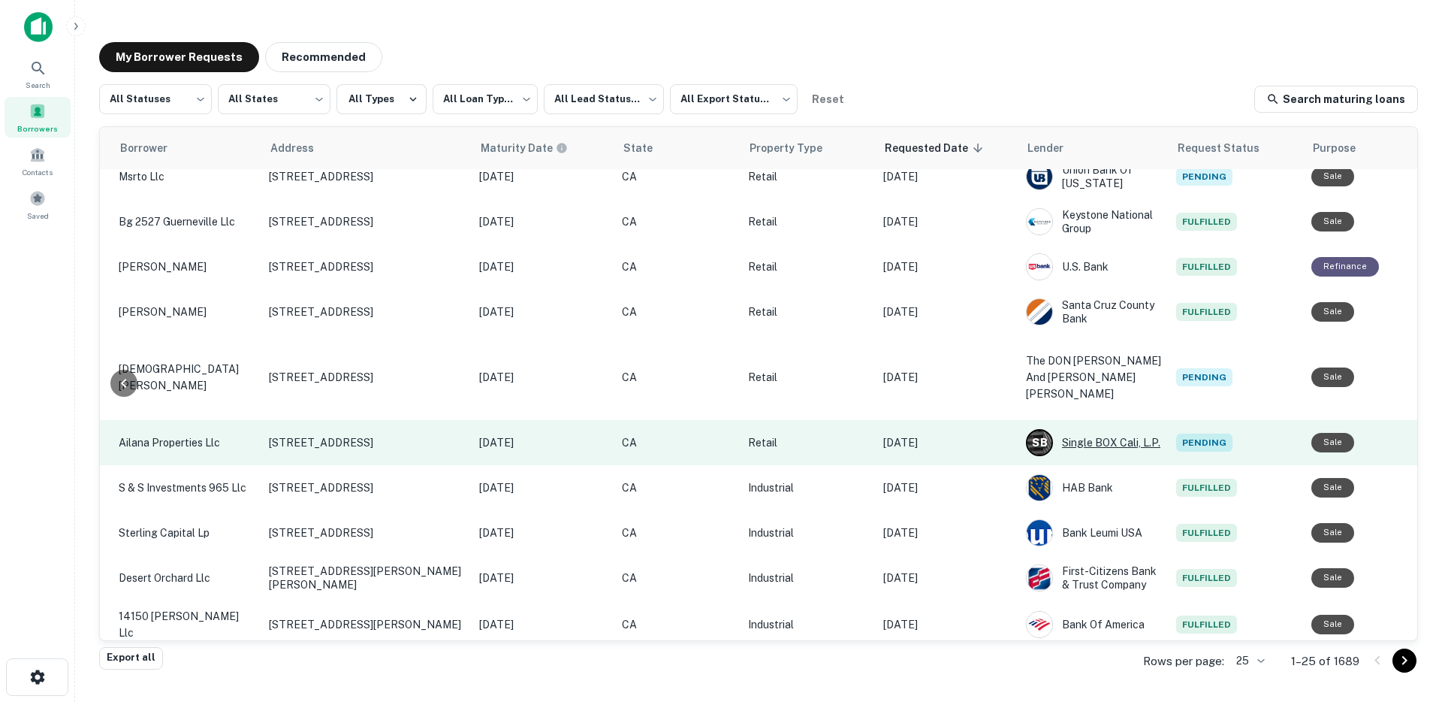
scroll to position [311, 461]
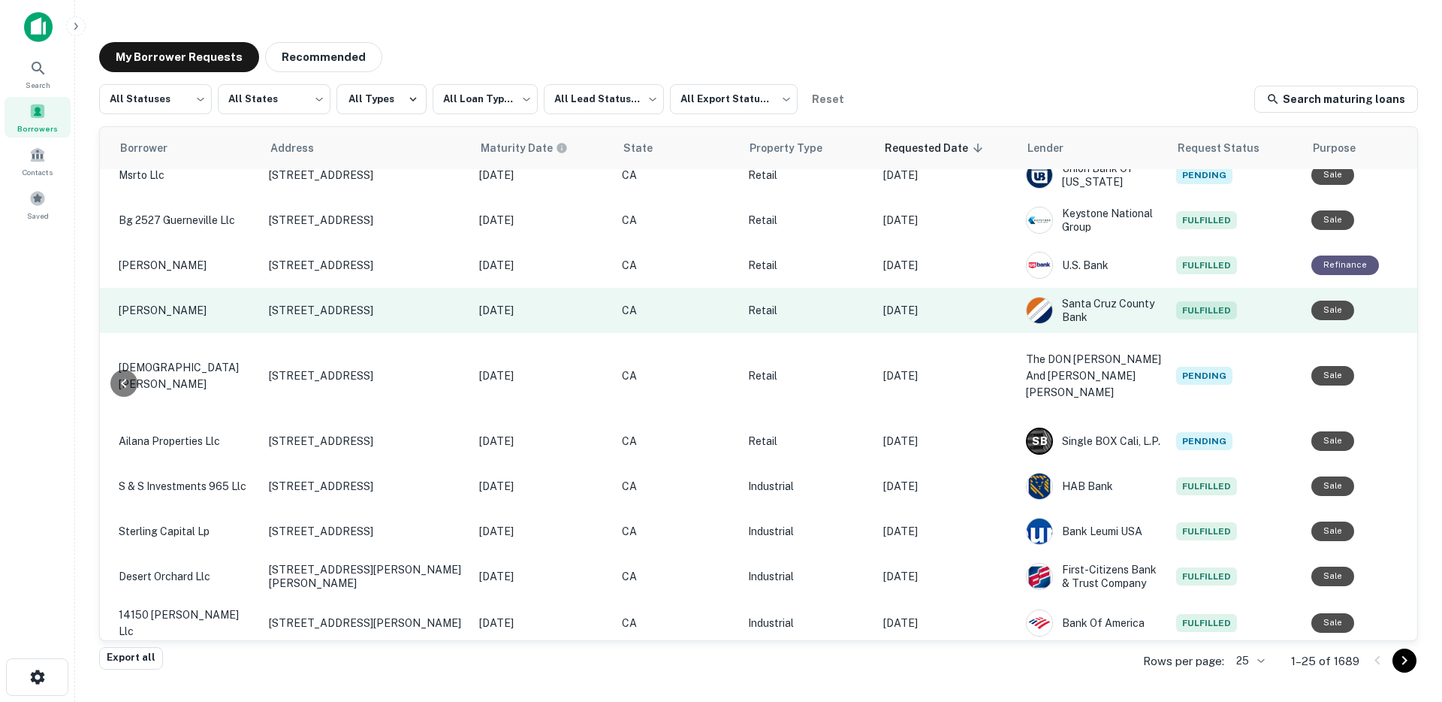
click at [895, 314] on p "[DATE]" at bounding box center [947, 310] width 128 height 17
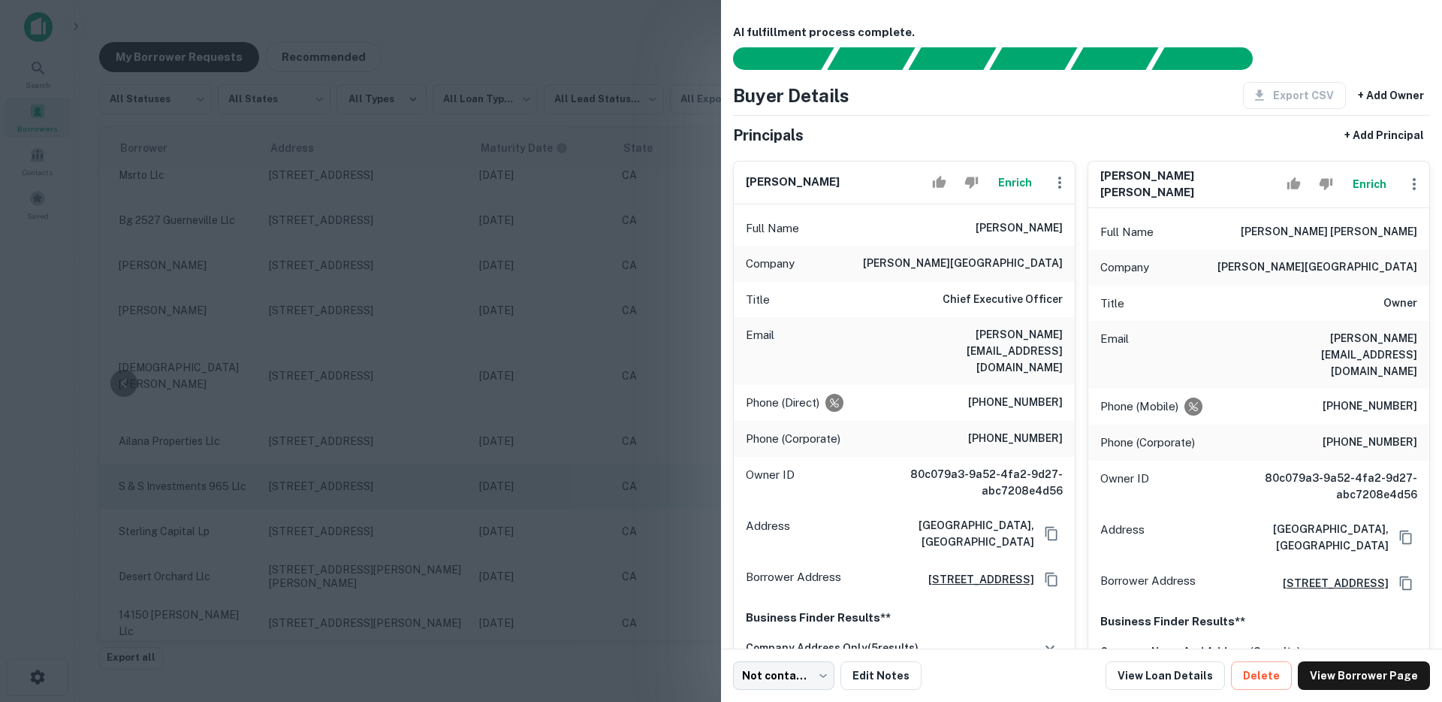
click at [509, 483] on div at bounding box center [721, 351] width 1442 height 702
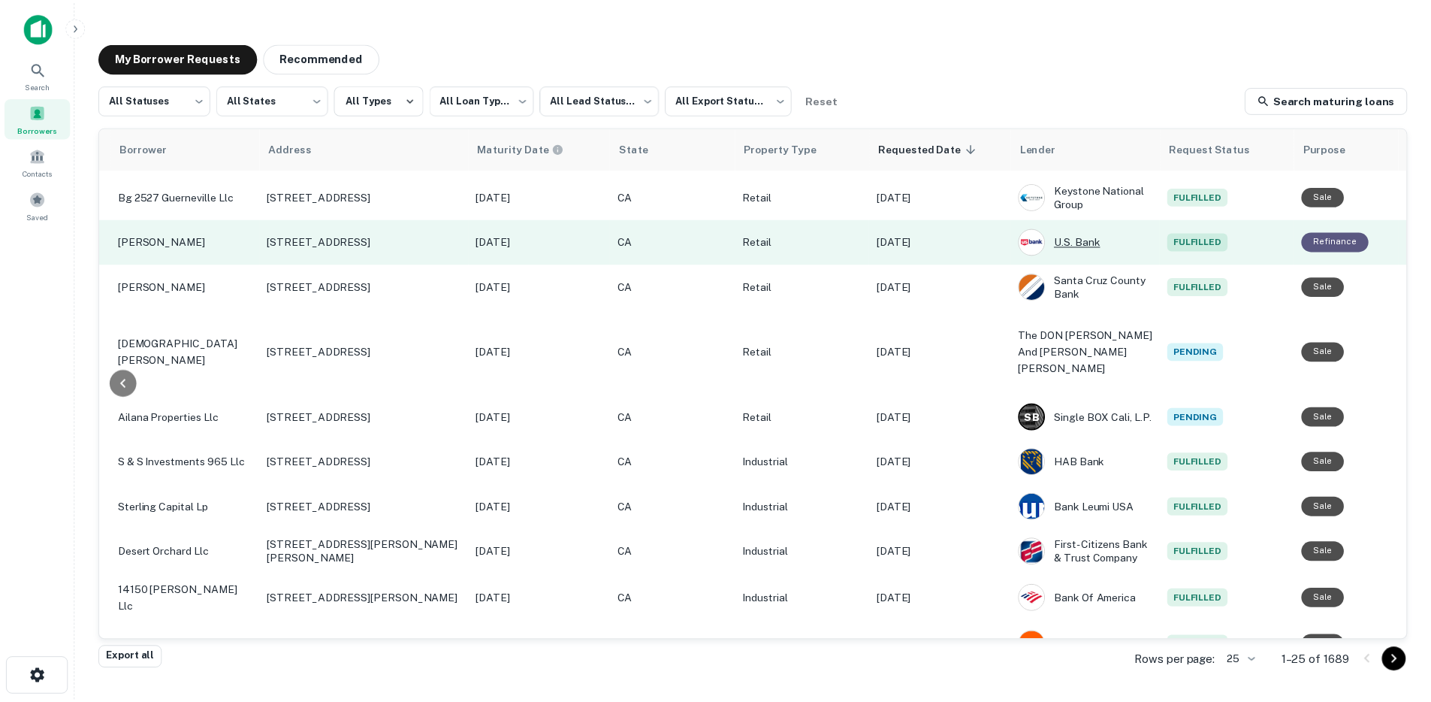
scroll to position [0, 461]
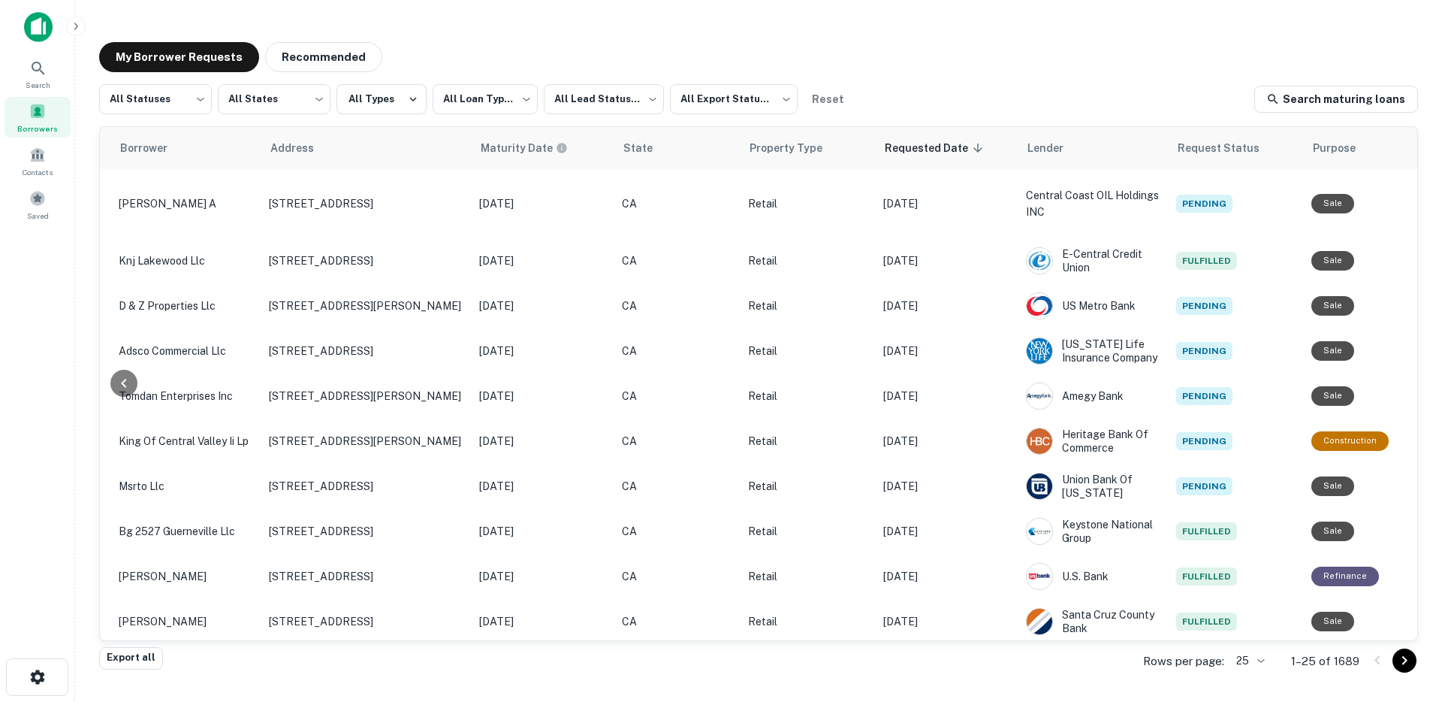
click at [77, 17] on button "button" at bounding box center [76, 27] width 20 height 20
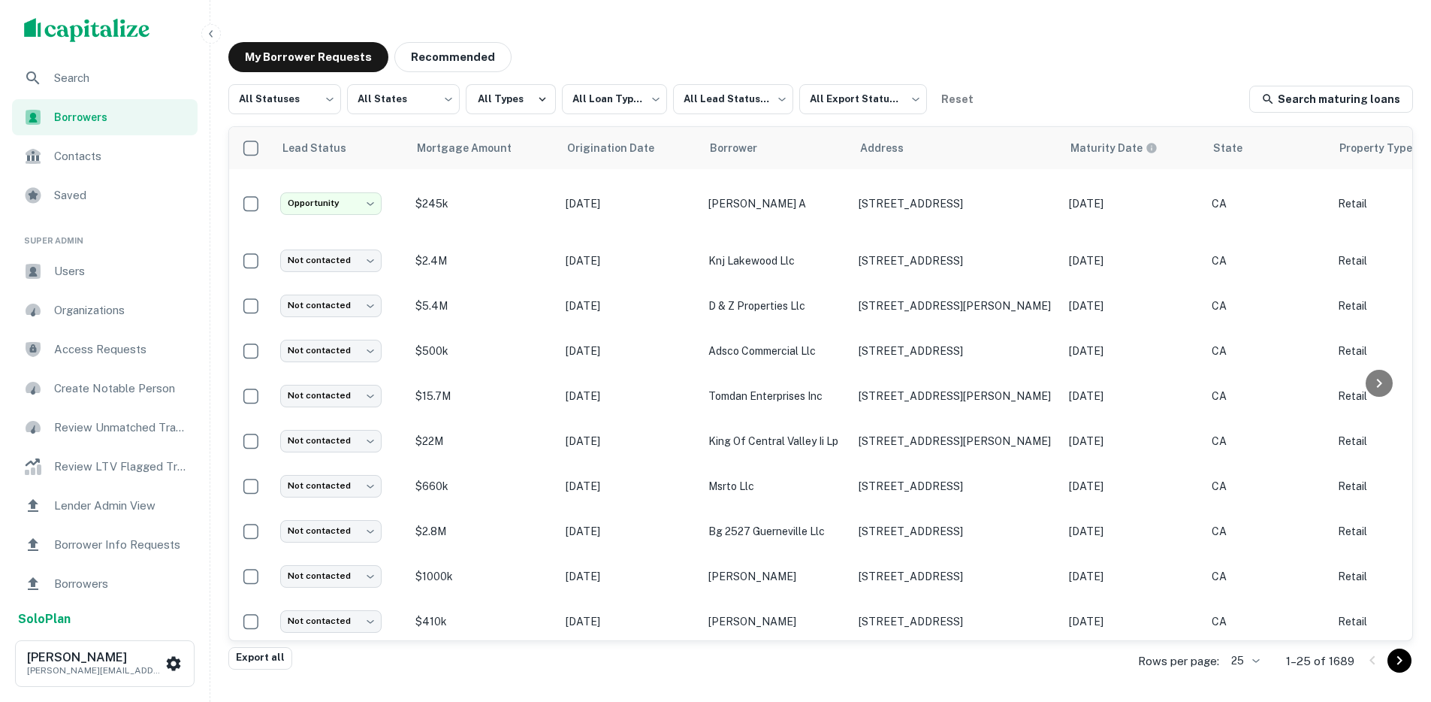
click at [95, 271] on span "Users" at bounding box center [121, 271] width 134 height 18
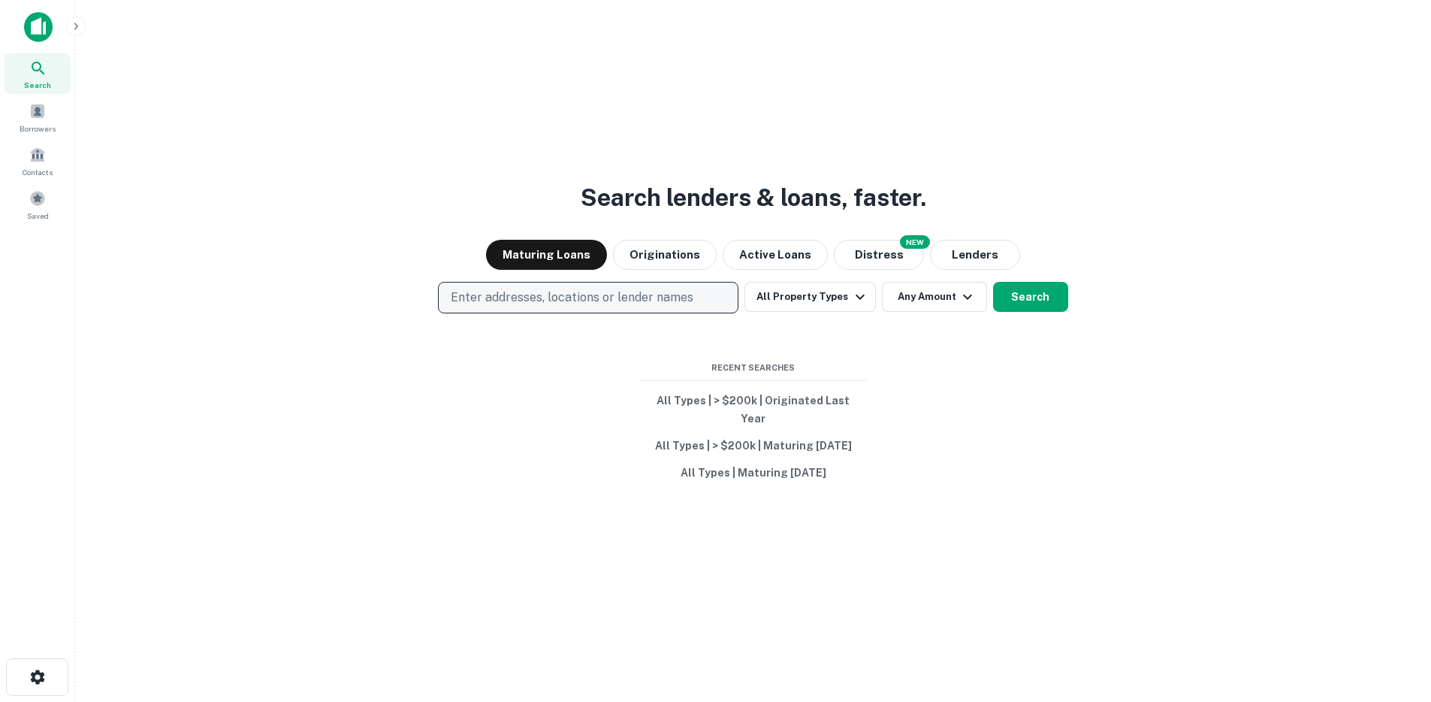
click at [585, 307] on p "Enter addresses, locations or lender names" at bounding box center [572, 297] width 243 height 18
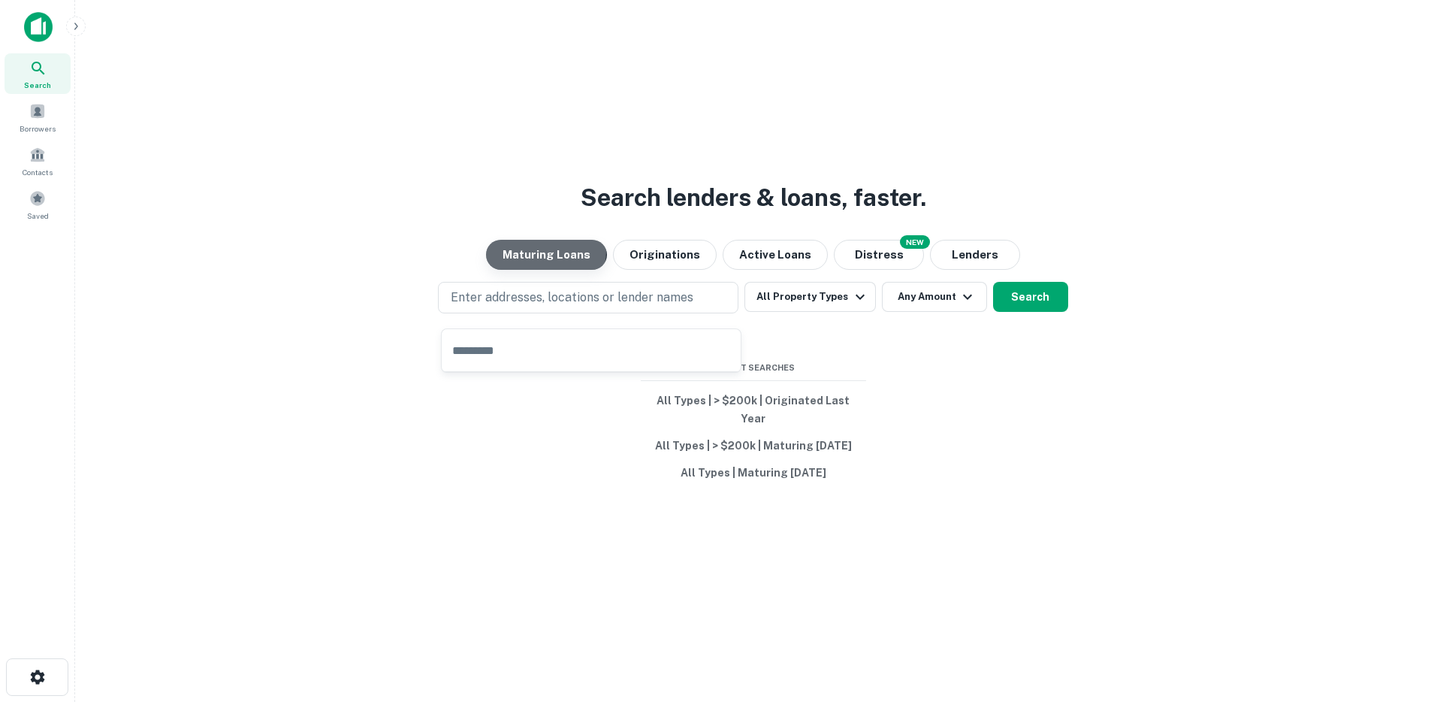
click at [551, 260] on button "Maturing Loans" at bounding box center [546, 255] width 121 height 30
click at [1043, 295] on button "Search" at bounding box center [1030, 297] width 75 height 30
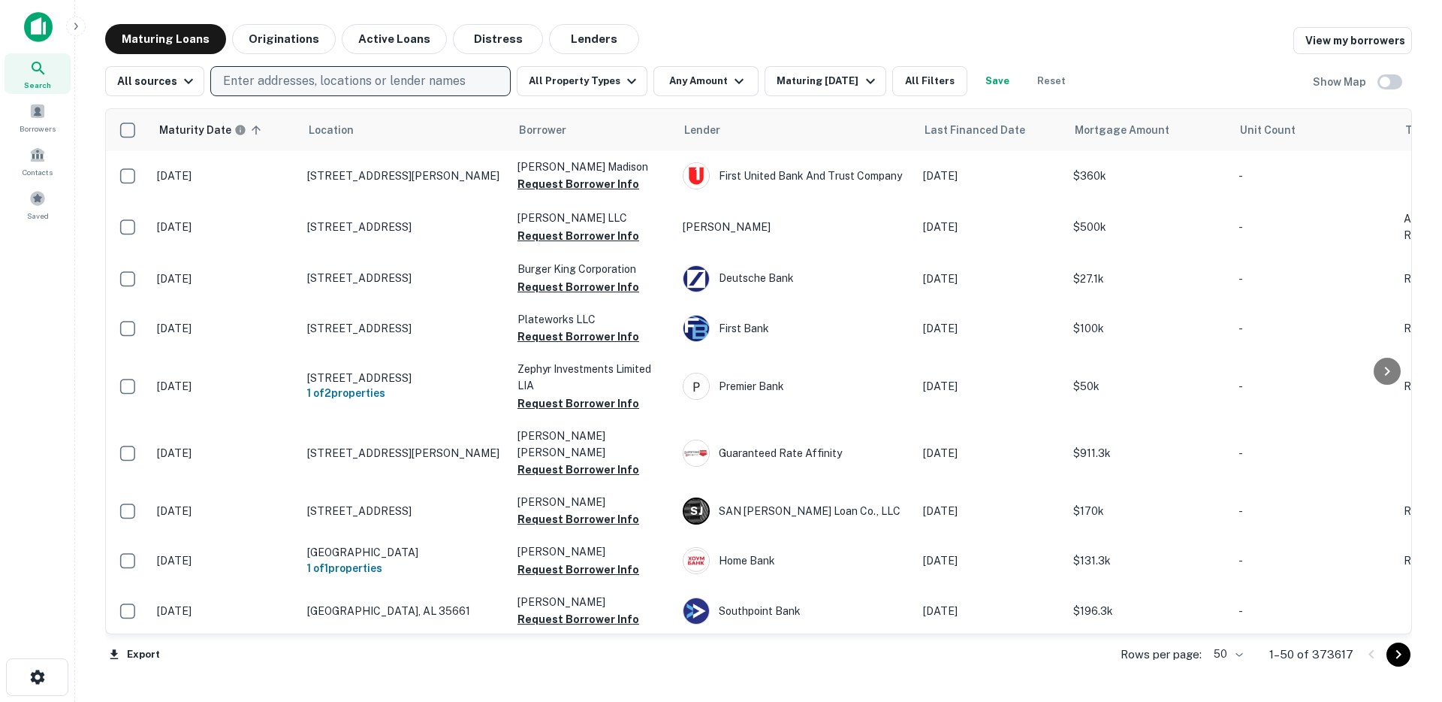
click at [376, 87] on p "Enter addresses, locations or lender names" at bounding box center [344, 81] width 243 height 18
type input "**********"
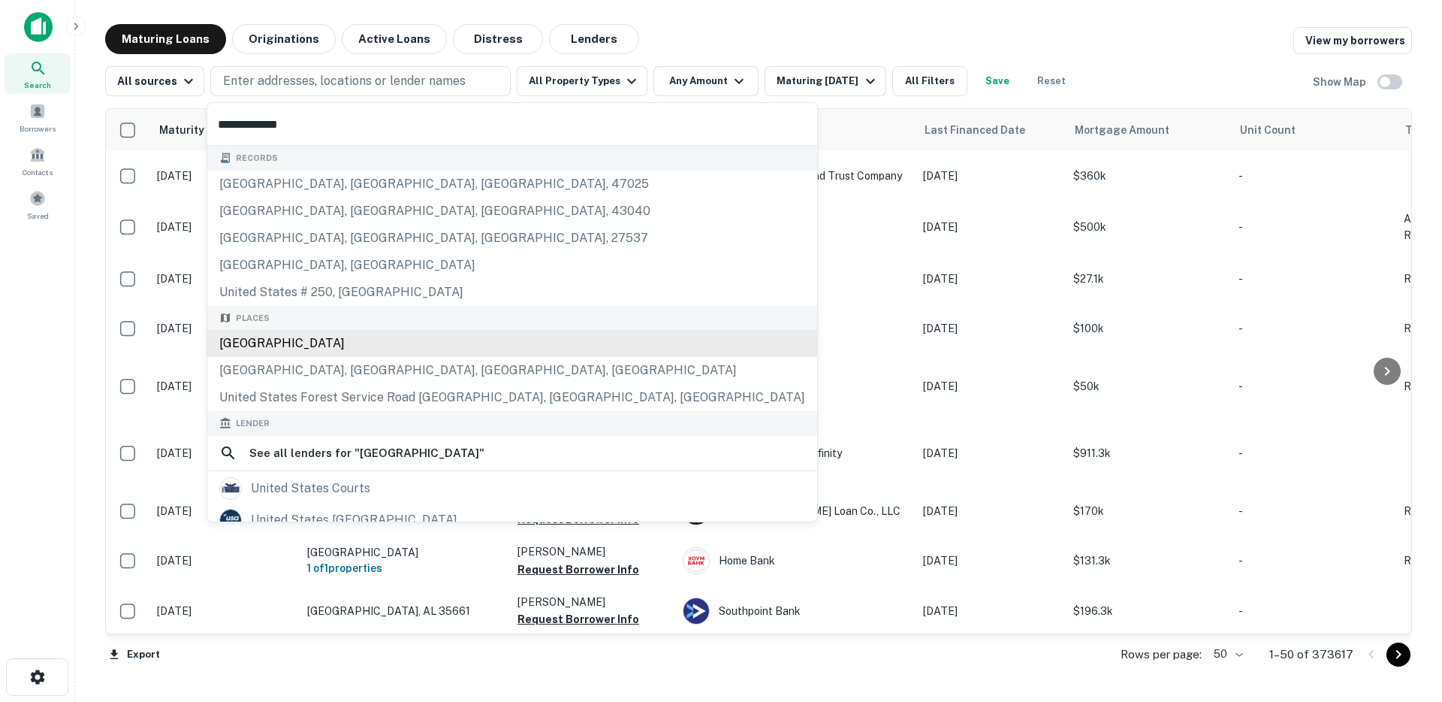
click at [274, 349] on div "United States" at bounding box center [512, 343] width 610 height 27
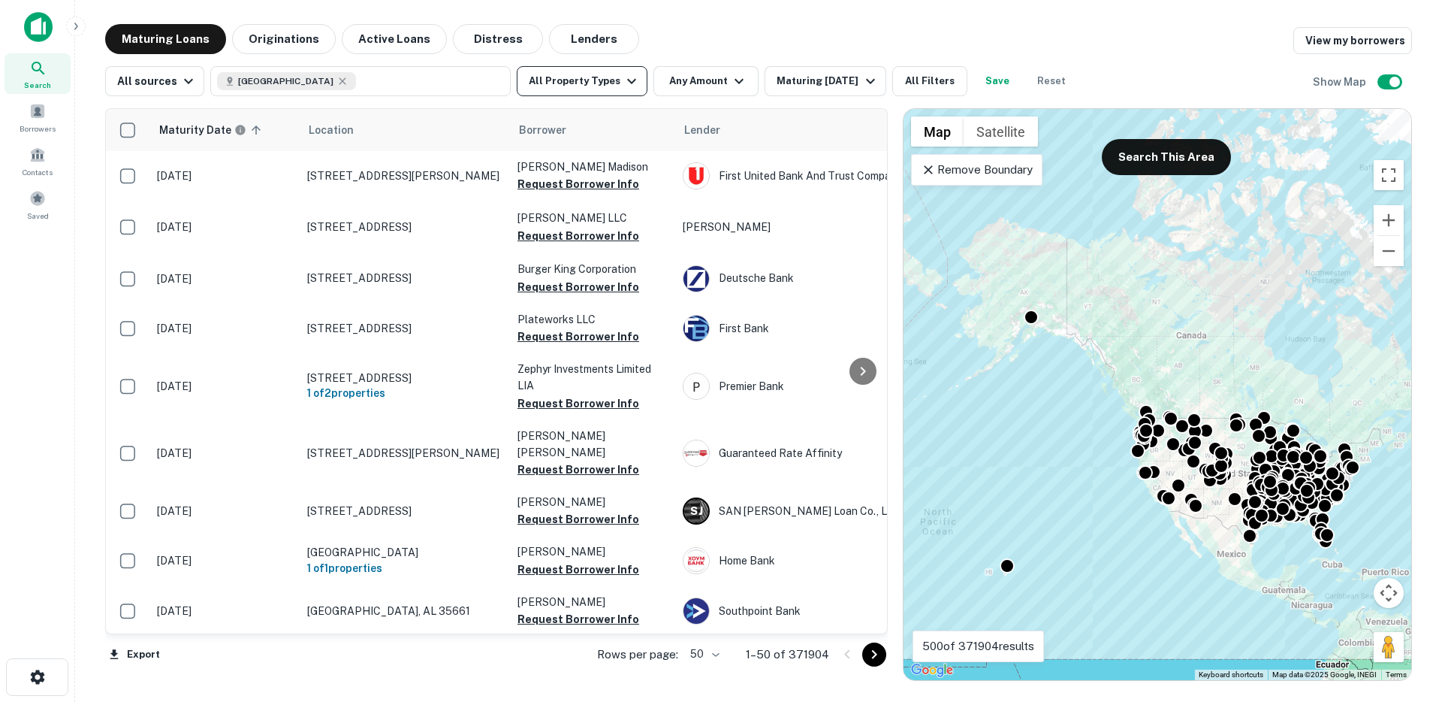
click at [606, 80] on button "All Property Types" at bounding box center [582, 81] width 131 height 30
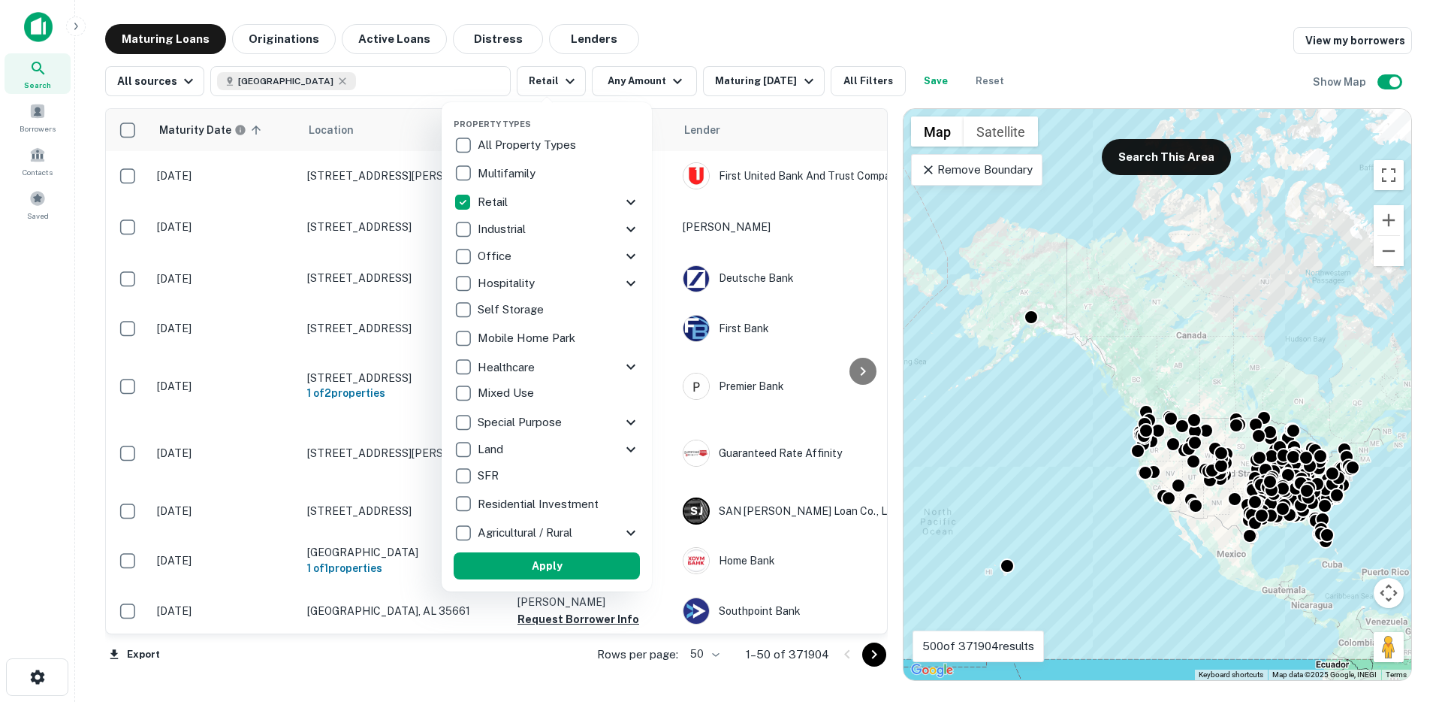
click at [635, 196] on icon at bounding box center [631, 202] width 18 height 18
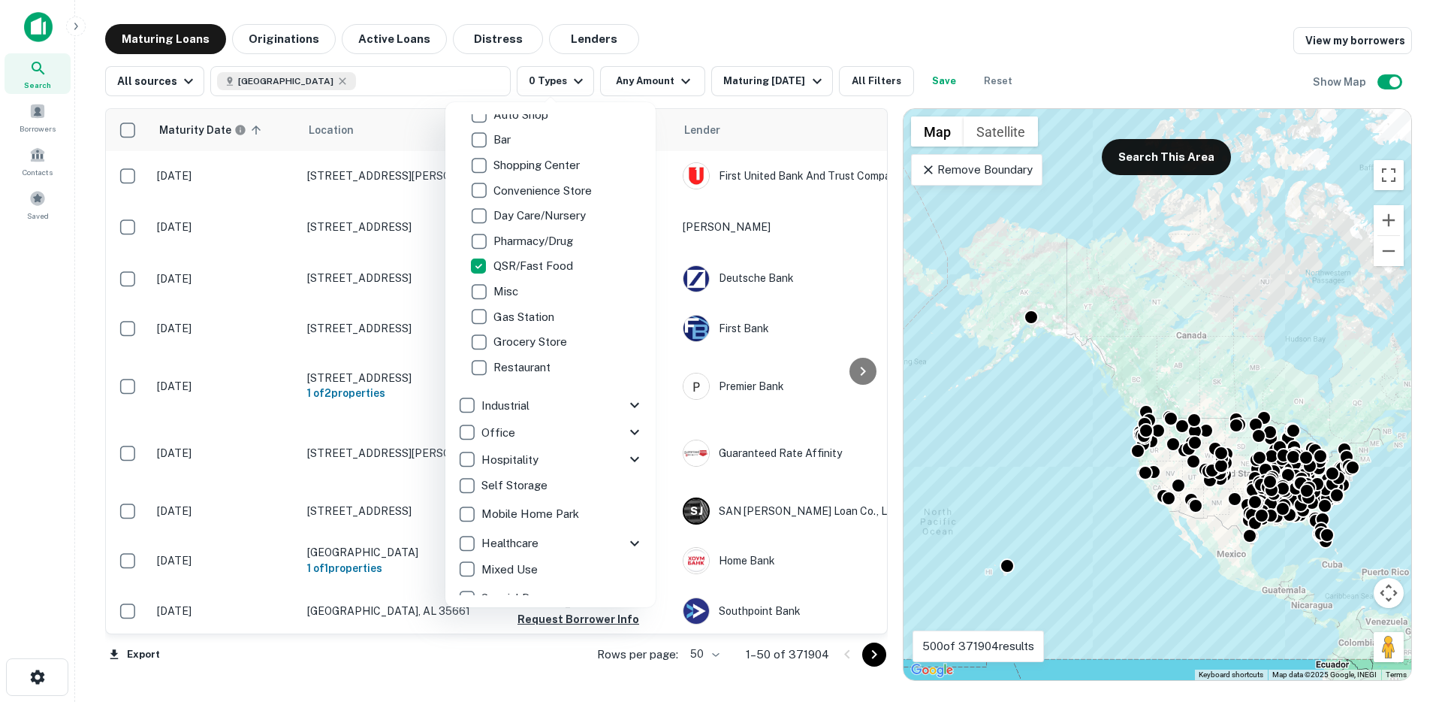
scroll to position [305, 0]
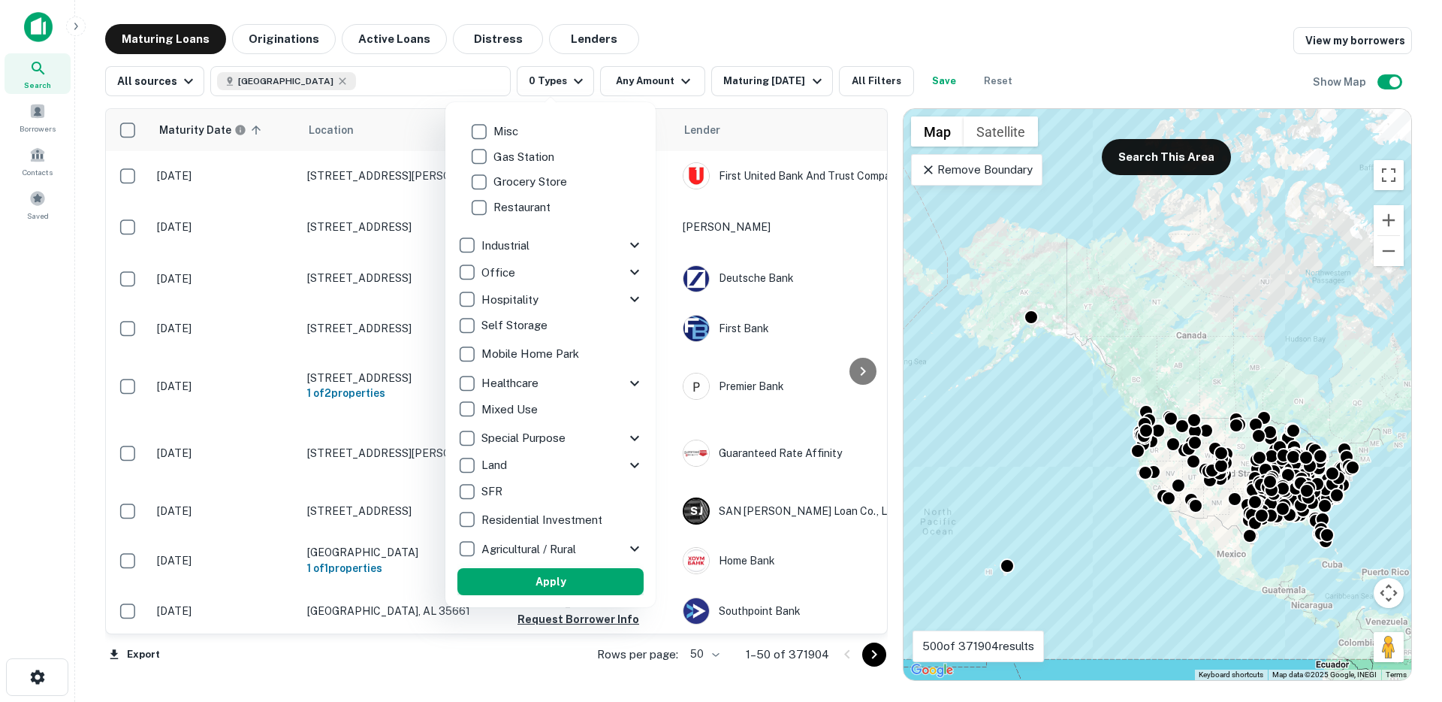
click at [540, 591] on button "Apply" at bounding box center [551, 581] width 186 height 27
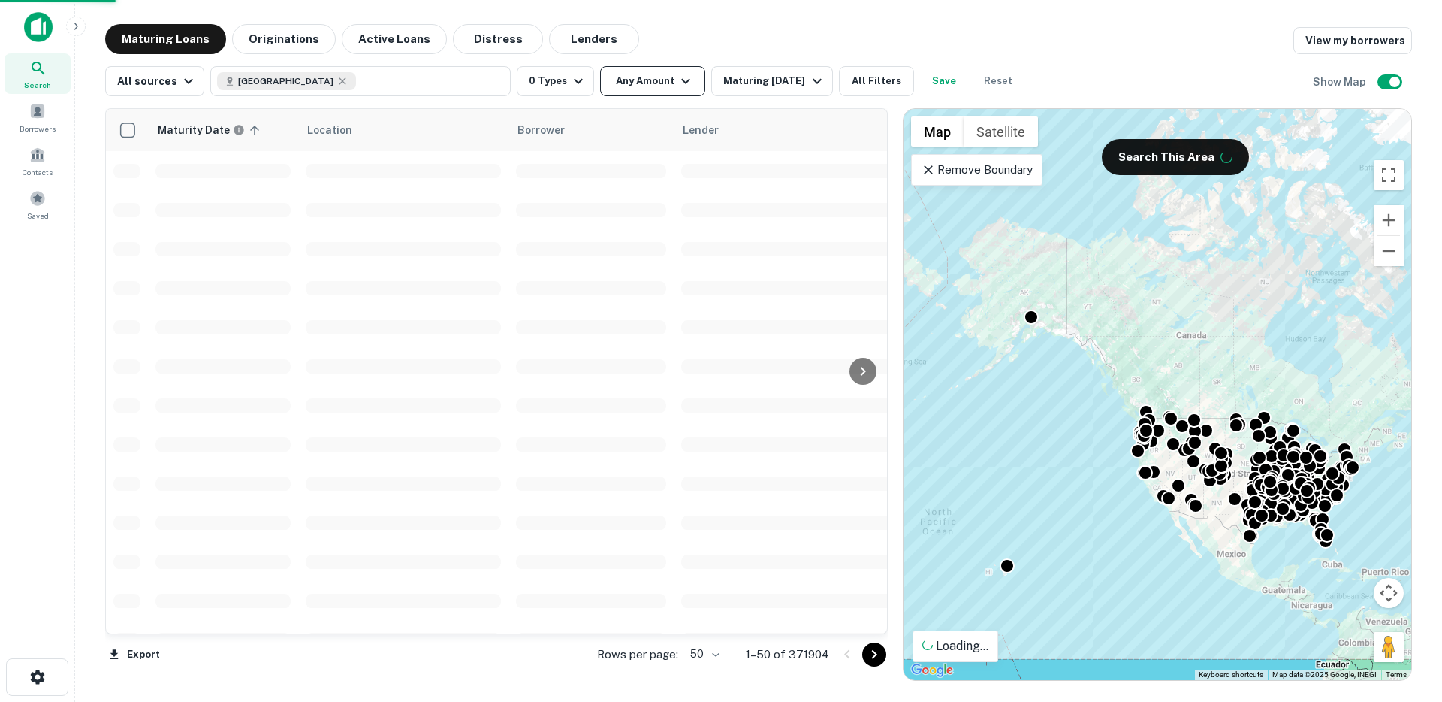
click at [624, 90] on button "Any Amount" at bounding box center [652, 81] width 105 height 30
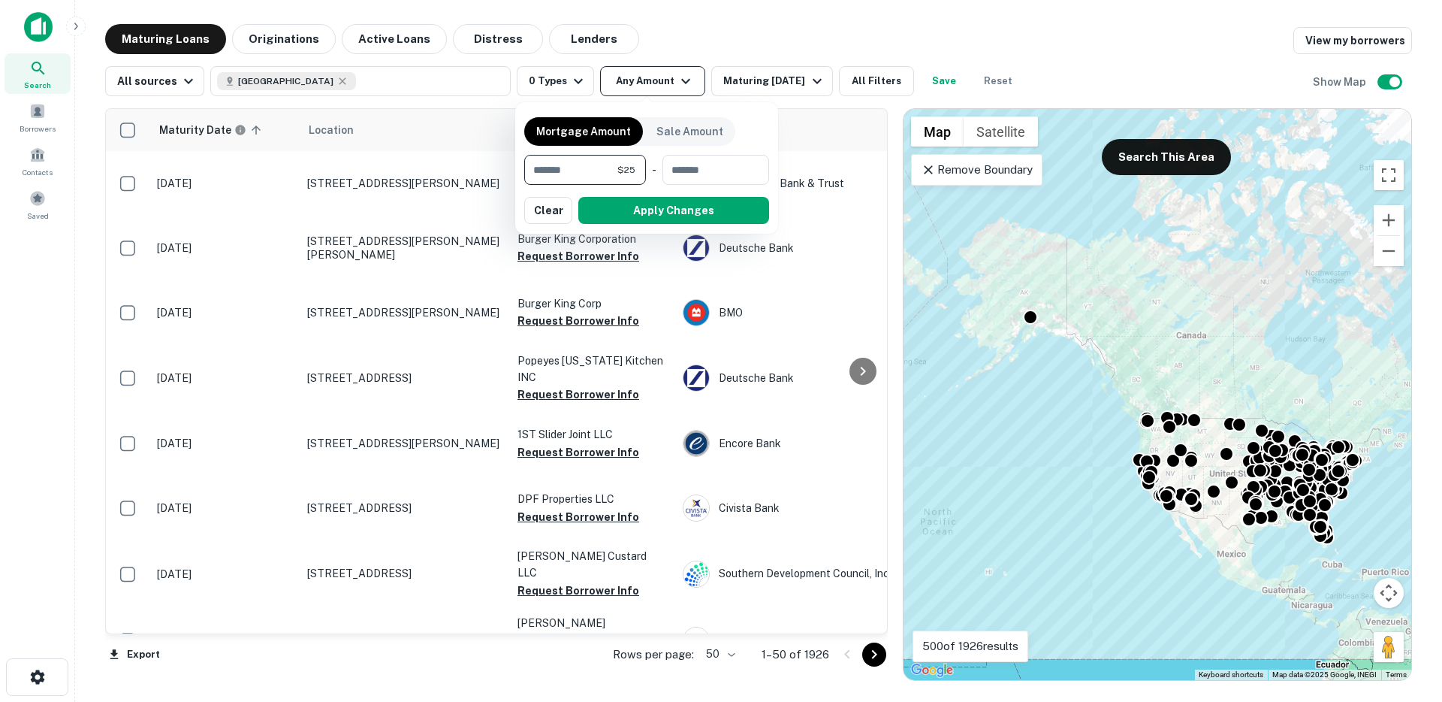
type input "***"
type input "******"
click at [655, 225] on div "Mortgage Amount Sale Amount ****** $200k ​ - ​ Apply Changes Clear" at bounding box center [646, 167] width 263 height 131
click at [657, 212] on button "Apply Changes" at bounding box center [673, 210] width 191 height 27
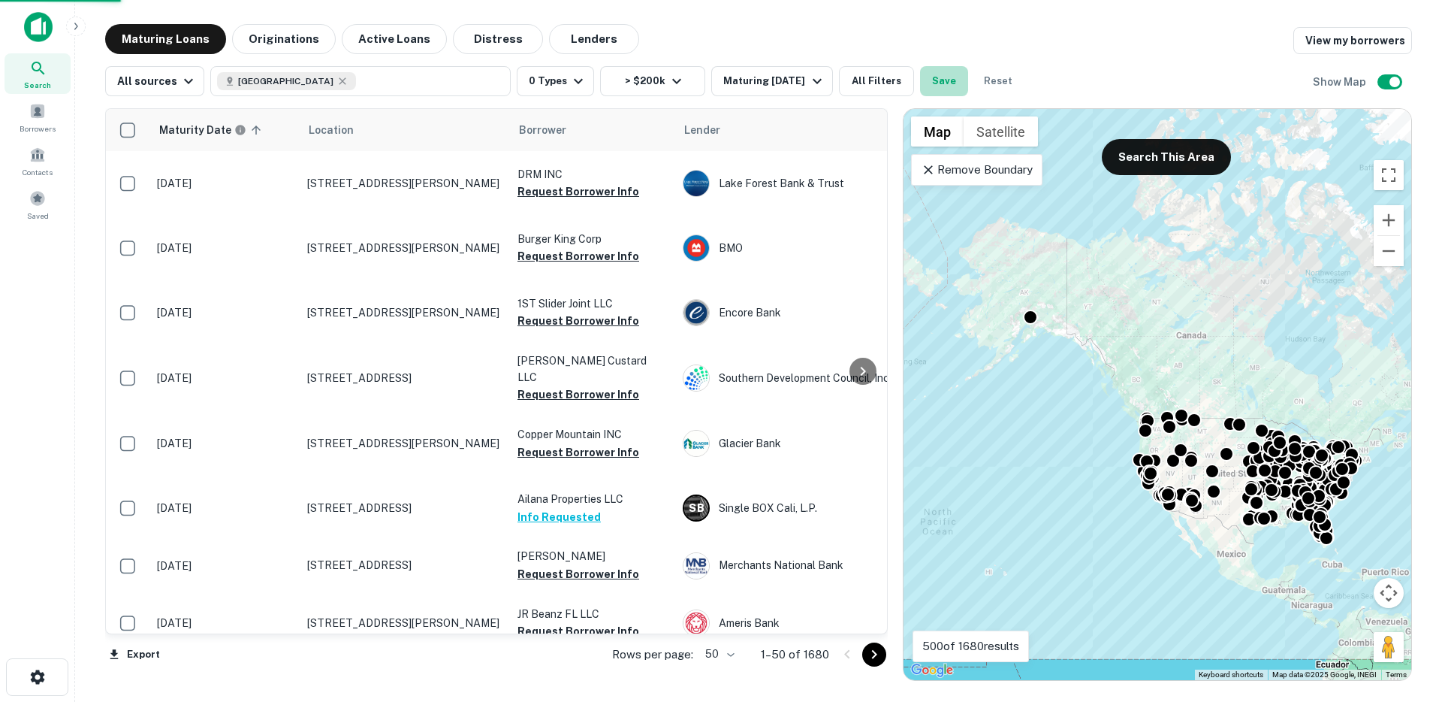
click at [932, 81] on button "Save" at bounding box center [944, 81] width 48 height 30
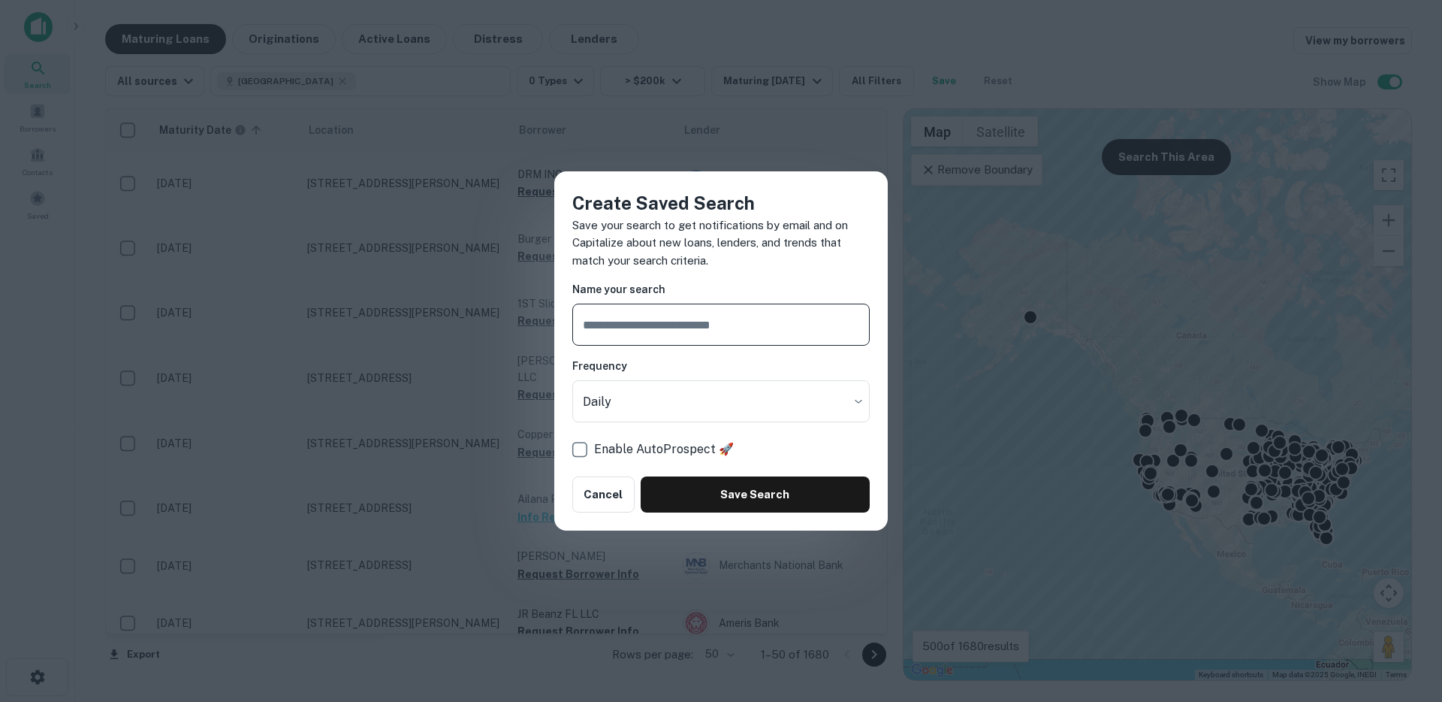
type input "*"
type input "**********"
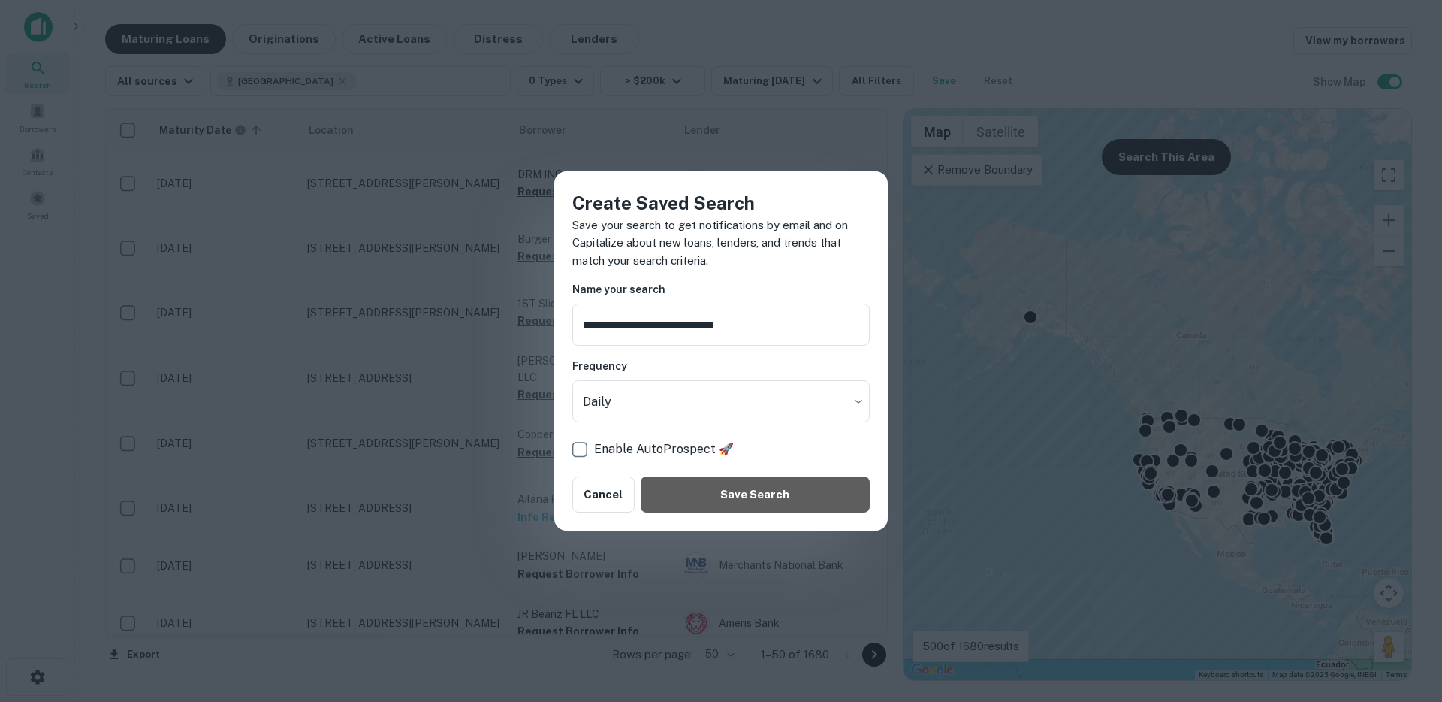
click at [755, 488] on button "Save Search" at bounding box center [755, 494] width 229 height 36
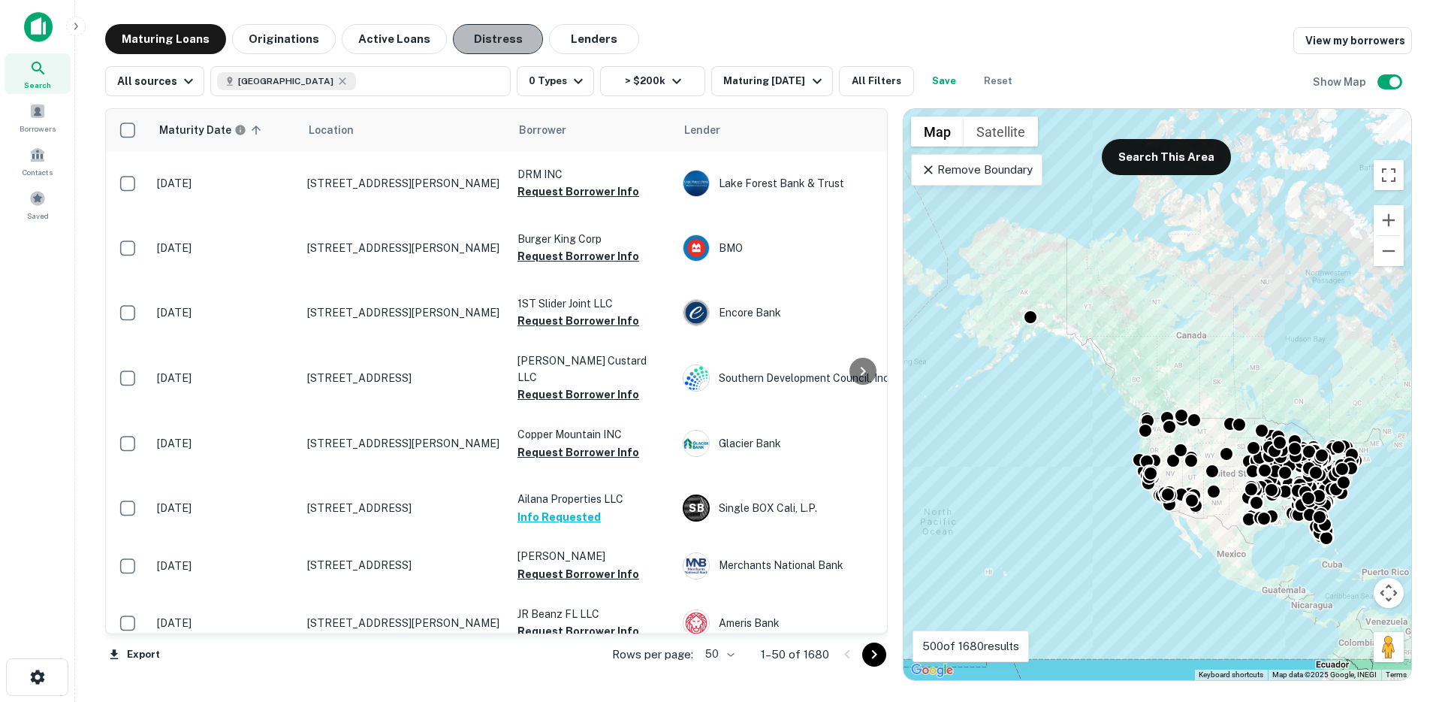
click at [483, 40] on button "Distress" at bounding box center [498, 39] width 90 height 30
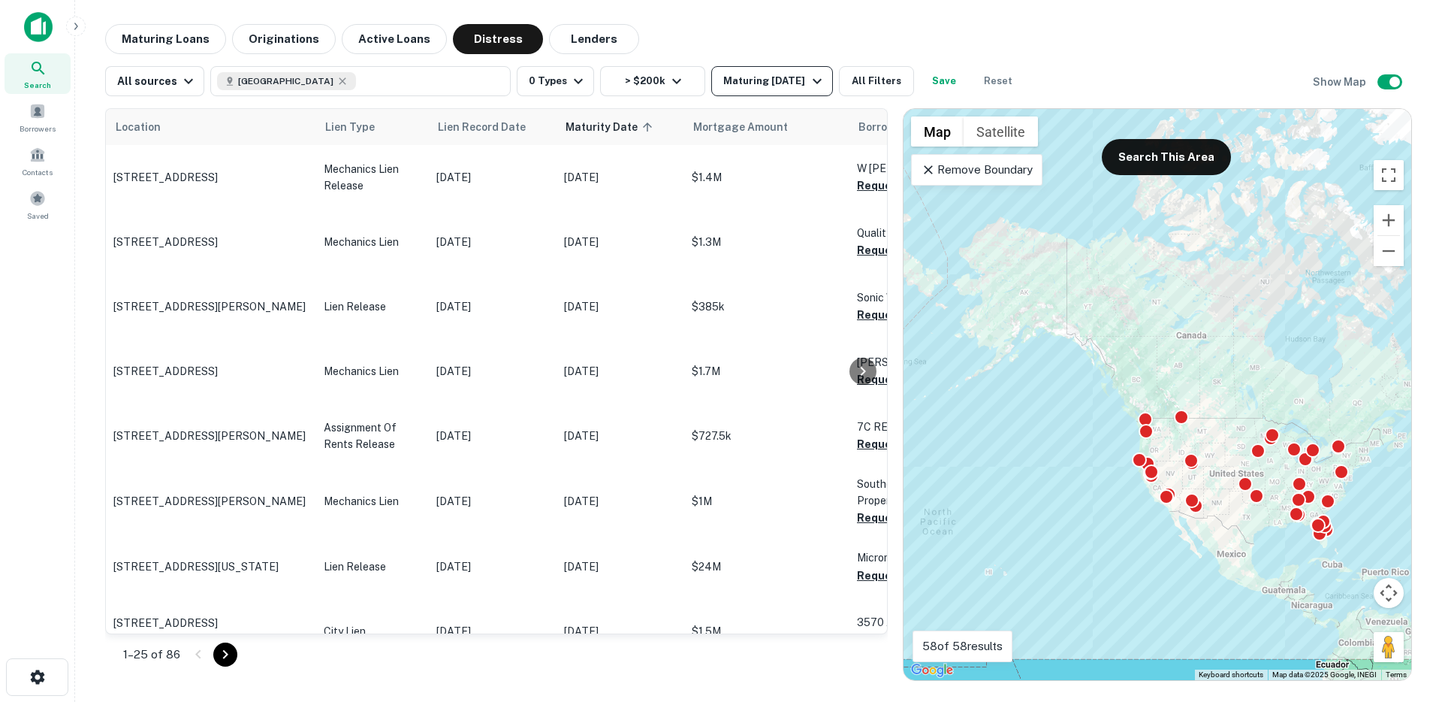
click at [757, 76] on div "Maturing [DATE]" at bounding box center [774, 81] width 102 height 18
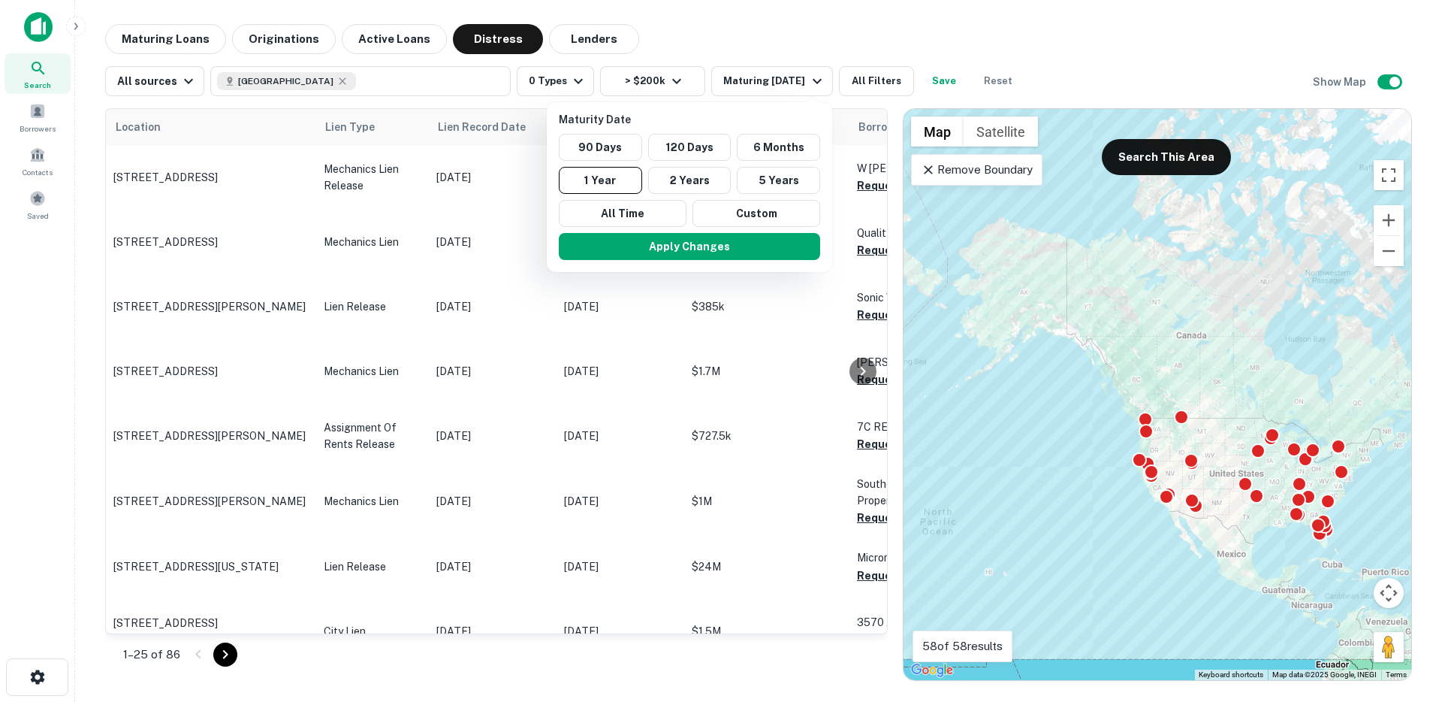
click at [793, 17] on div at bounding box center [721, 351] width 1442 height 702
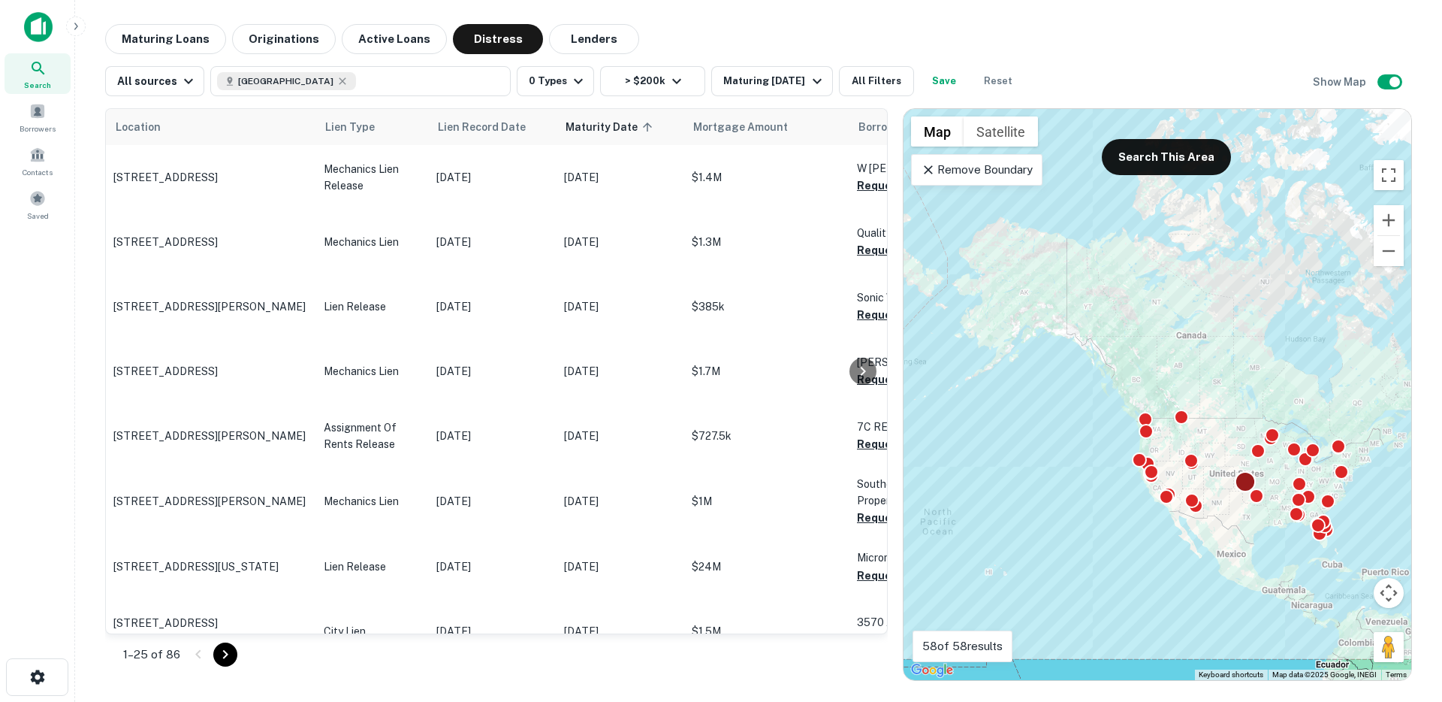
click at [1250, 482] on div at bounding box center [1246, 482] width 22 height 22
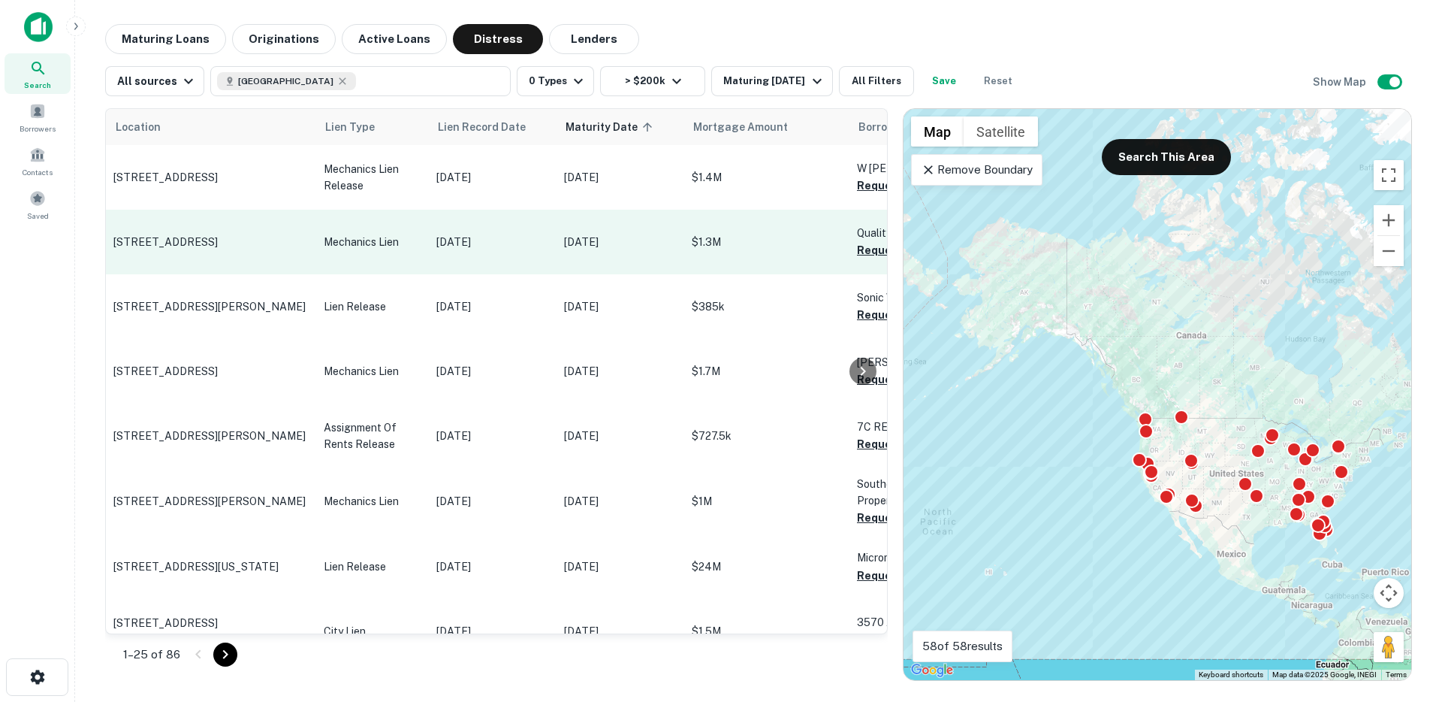
click at [259, 265] on td "631 Highway 76 White House, TN 37188" at bounding box center [211, 242] width 210 height 65
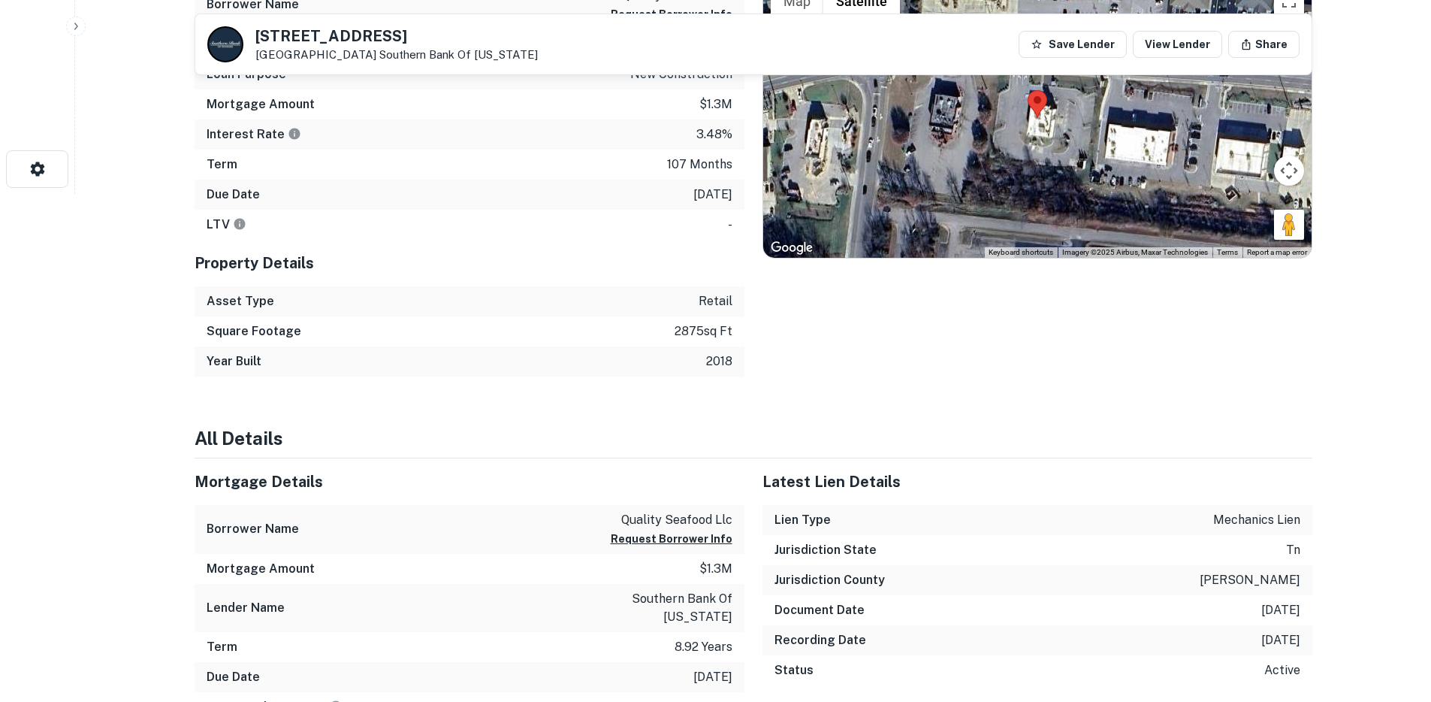
scroll to position [104, 0]
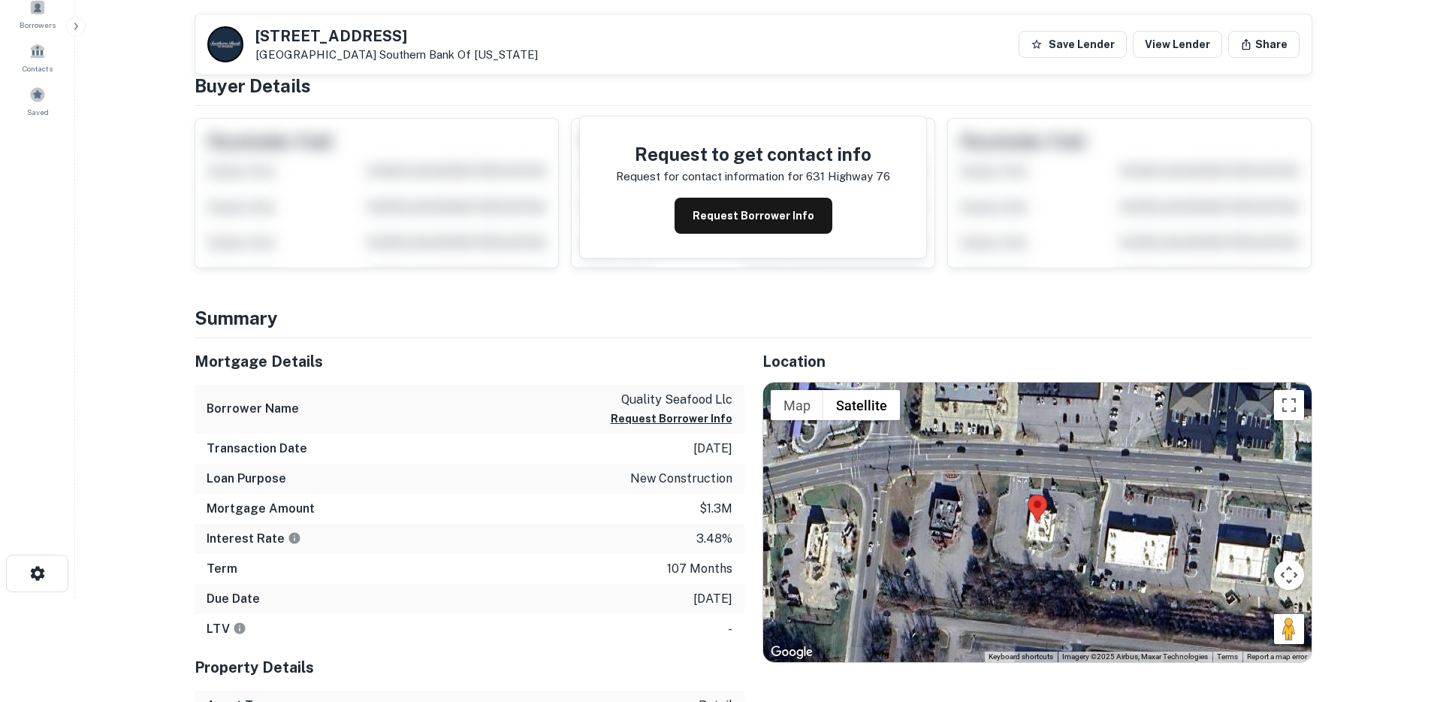
click at [733, 217] on button "Request Borrower Info" at bounding box center [754, 216] width 158 height 36
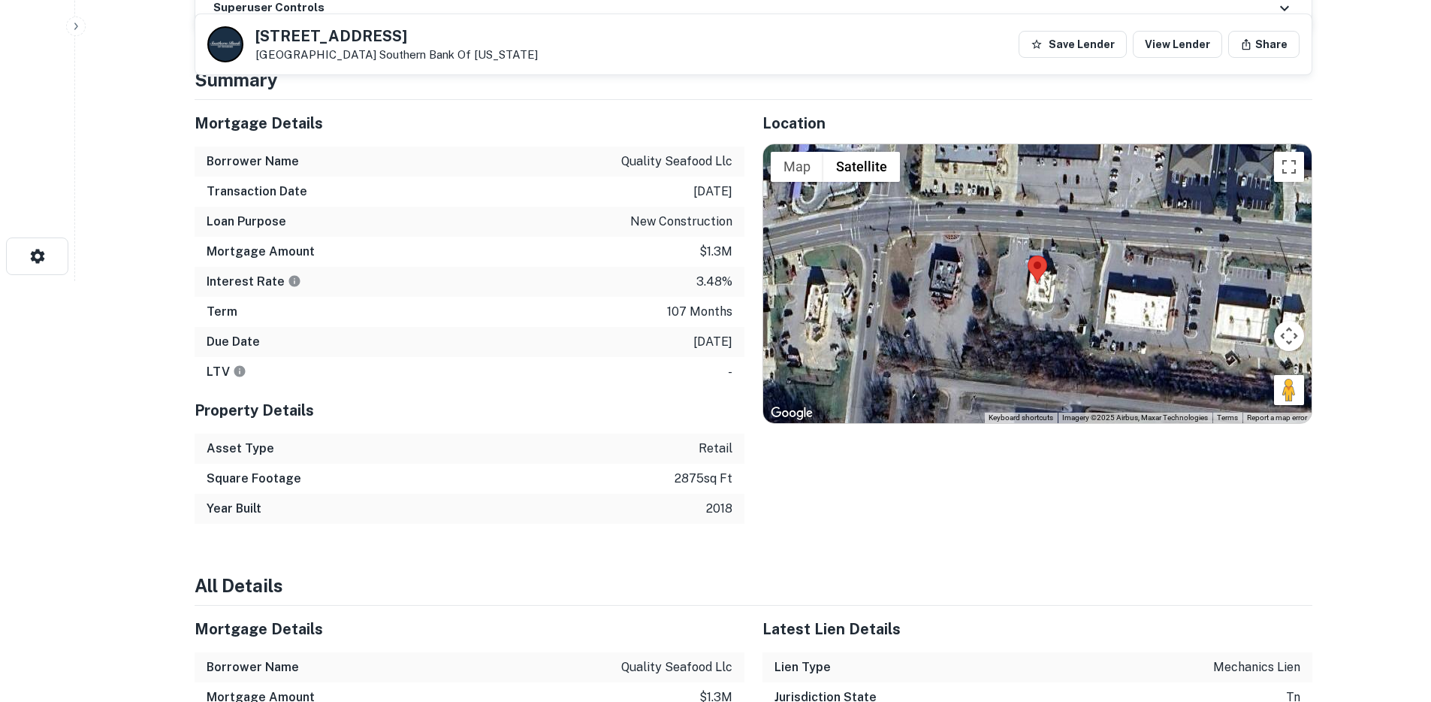
scroll to position [402, 0]
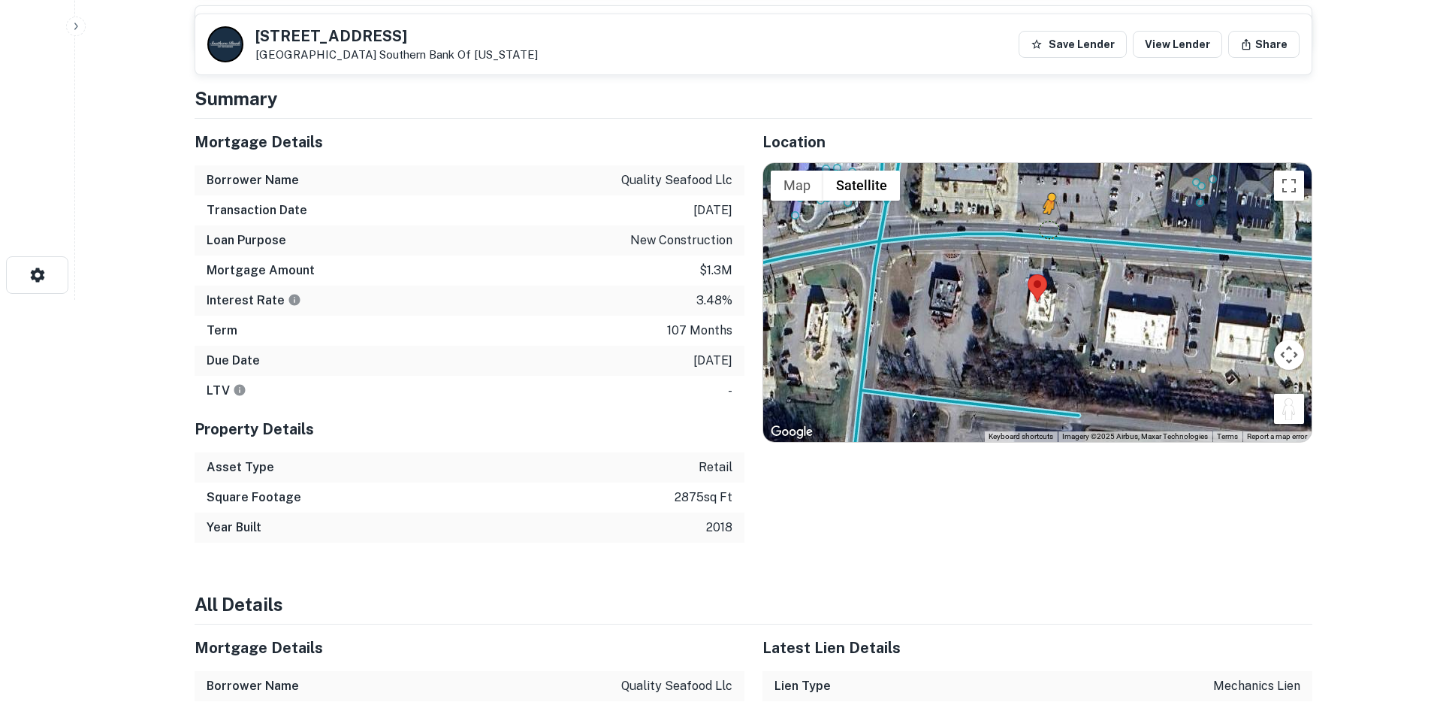
drag, startPoint x: 1295, startPoint y: 412, endPoint x: 1048, endPoint y: 228, distance: 307.7
click at [1048, 228] on div "To activate drag with keyboard, press Alt + Enter. Once in keyboard drag state,…" at bounding box center [1037, 302] width 548 height 279
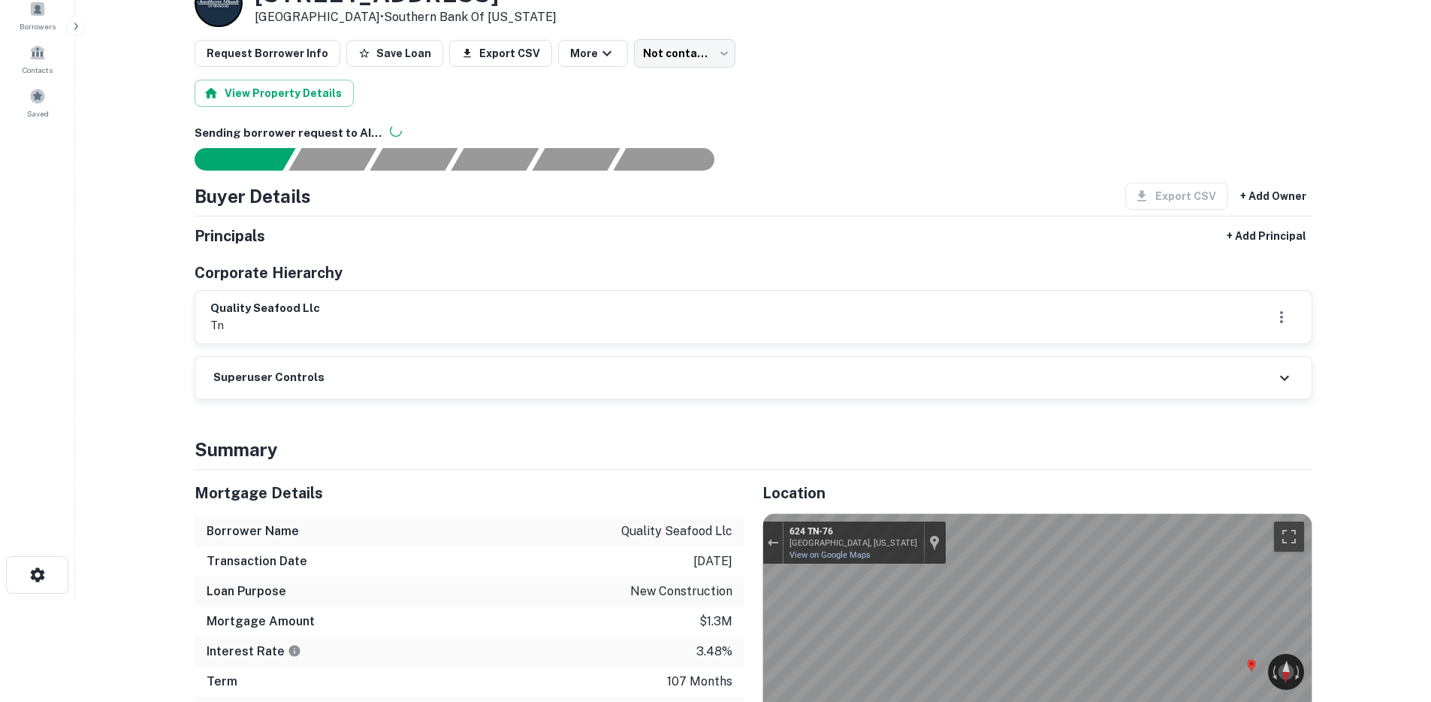
scroll to position [316, 0]
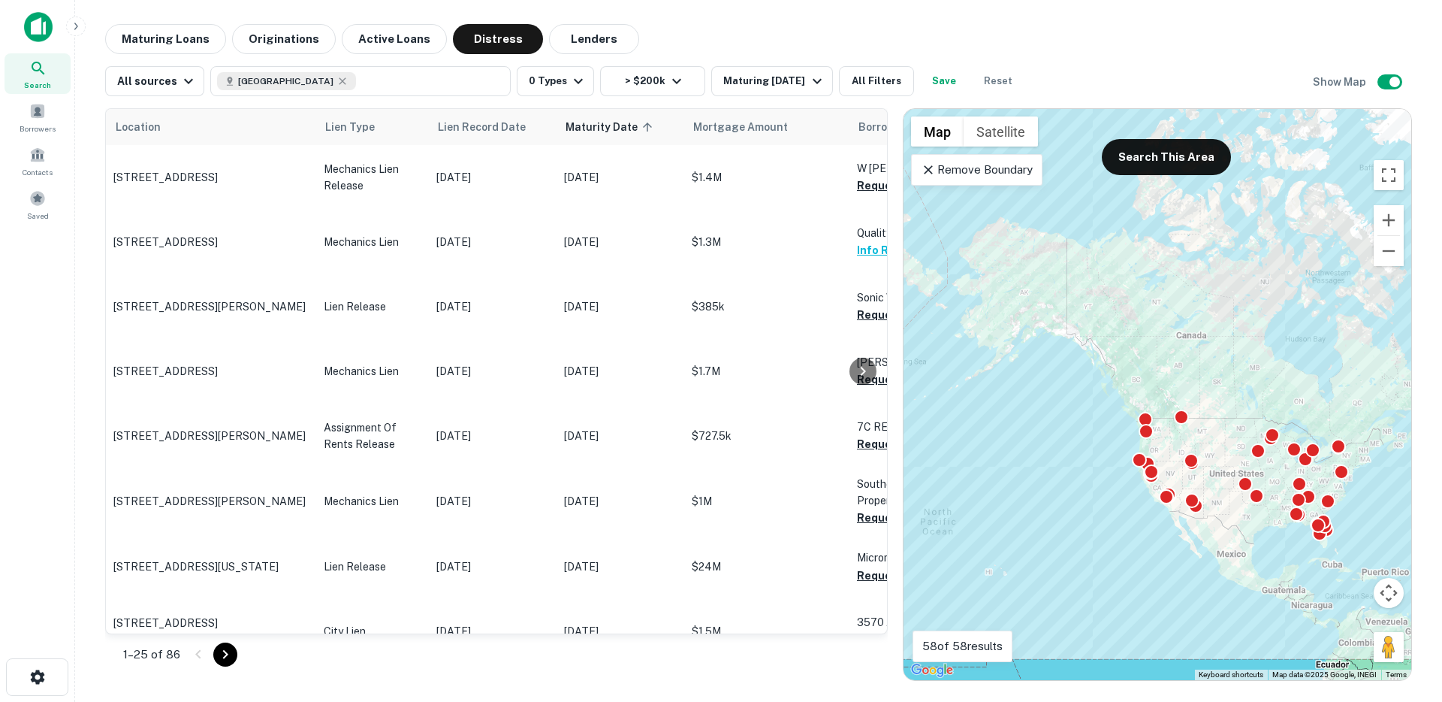
drag, startPoint x: 575, startPoint y: 39, endPoint x: 555, endPoint y: 59, distance: 28.2
click at [575, 41] on button "Lenders" at bounding box center [594, 39] width 90 height 30
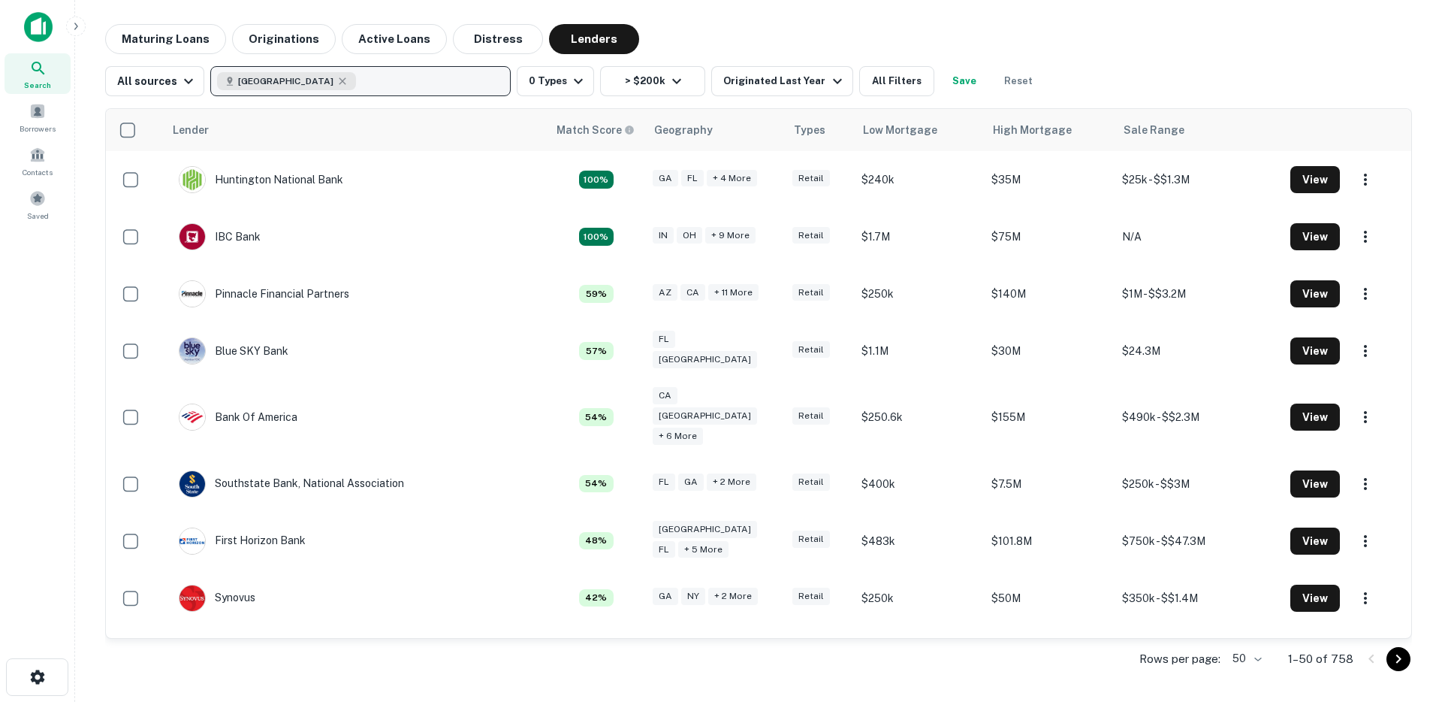
click at [308, 88] on div "United States" at bounding box center [286, 81] width 139 height 18
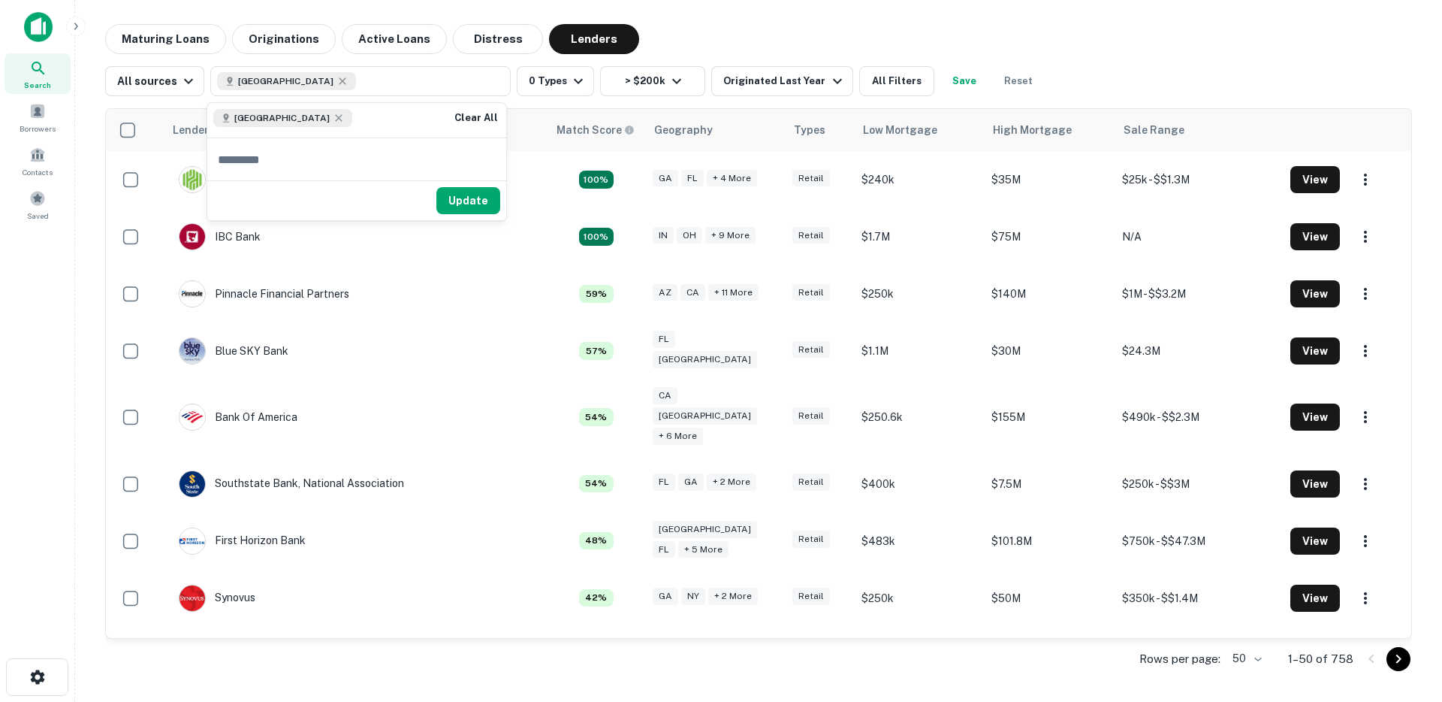
click at [333, 119] on icon at bounding box center [339, 118] width 12 height 12
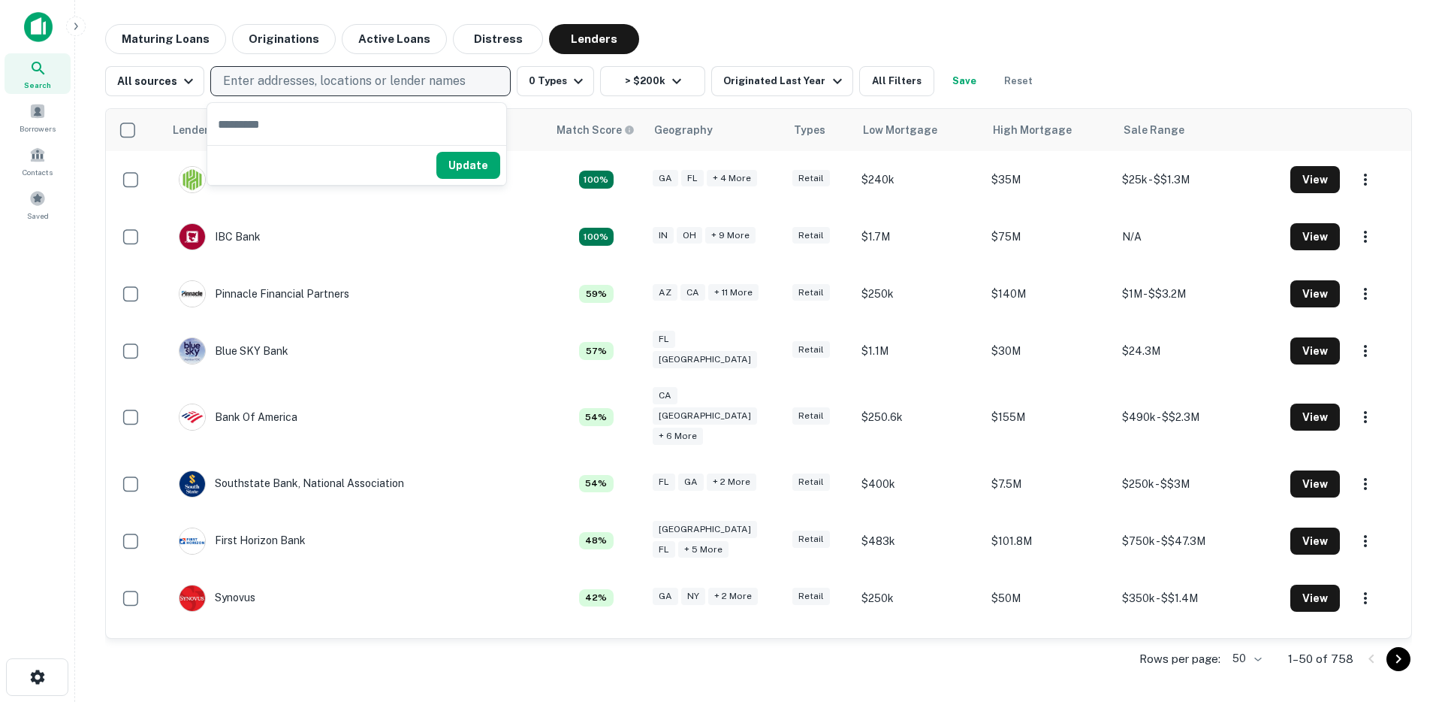
click at [306, 83] on p "Enter addresses, locations or lender names" at bounding box center [344, 81] width 243 height 18
click at [256, 87] on p "Enter addresses, locations or lender names" at bounding box center [344, 81] width 243 height 18
type input "**********"
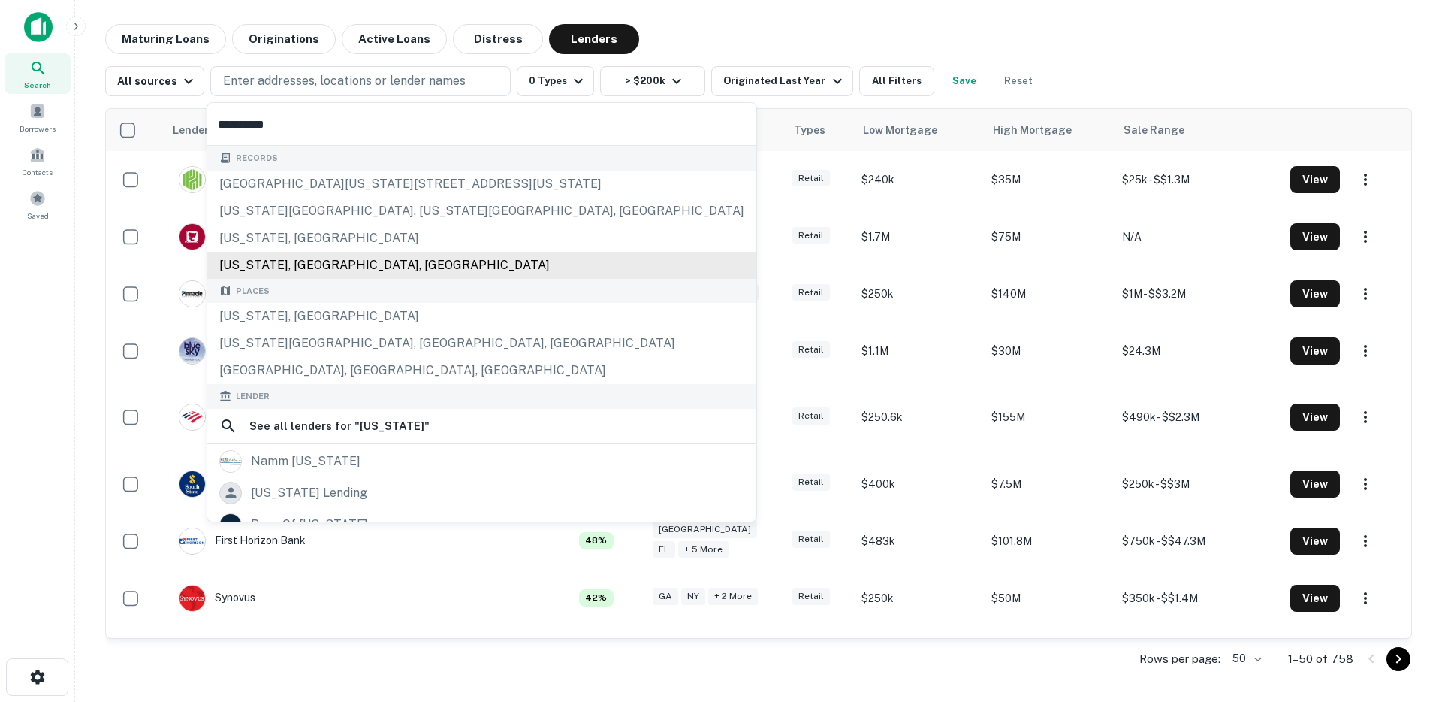
click at [255, 313] on div "[US_STATE], [GEOGRAPHIC_DATA]" at bounding box center [481, 316] width 549 height 27
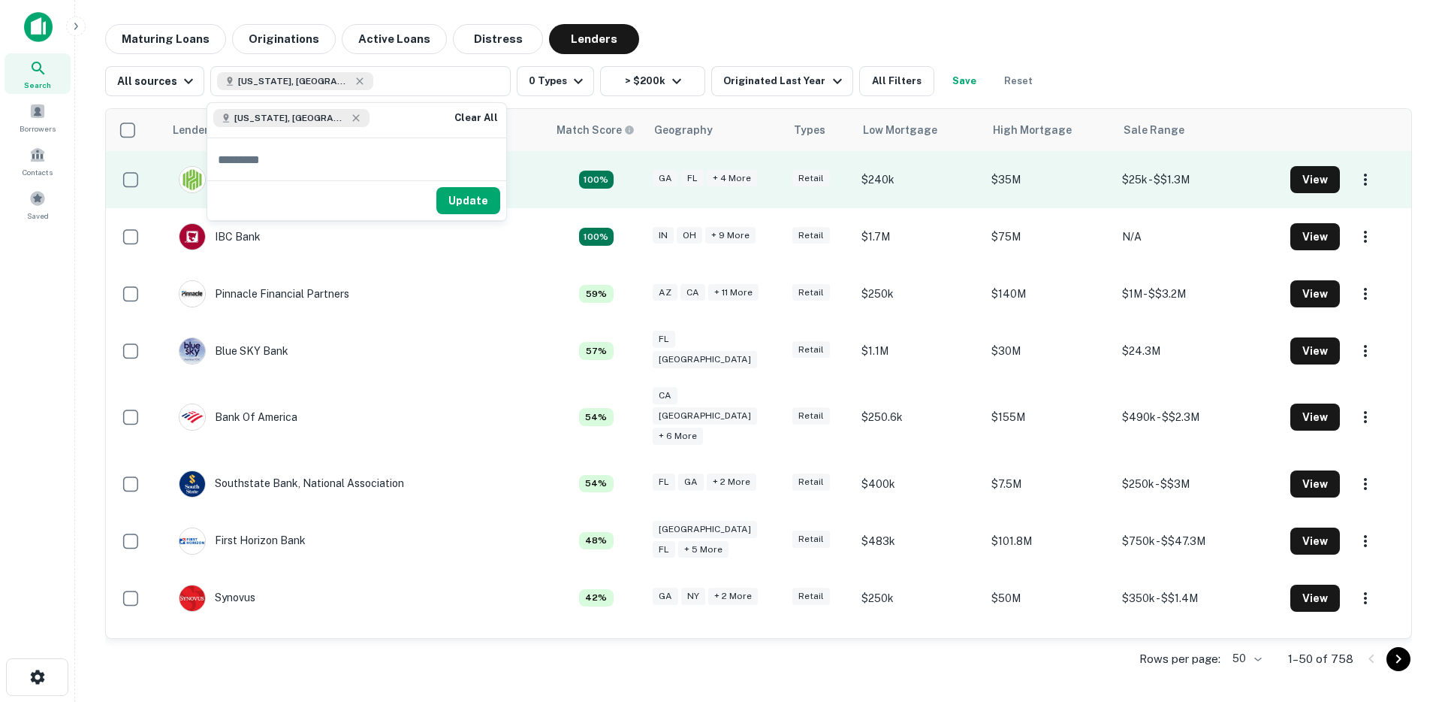
click at [469, 204] on button "Update" at bounding box center [468, 200] width 64 height 27
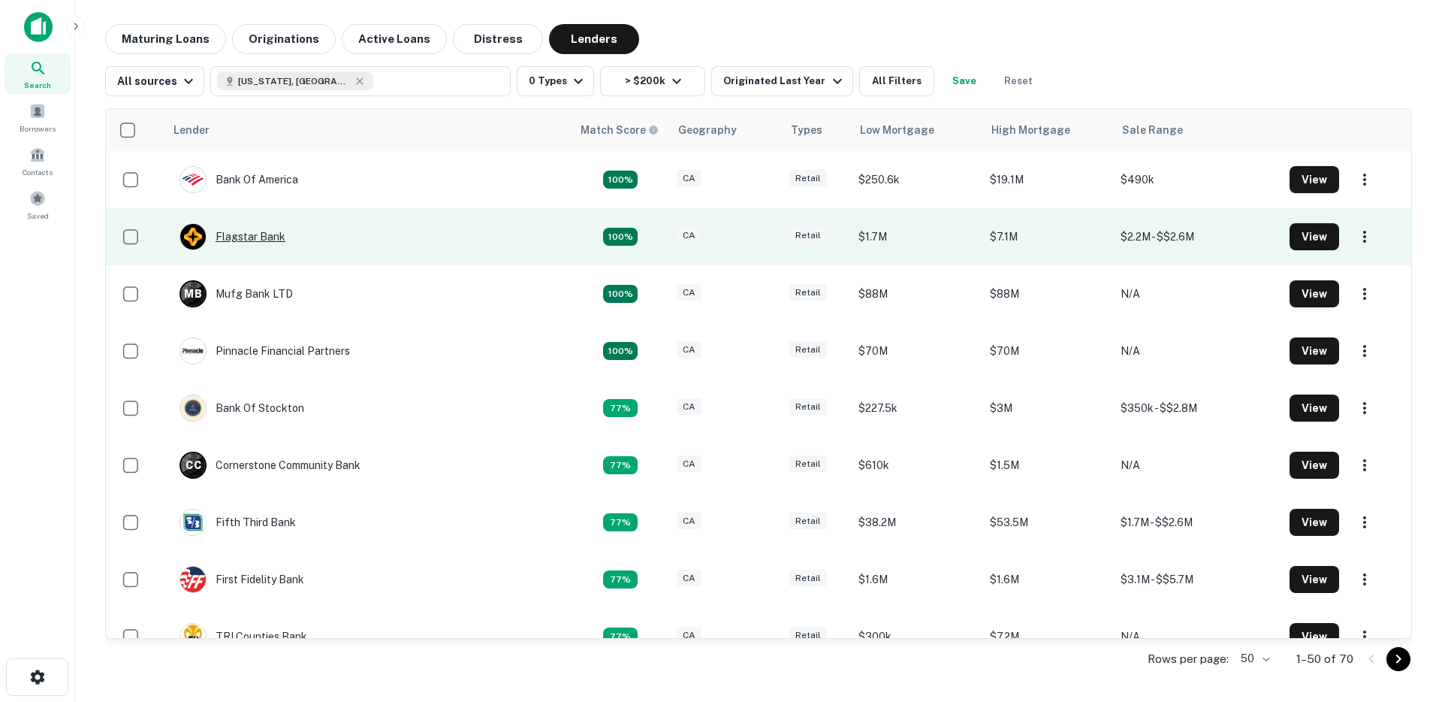
click at [258, 242] on div "Flagstar Bank" at bounding box center [233, 236] width 106 height 27
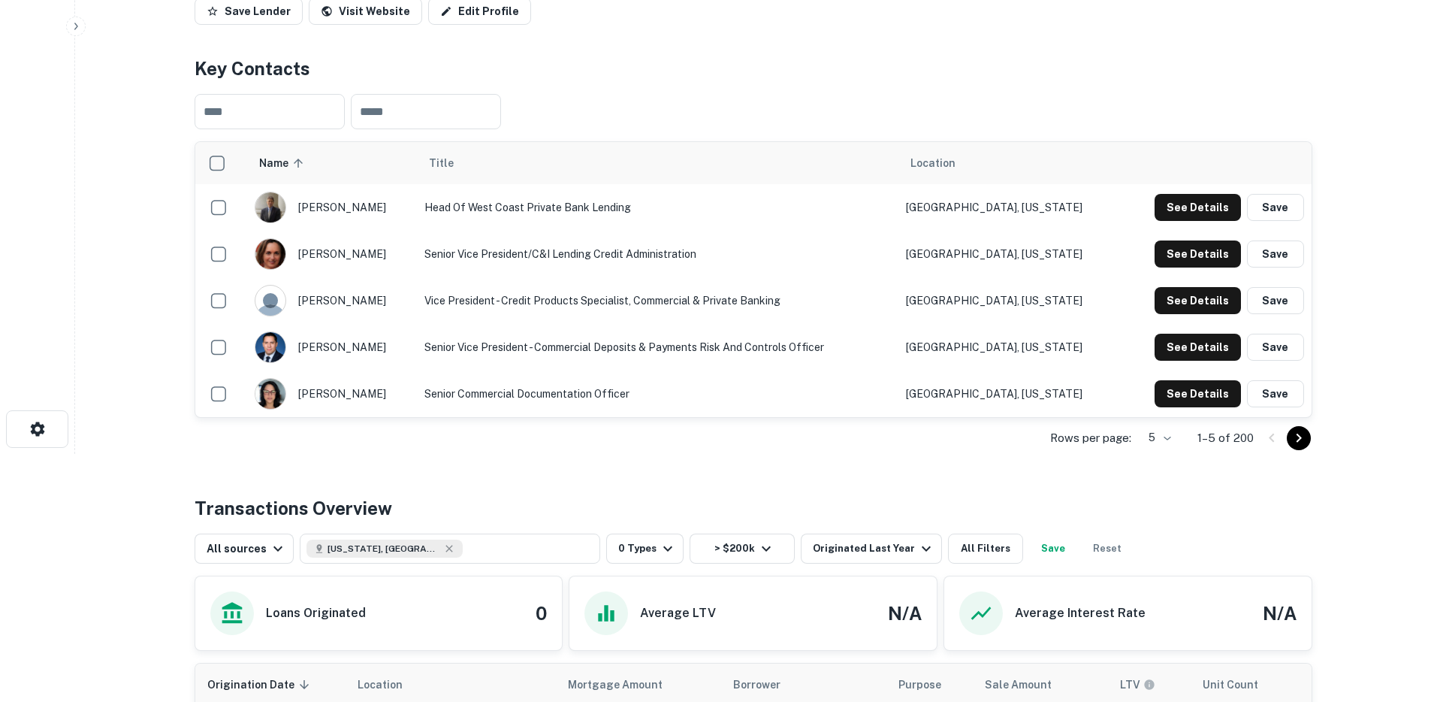
scroll to position [177, 0]
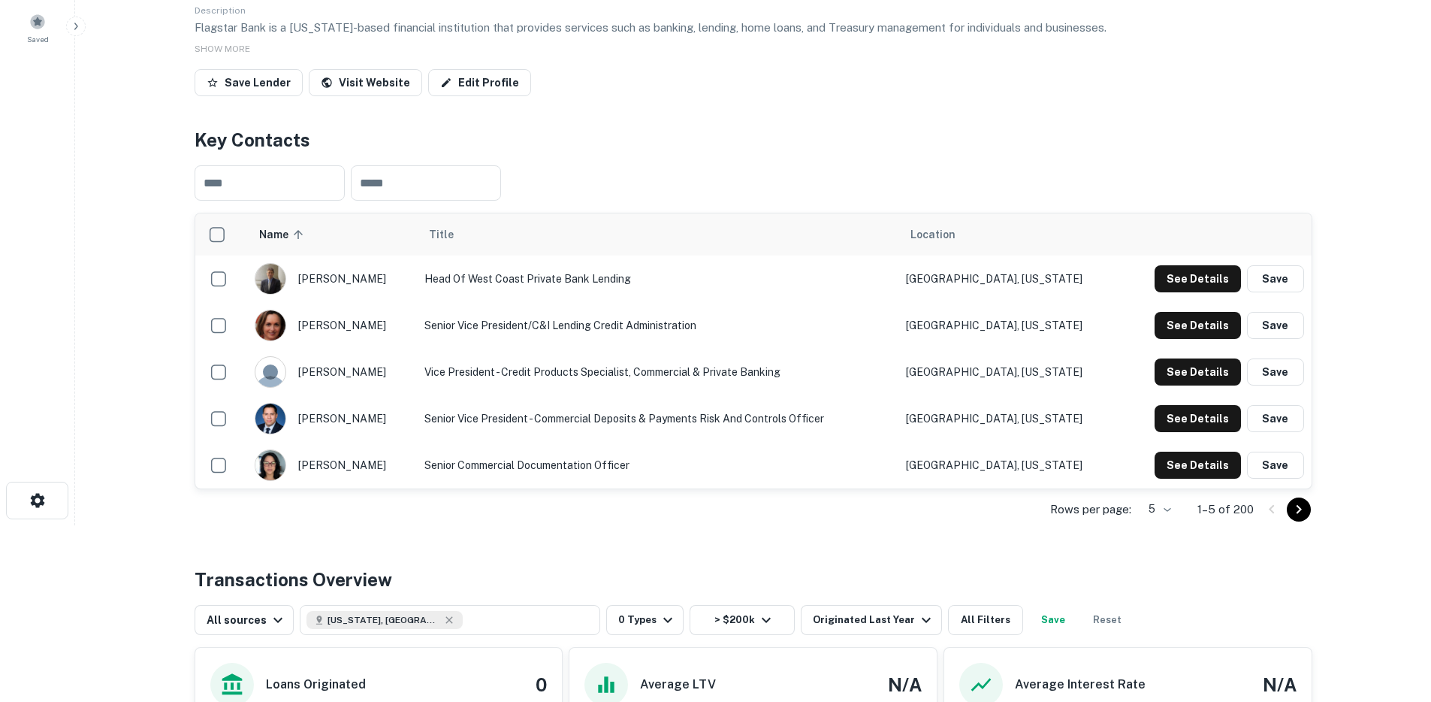
click at [505, 282] on td "Head of West Coast Private Bank Lending" at bounding box center [657, 278] width 481 height 47
click at [1207, 322] on button "See Details" at bounding box center [1198, 325] width 86 height 27
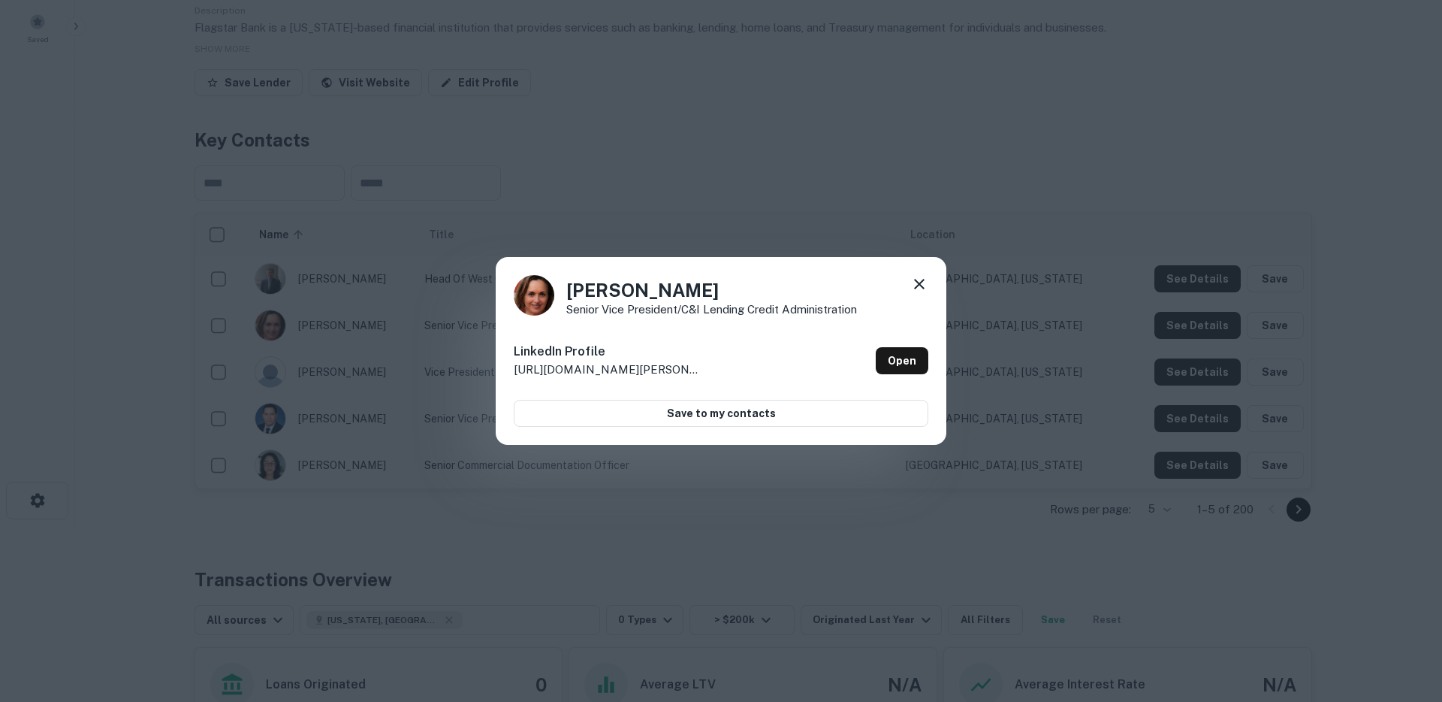
click at [798, 164] on div "Tuleimat Sally Senior Vice President/C&I Lending Credit Administration LinkedIn…" at bounding box center [721, 351] width 1442 height 702
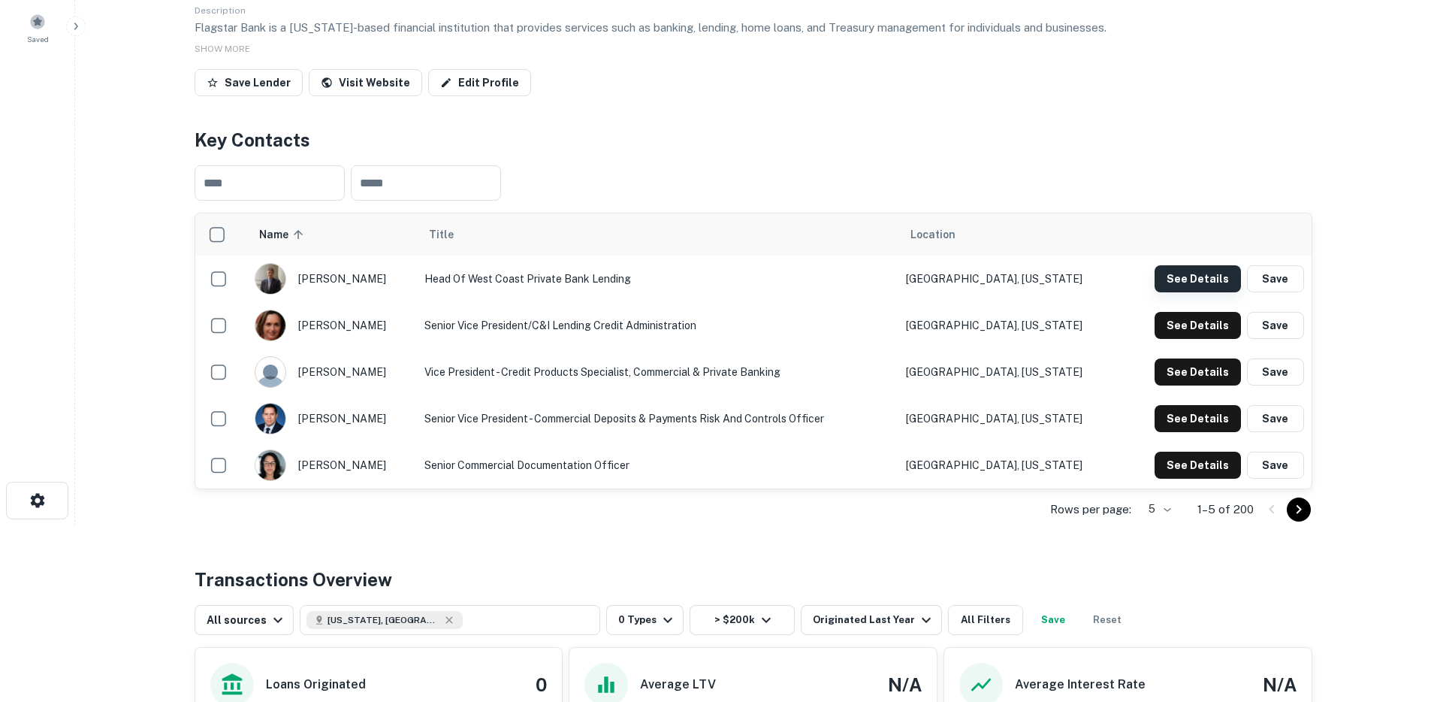
click at [1209, 288] on button "See Details" at bounding box center [1198, 278] width 86 height 27
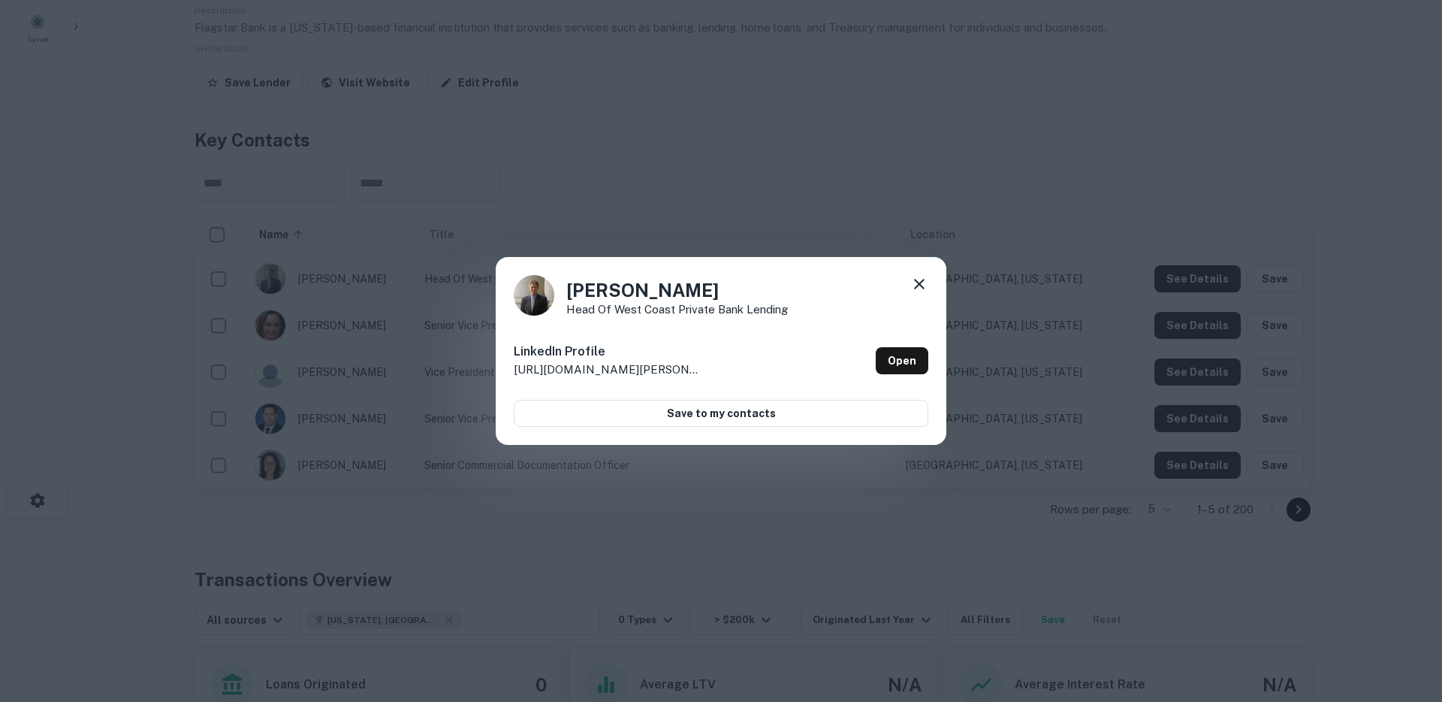
click at [804, 195] on div "David Jochim Head of West Coast Private Bank Lending LinkedIn Profile http://ww…" at bounding box center [721, 351] width 1442 height 702
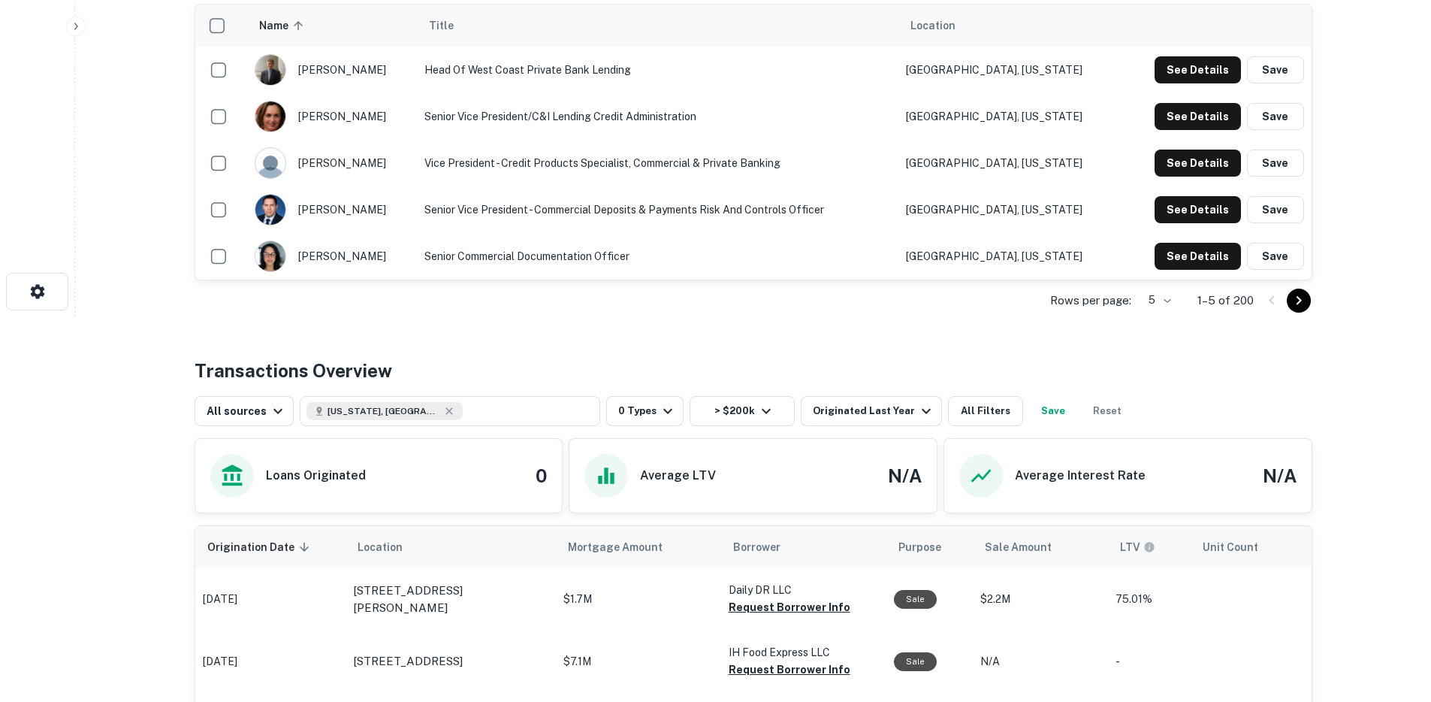
scroll to position [669, 0]
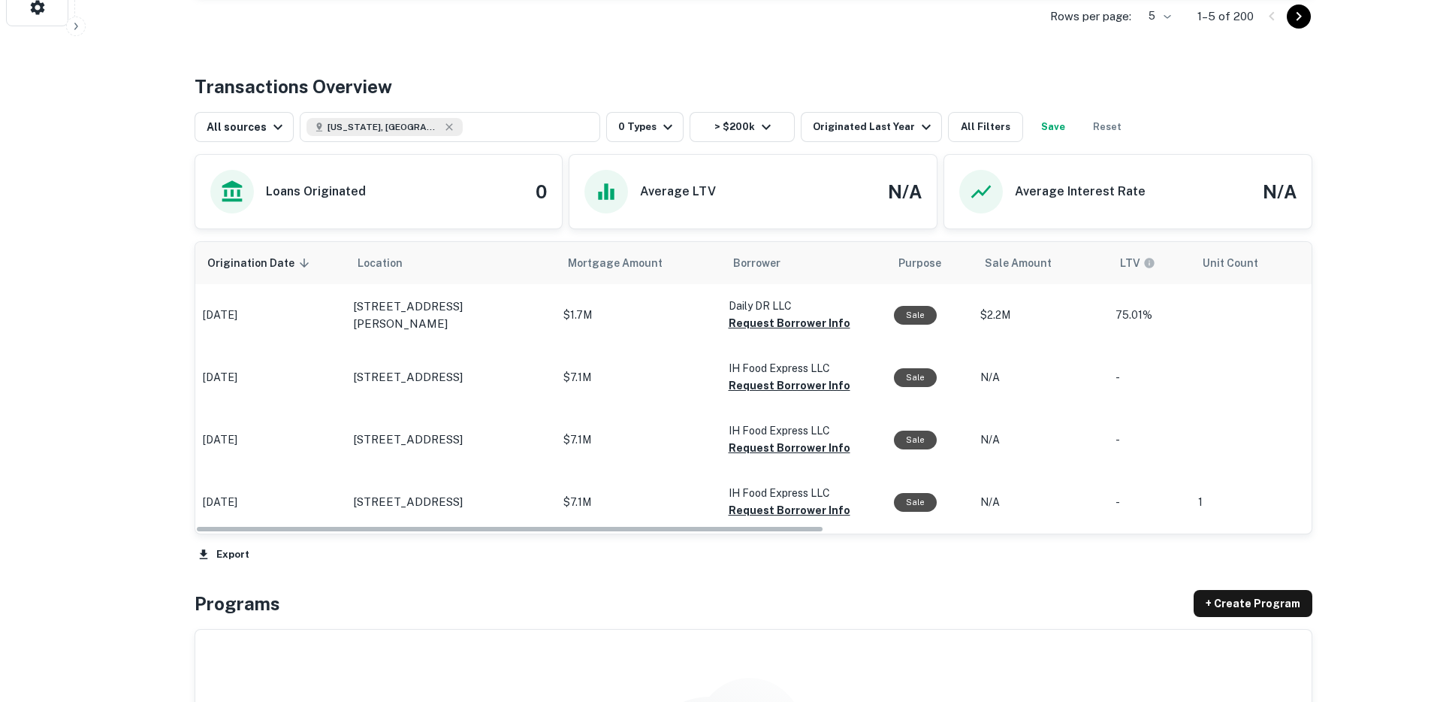
drag, startPoint x: 497, startPoint y: 531, endPoint x: 720, endPoint y: 537, distance: 223.2
click at [720, 537] on div "Origination Date sorted descending Location Mortgage Amount Borrower Purpose Sa…" at bounding box center [754, 403] width 1118 height 325
drag, startPoint x: 701, startPoint y: 532, endPoint x: 1059, endPoint y: 537, distance: 357.6
click at [1059, 537] on div "Origination Date sorted descending Location Mortgage Amount Borrower Purpose Sa…" at bounding box center [754, 403] width 1118 height 325
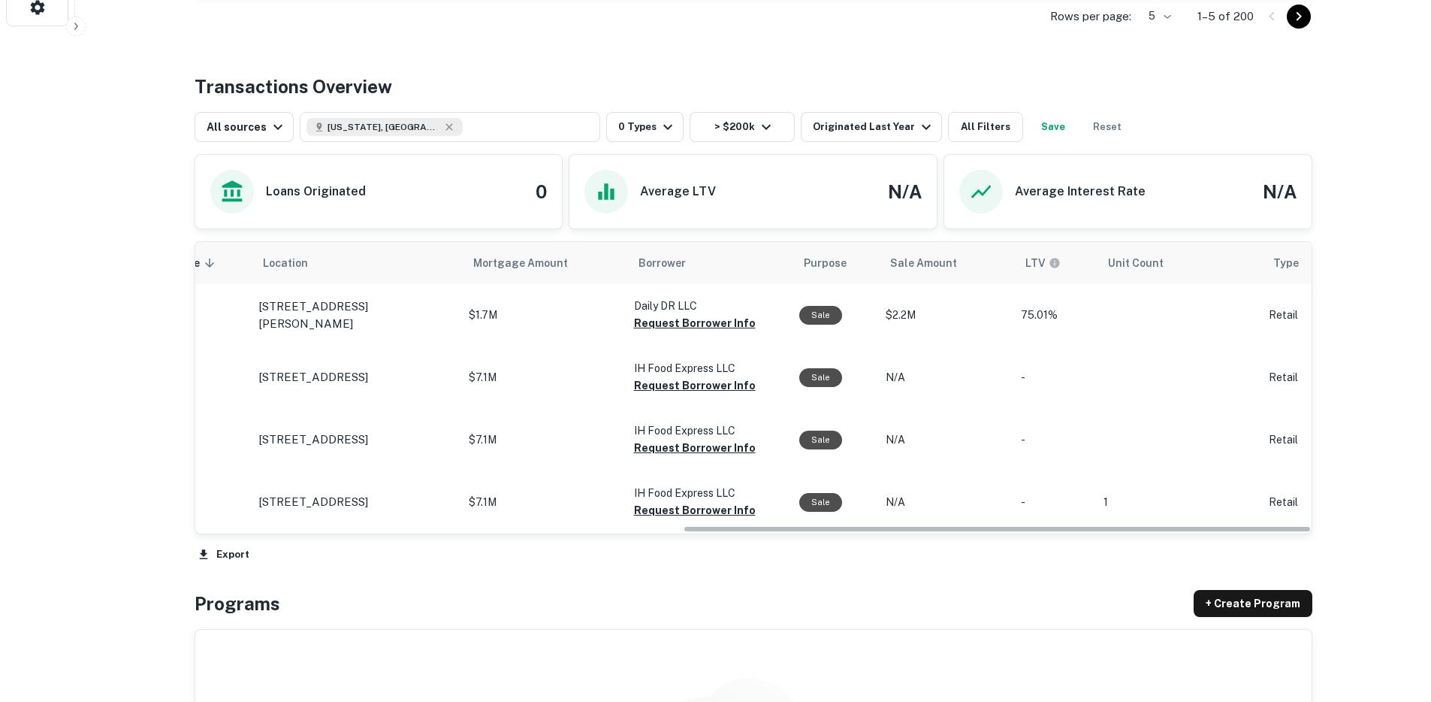
scroll to position [0, 0]
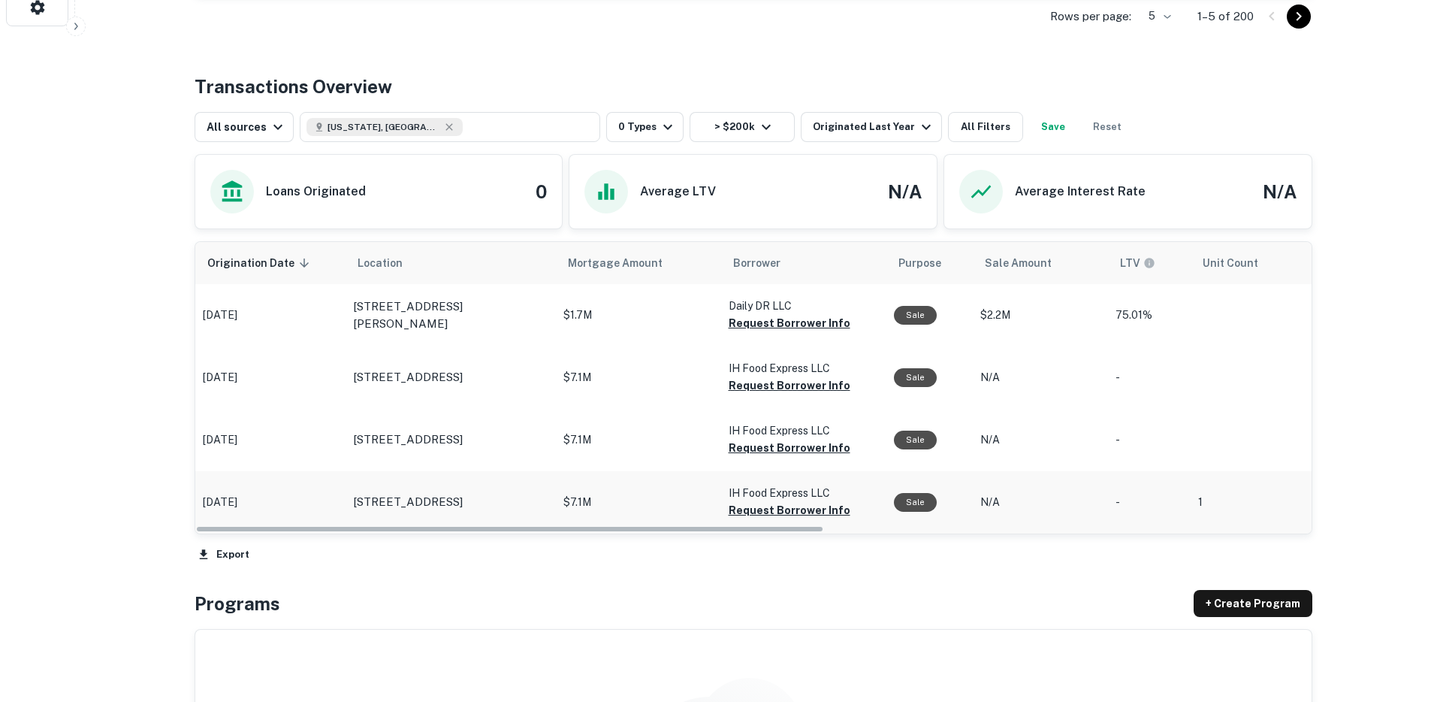
drag, startPoint x: 693, startPoint y: 530, endPoint x: 350, endPoint y: 509, distance: 343.2
click at [391, 528] on div "Origination Date sorted descending Location Mortgage Amount Borrower Purpose Sa…" at bounding box center [753, 387] width 1116 height 291
